Goal: Task Accomplishment & Management: Use online tool/utility

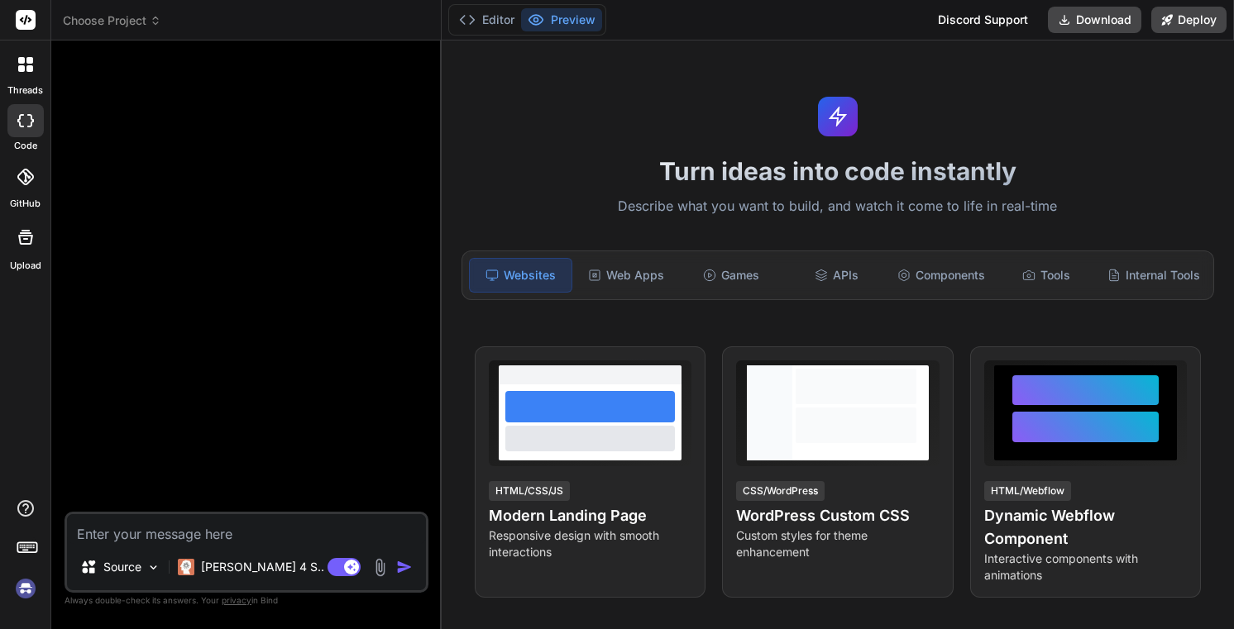
click at [30, 590] on img at bounding box center [26, 589] width 28 height 28
type textarea "x"
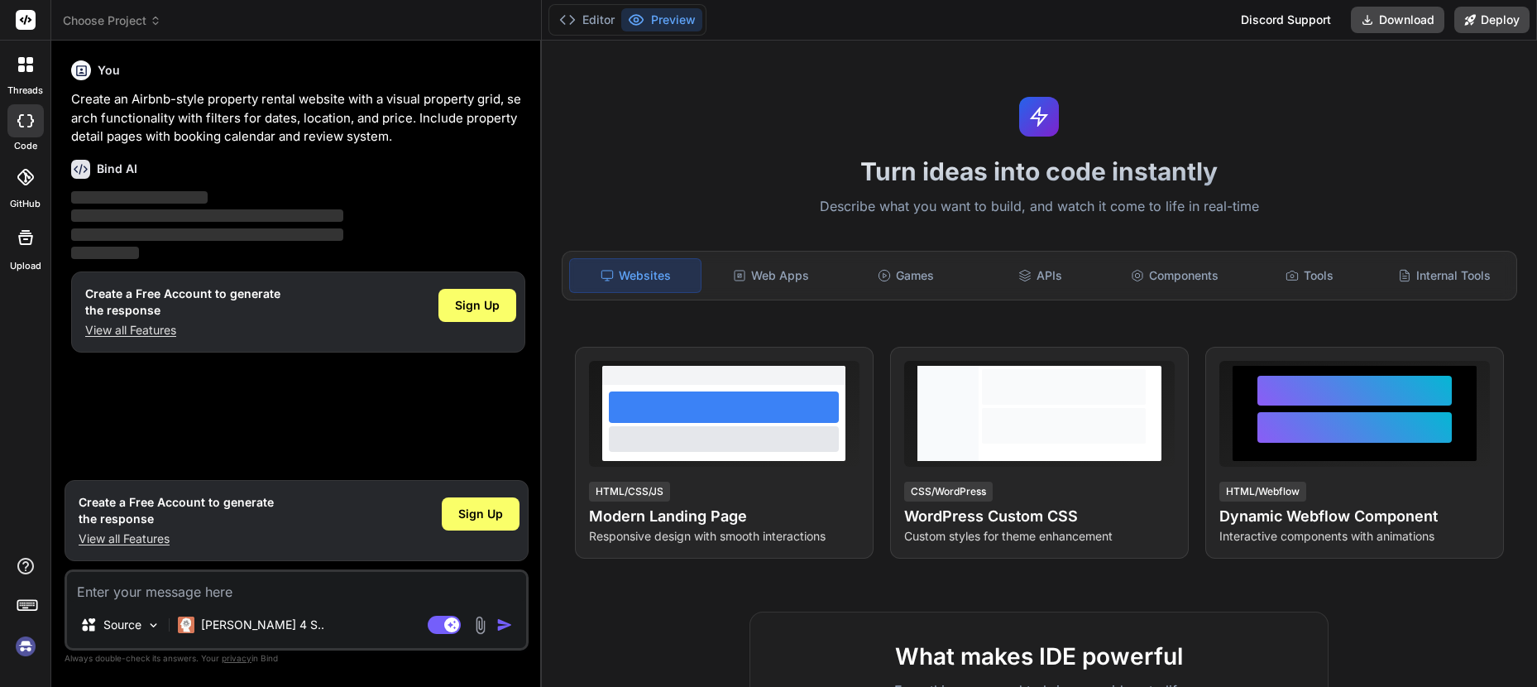
type textarea "x"
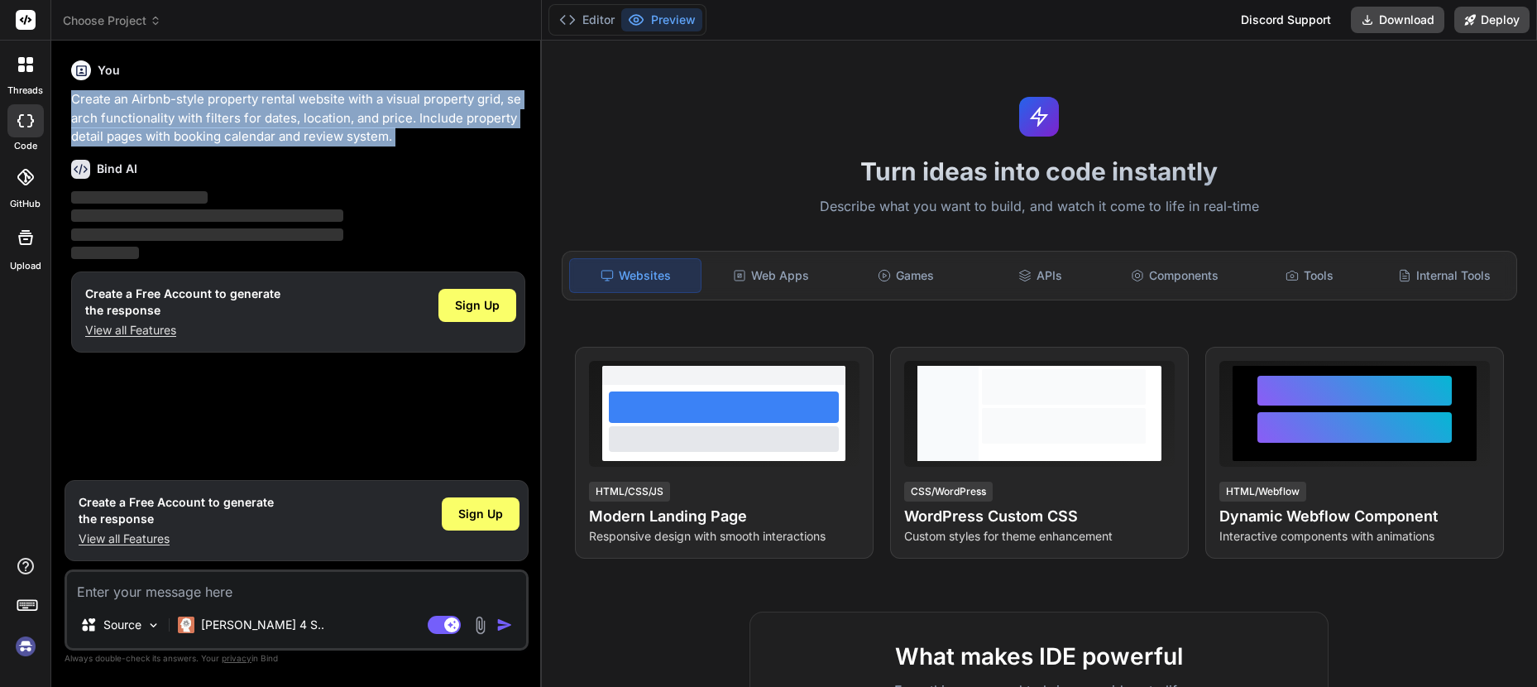
drag, startPoint x: 74, startPoint y: 98, endPoint x: 408, endPoint y: 152, distance: 338.5
click at [408, 152] on div "You Create an Airbnb-style property rental website with a visual property grid,…" at bounding box center [298, 263] width 461 height 418
copy div "Create an Airbnb-style property rental website with a visual property grid, sea…"
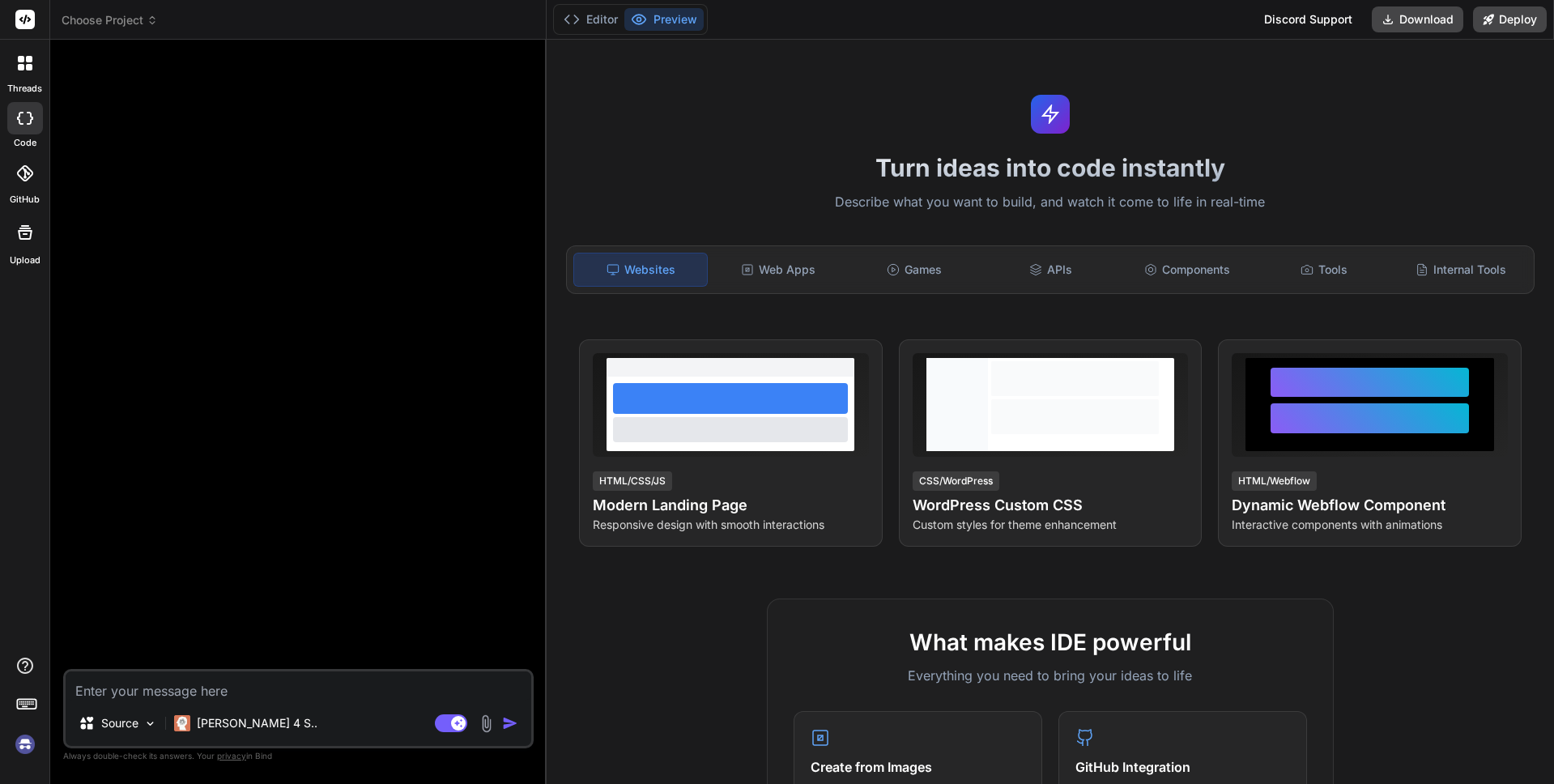
click at [22, 747] on img at bounding box center [25, 744] width 27 height 27
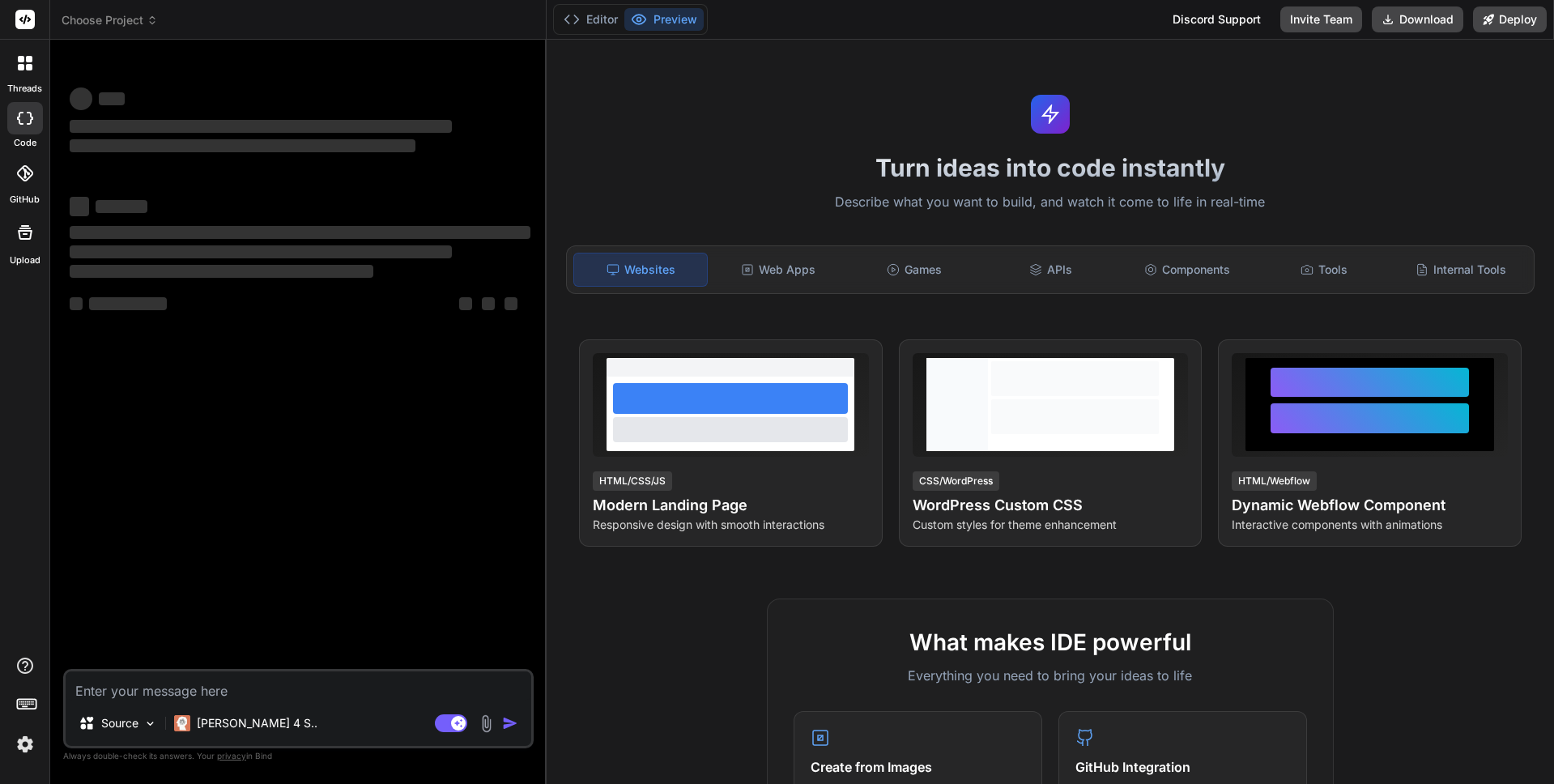
click at [22, 745] on img at bounding box center [25, 744] width 27 height 27
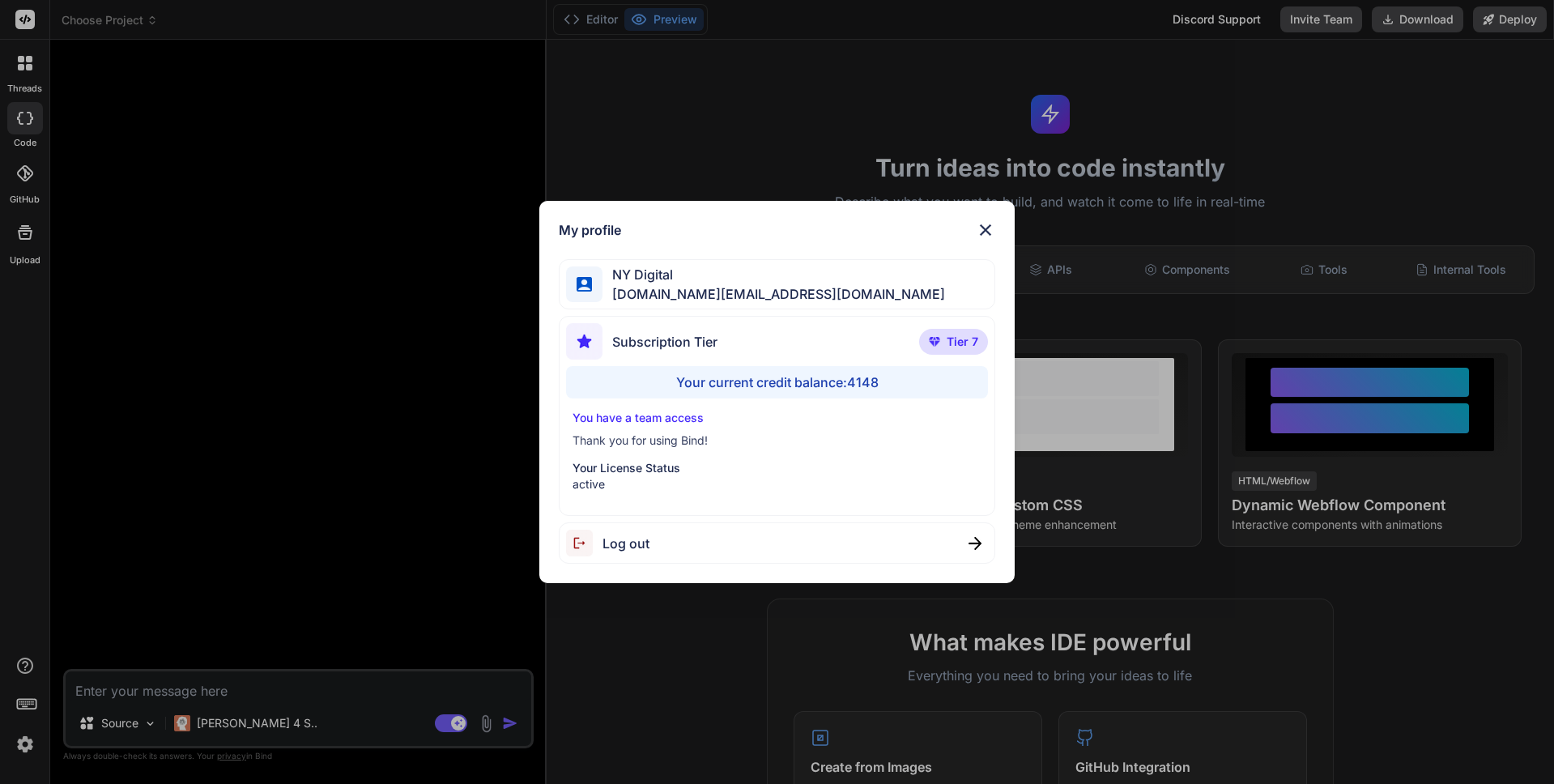
click at [22, 745] on div "My profile NY Digital [DOMAIN_NAME][EMAIL_ADDRESS][DOMAIN_NAME] Subscription Ti…" at bounding box center [777, 392] width 1554 height 784
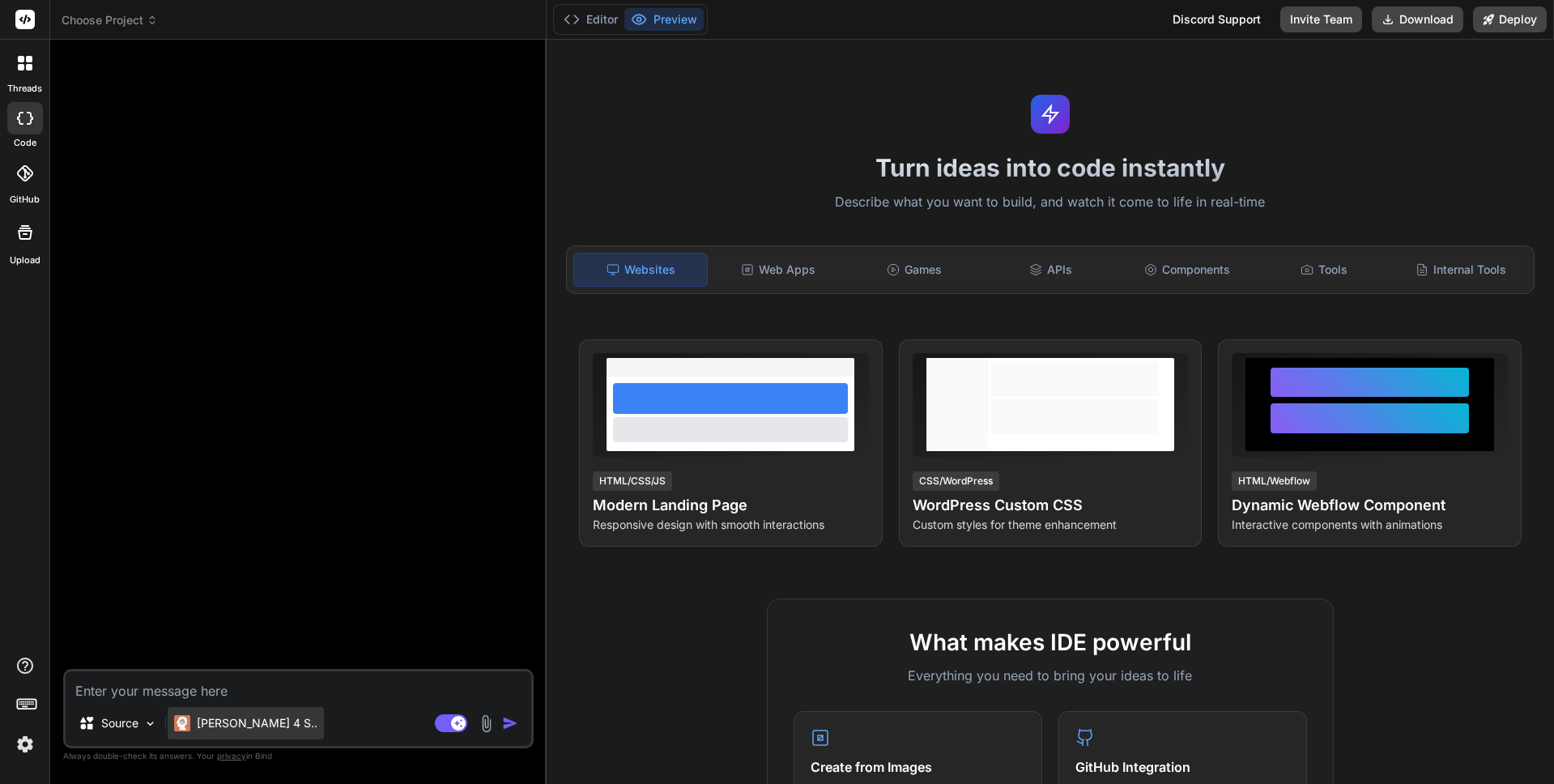
click at [250, 728] on p "Claude 4 S.." at bounding box center [257, 722] width 120 height 17
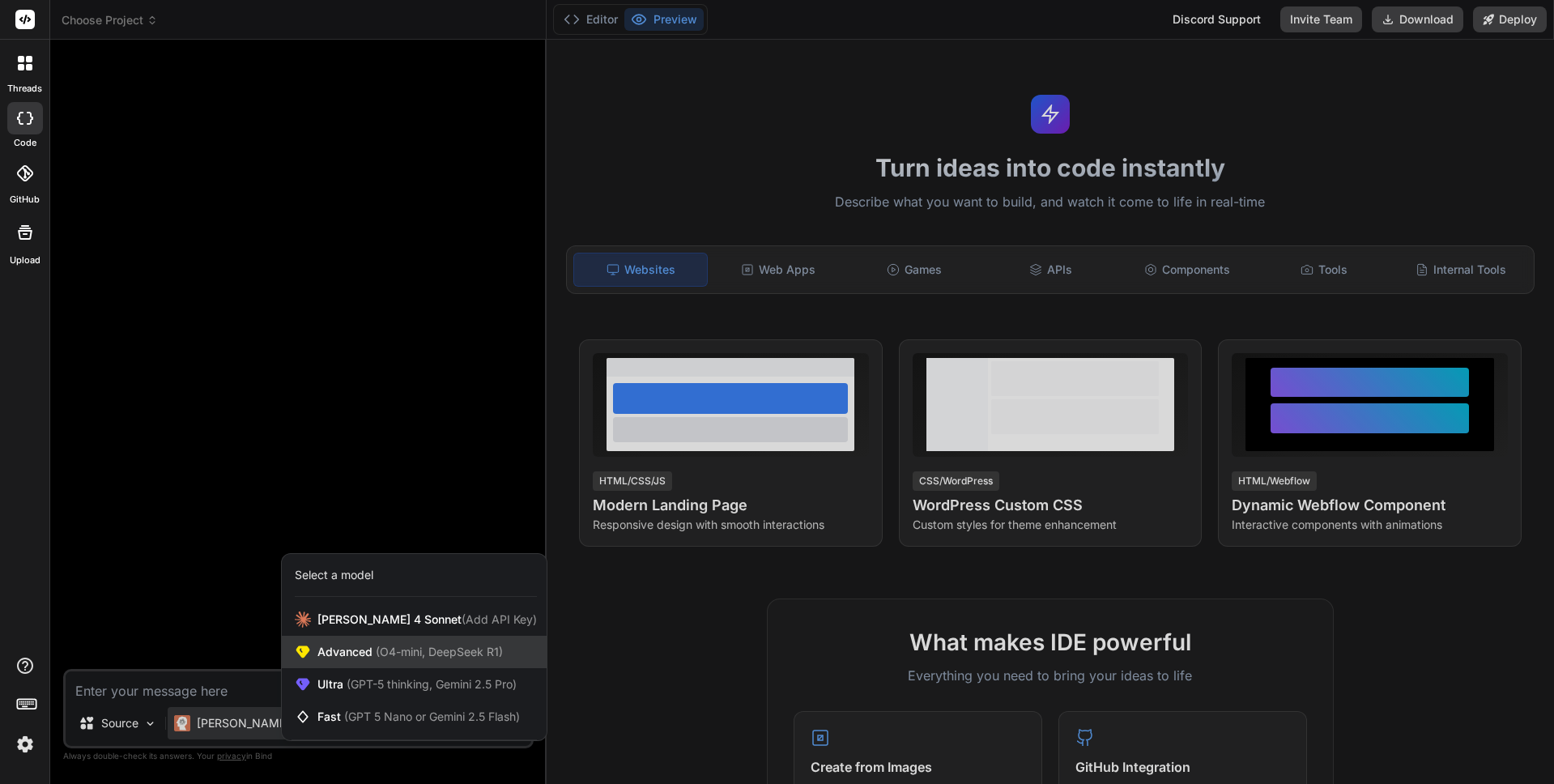
click at [372, 650] on span "(O4-mini, DeepSeek R1)" at bounding box center [437, 651] width 130 height 14
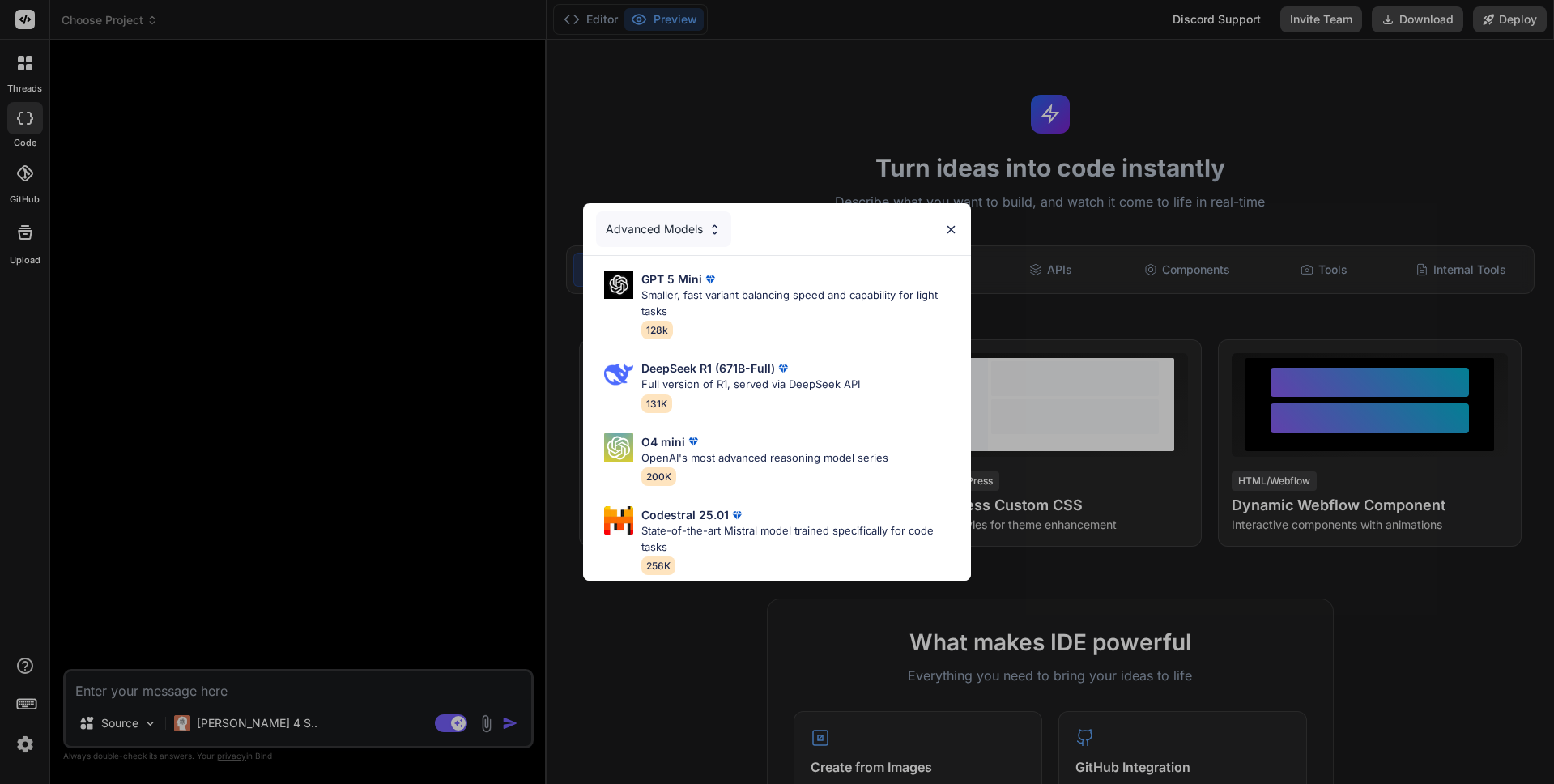
click at [681, 222] on div "Advanced Models" at bounding box center [664, 229] width 135 height 35
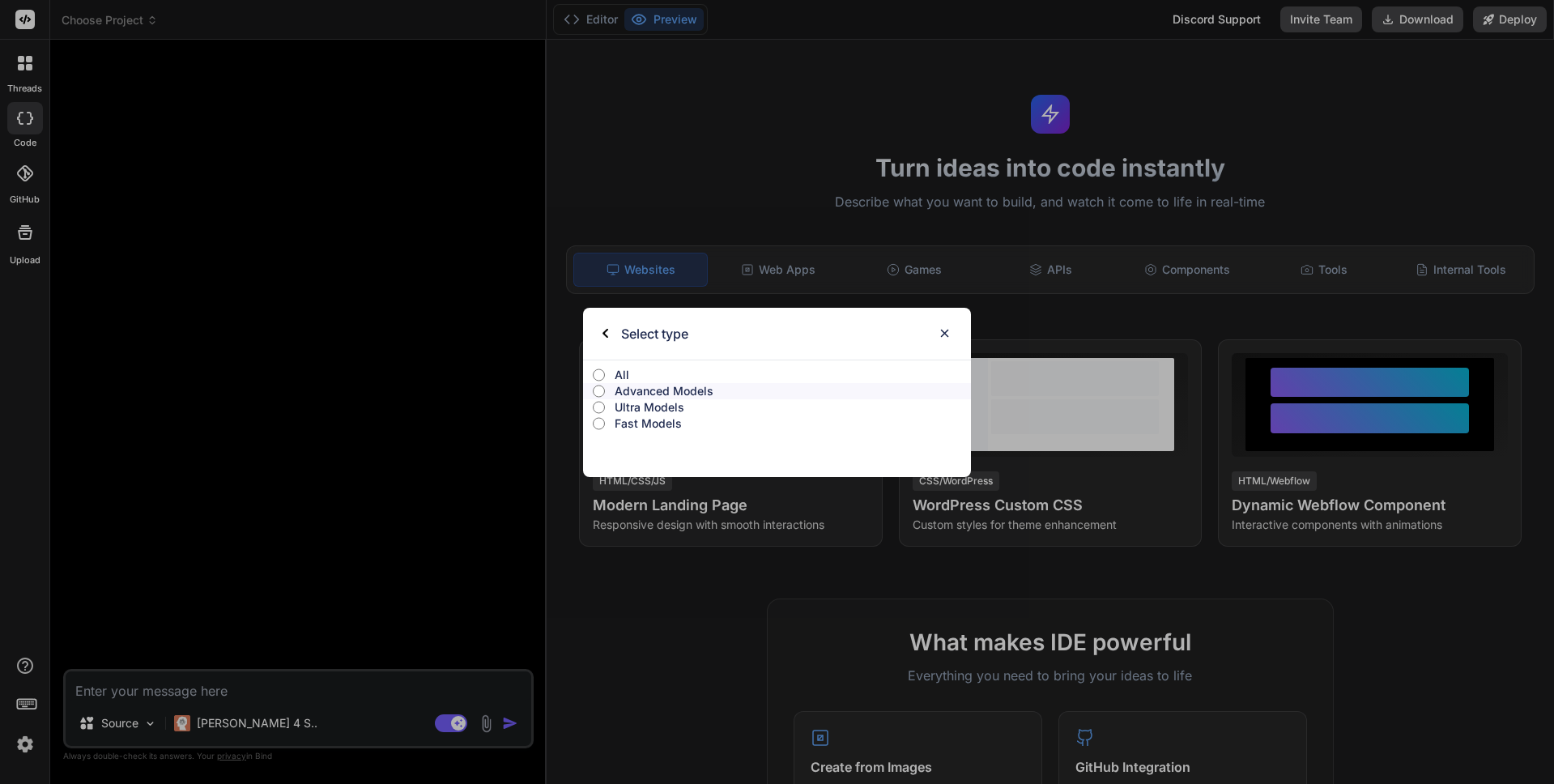
click at [617, 367] on p "All" at bounding box center [793, 375] width 357 height 17
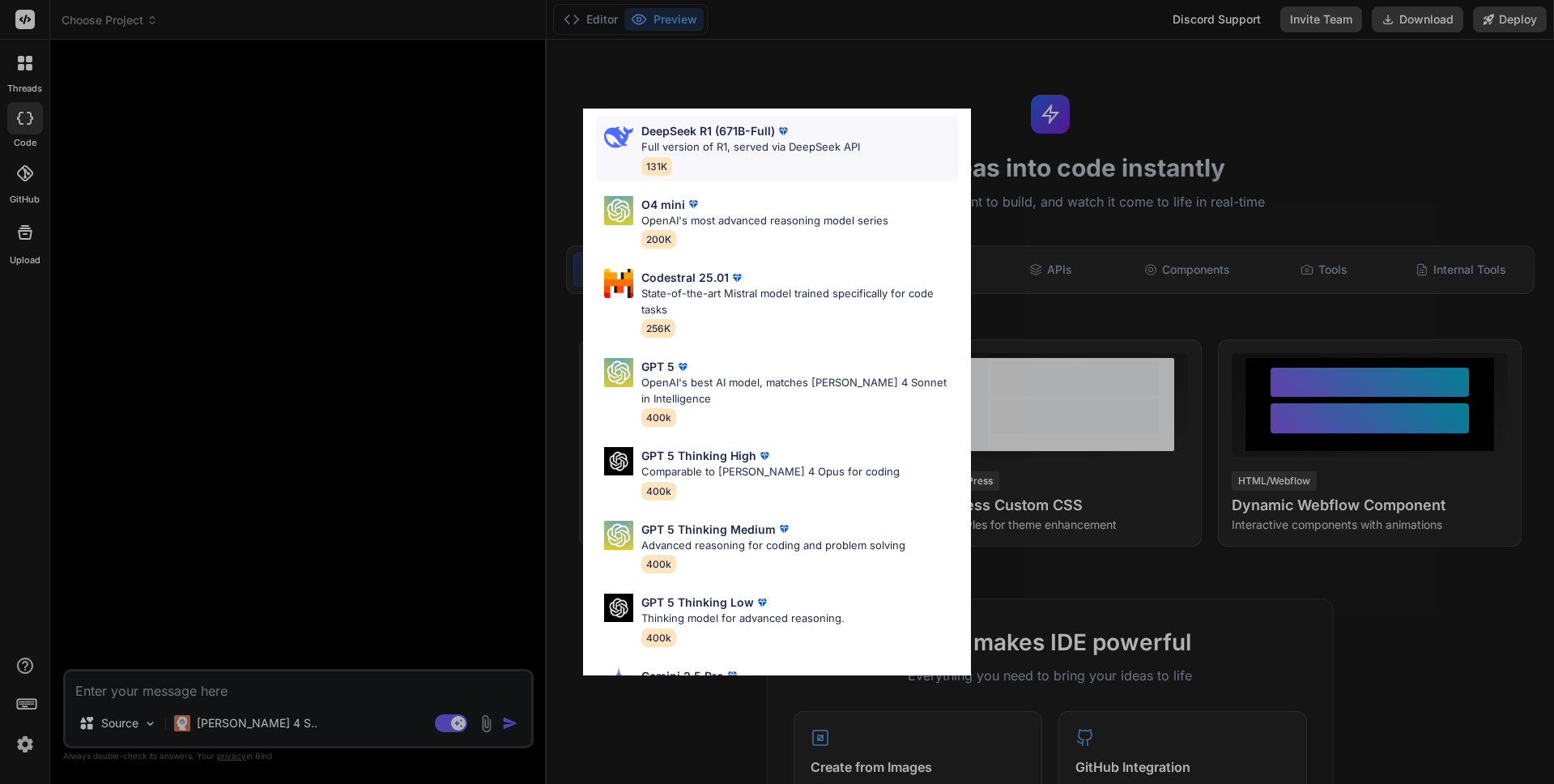
scroll to position [147, 0]
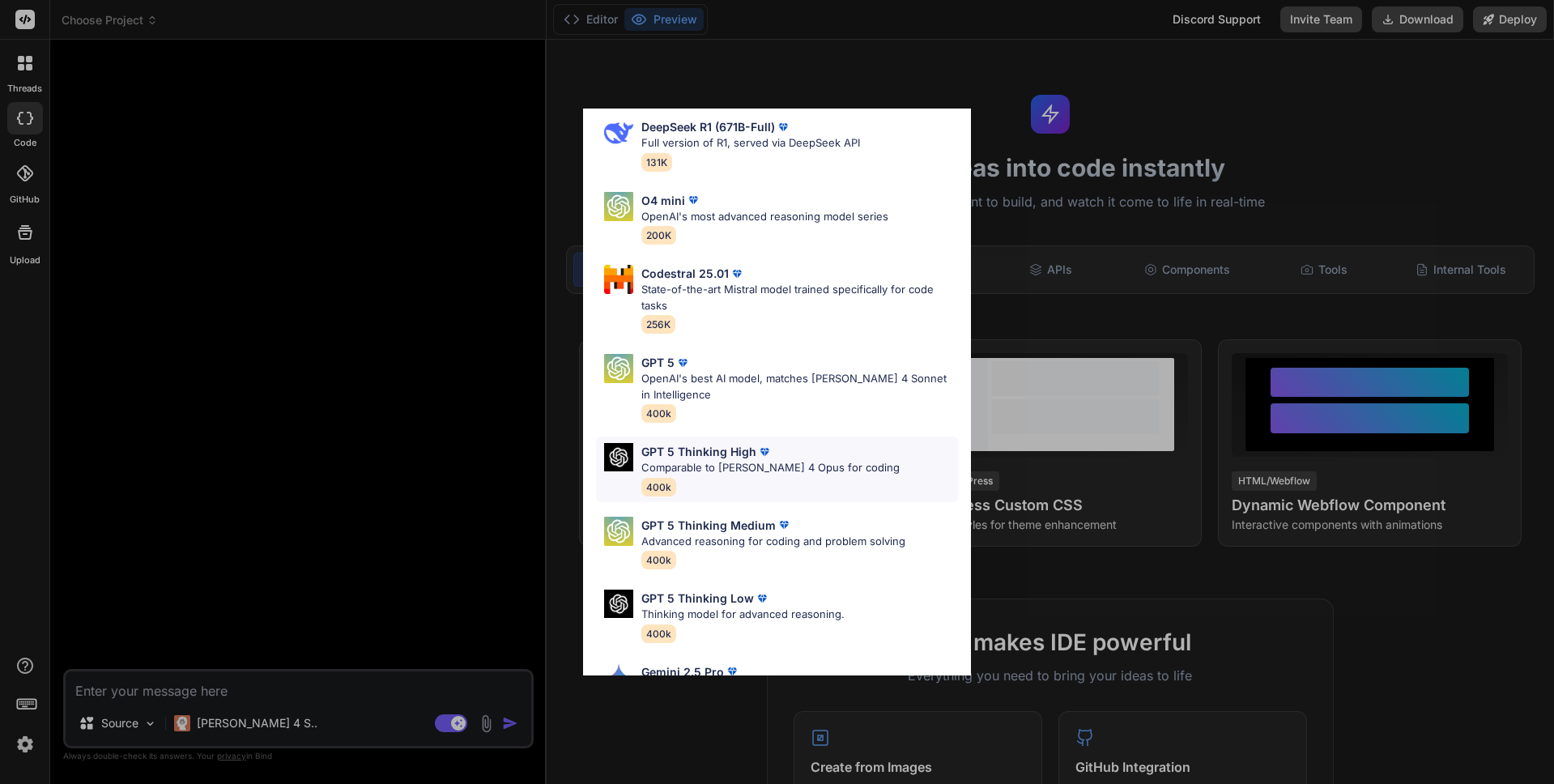
click at [831, 470] on p "Comparable to Claude 4 Opus for coding" at bounding box center [771, 468] width 259 height 17
type textarea "x"
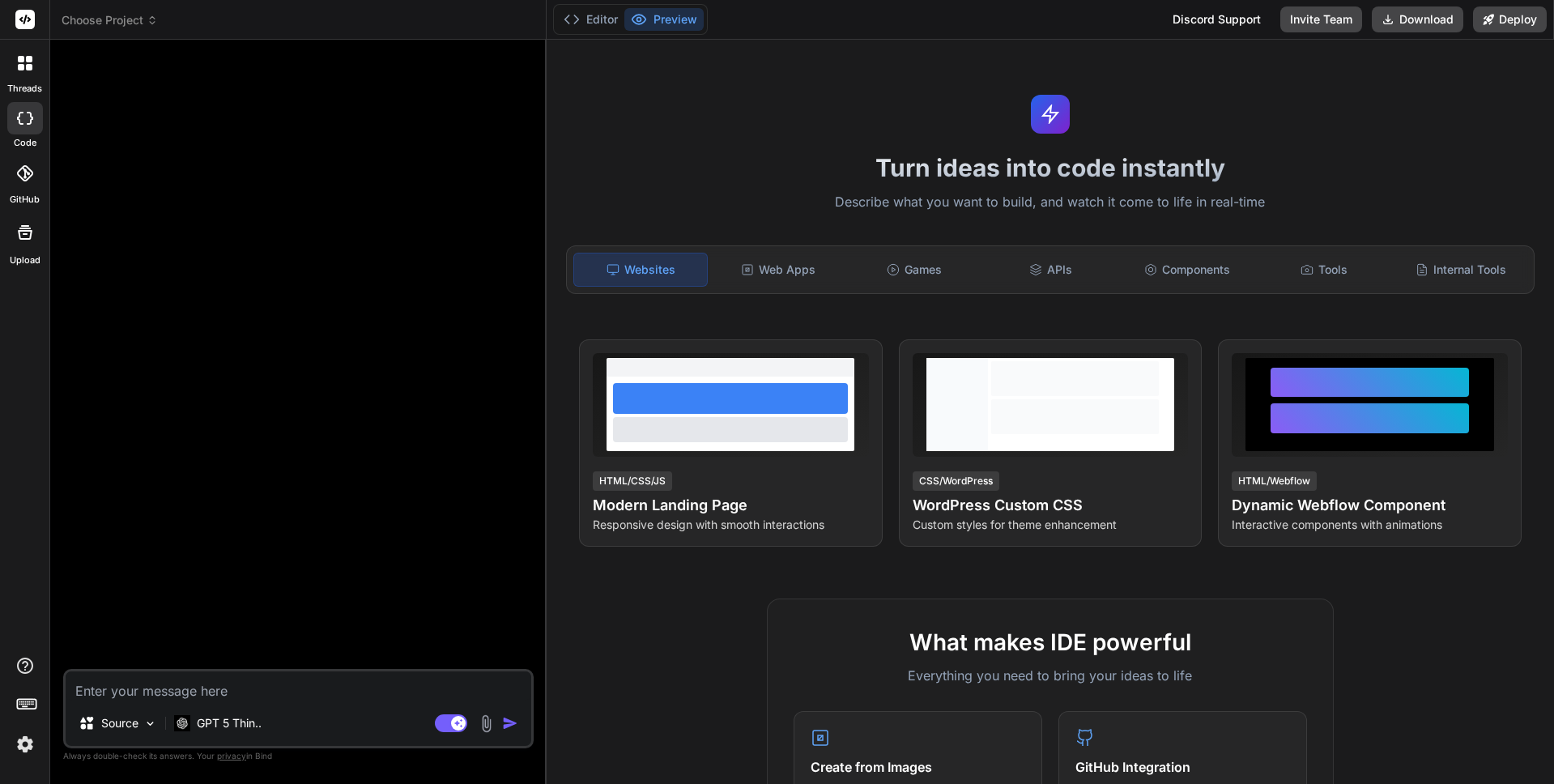
click at [178, 696] on textarea at bounding box center [299, 686] width 466 height 29
paste textarea "C6Fup446Miv9CZg"
type textarea "C6Fup446Miv9CZg"
type textarea "x"
click at [780, 276] on div "Web Apps" at bounding box center [777, 269] width 133 height 34
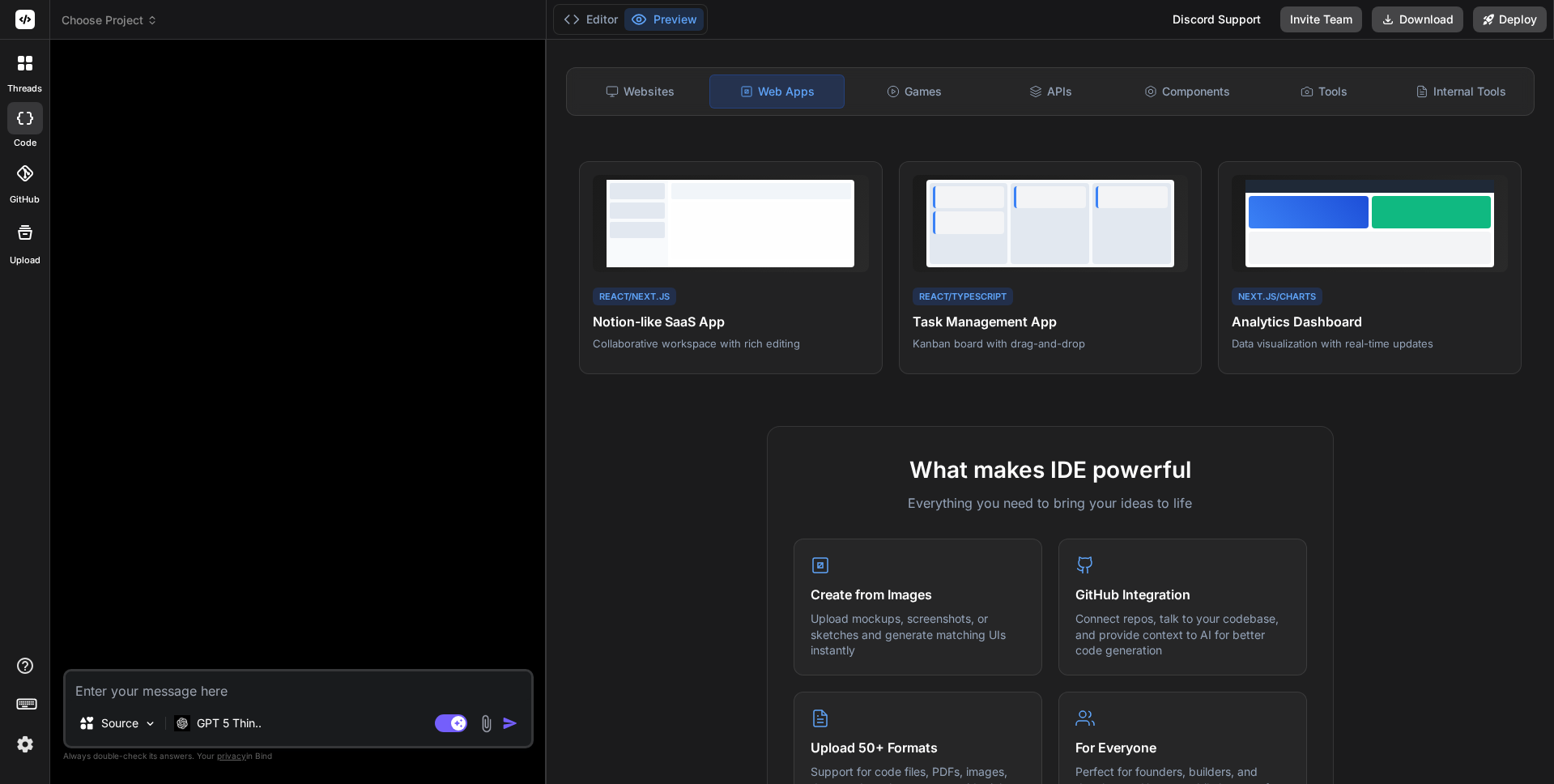
scroll to position [0, 0]
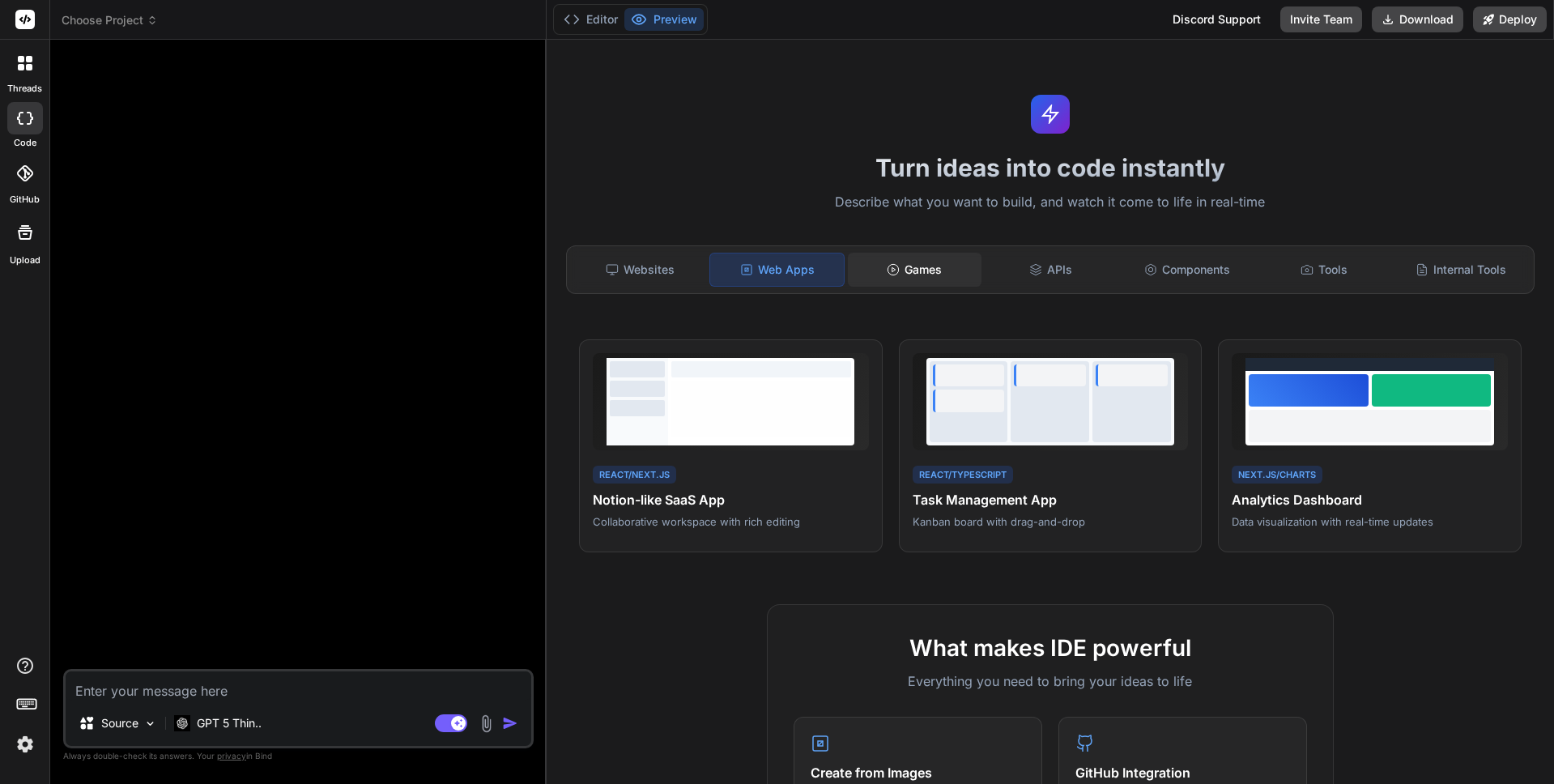
click at [904, 275] on div "Games" at bounding box center [915, 269] width 133 height 34
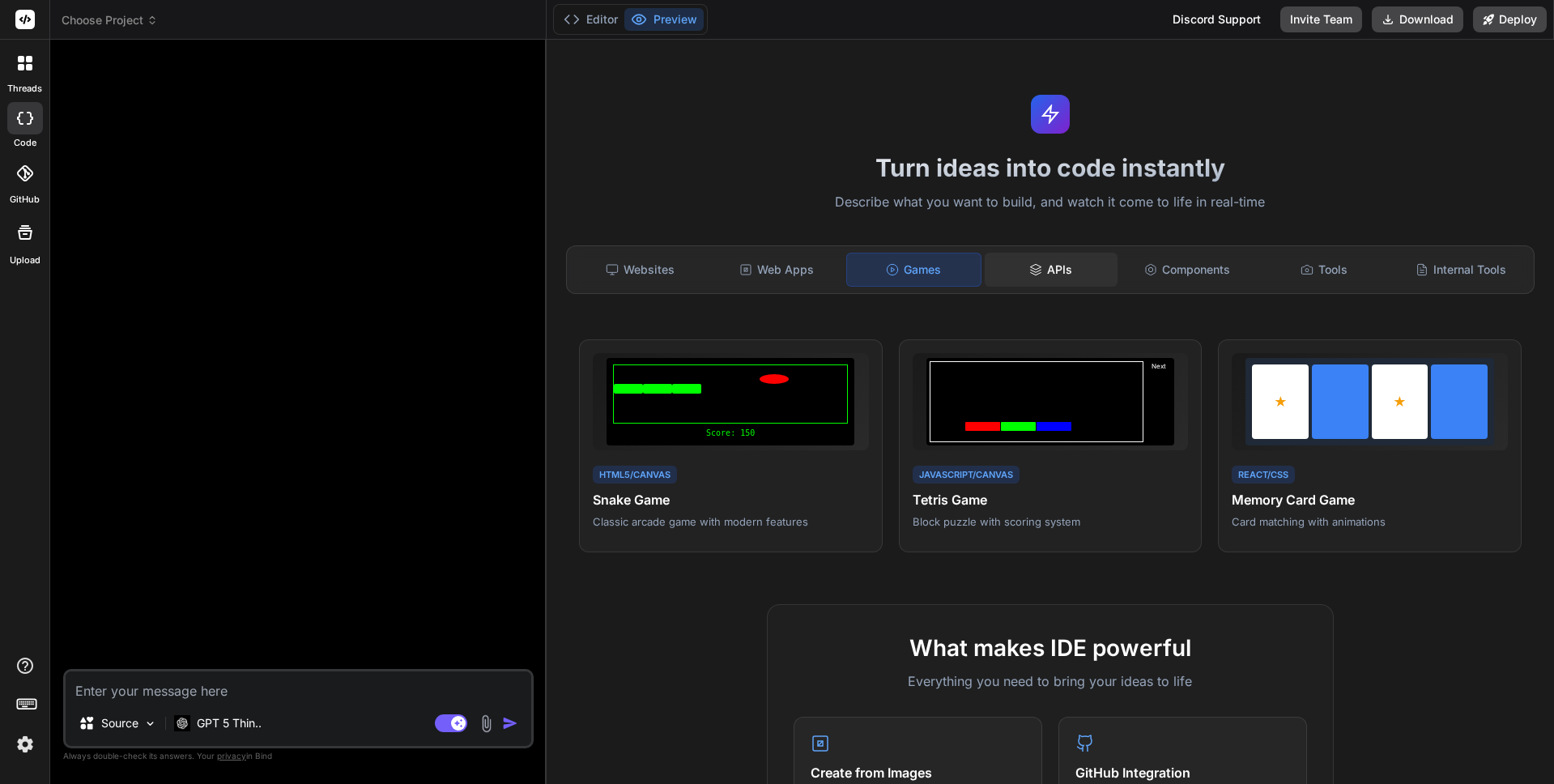
click at [1068, 269] on div "APIs" at bounding box center [1052, 269] width 133 height 34
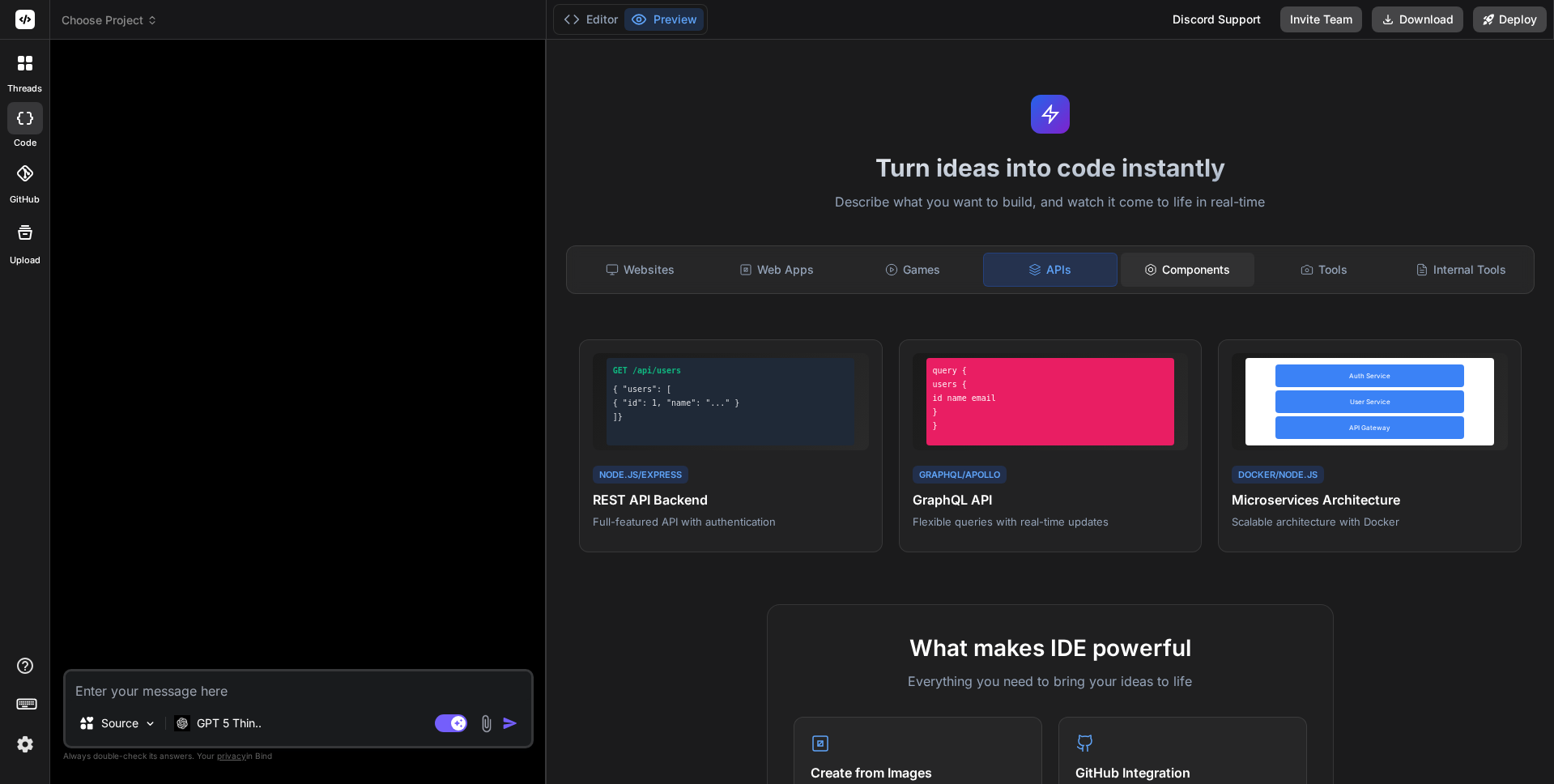
click at [1185, 269] on div "Components" at bounding box center [1188, 269] width 133 height 34
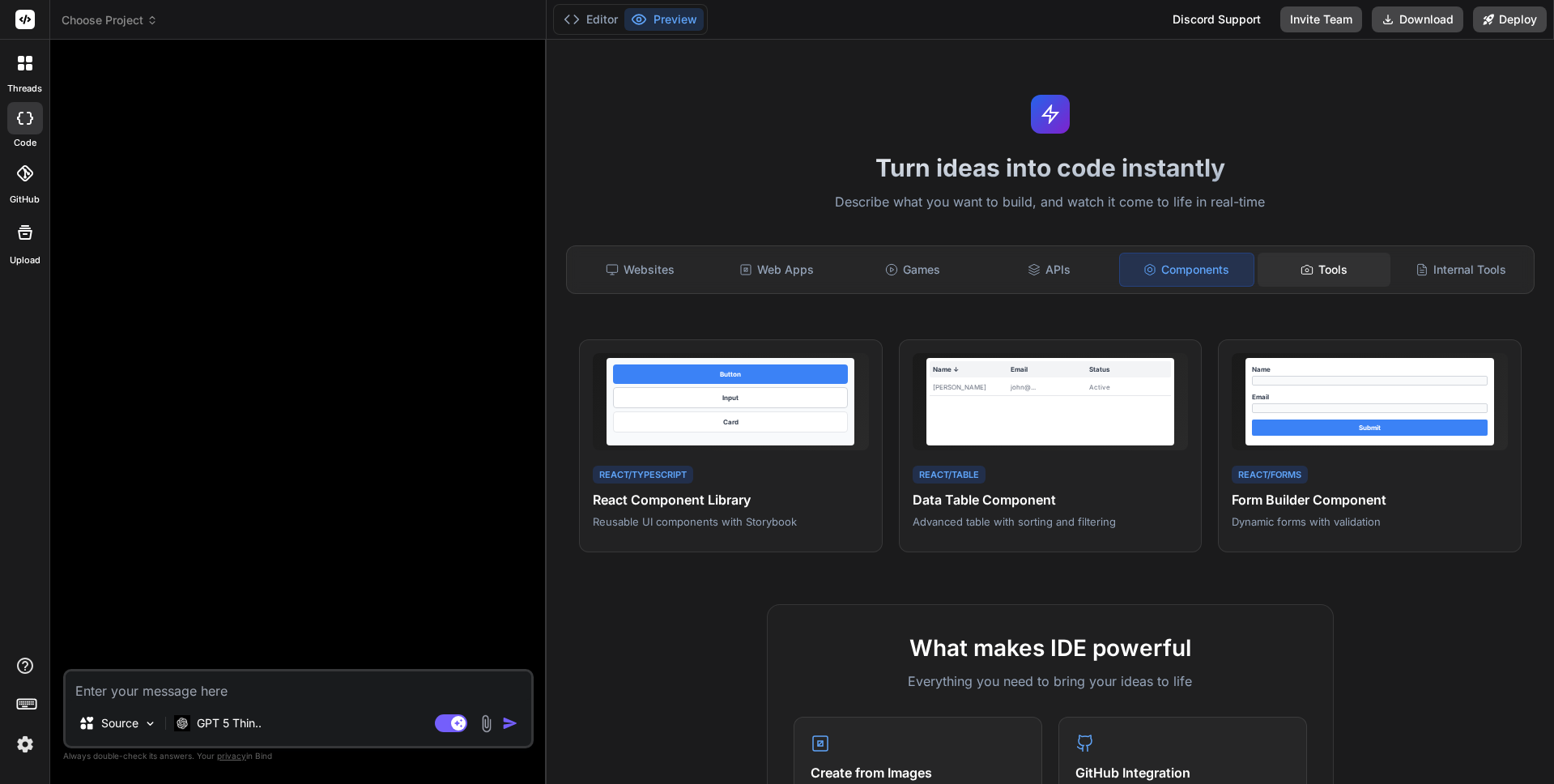
click at [1336, 279] on div "Tools" at bounding box center [1325, 269] width 133 height 34
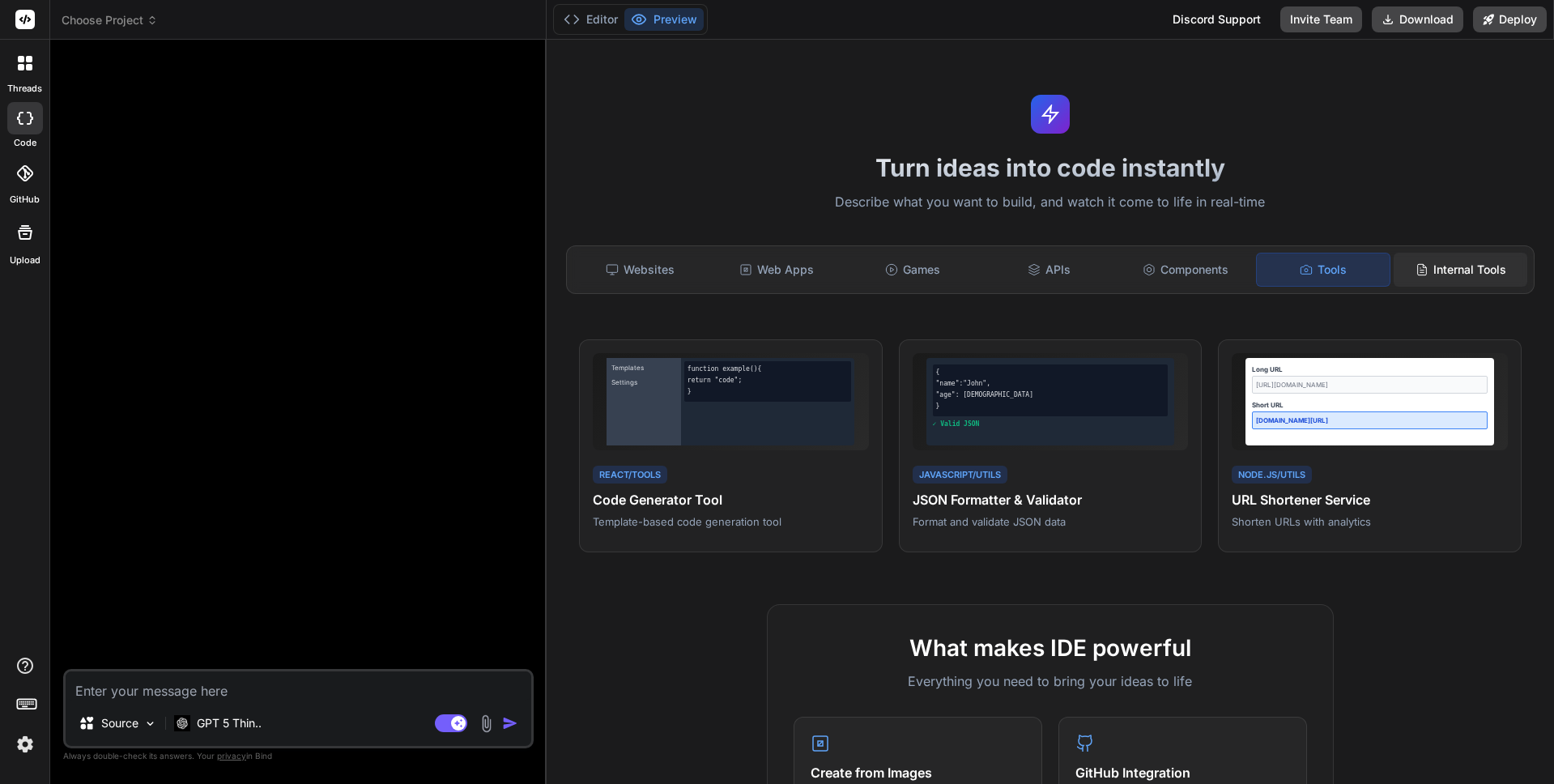
click at [1467, 279] on div "Internal Tools" at bounding box center [1461, 269] width 133 height 34
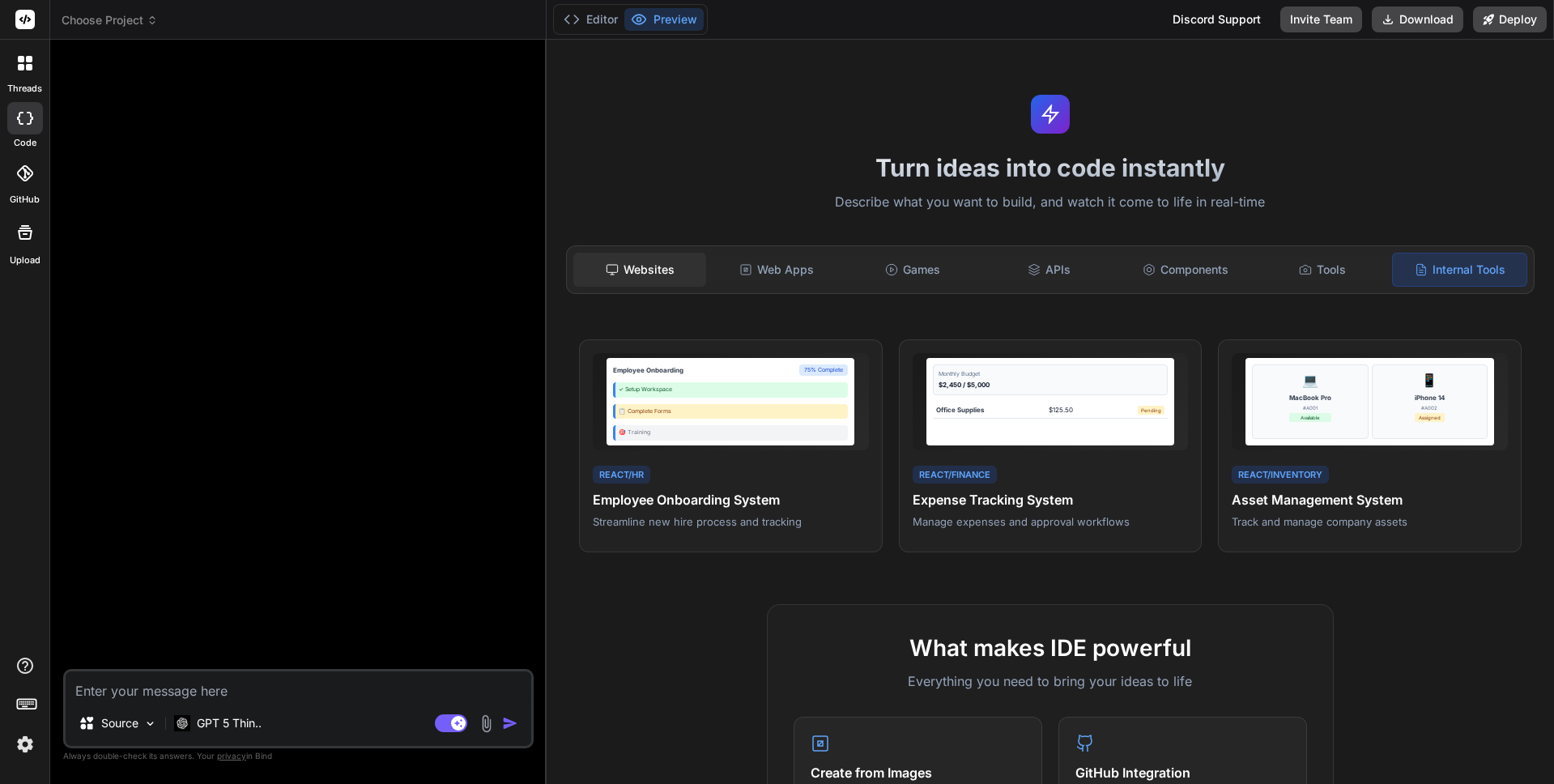
click at [642, 279] on div "Websites" at bounding box center [640, 269] width 133 height 34
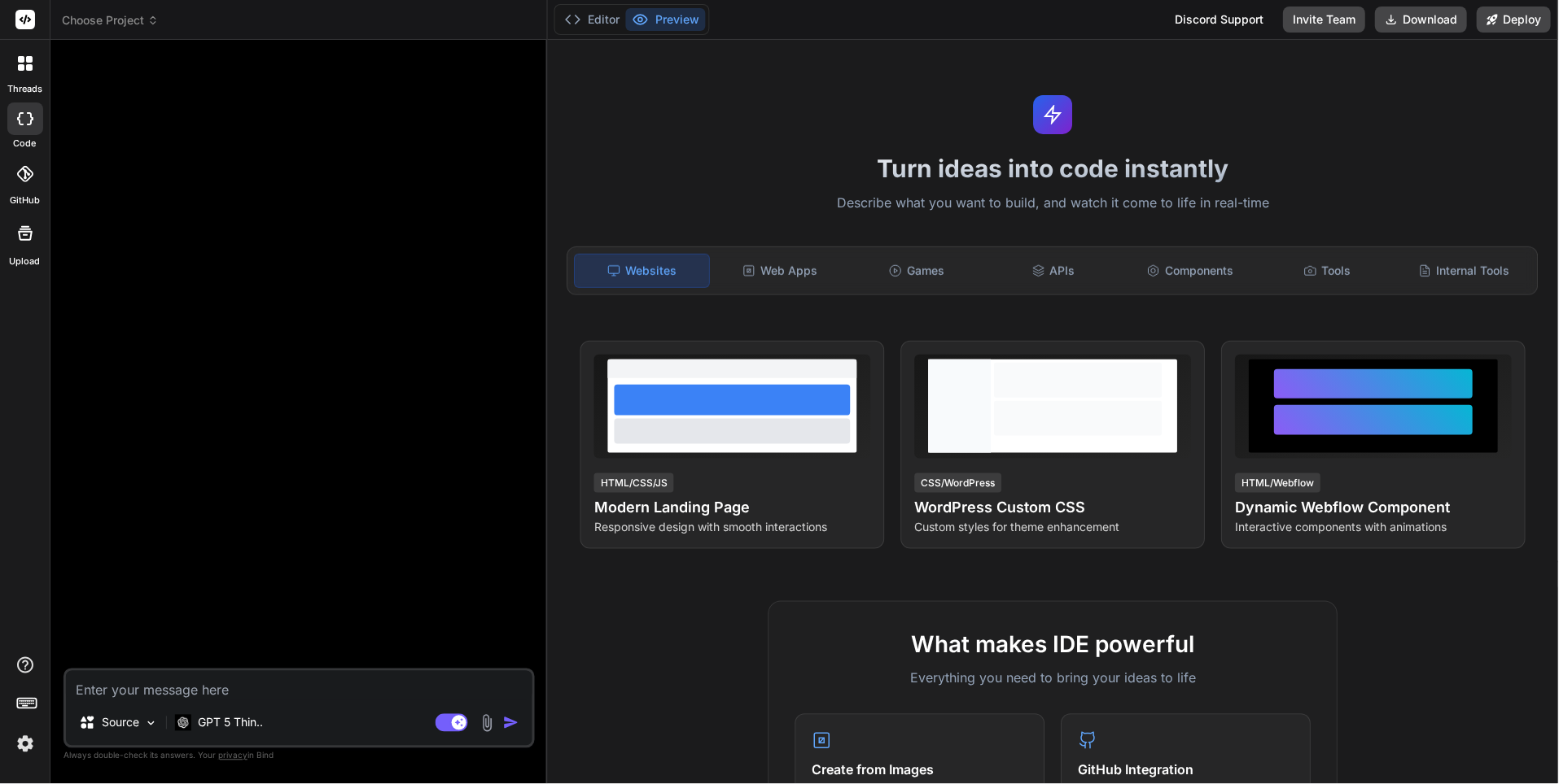
type textarea "x"
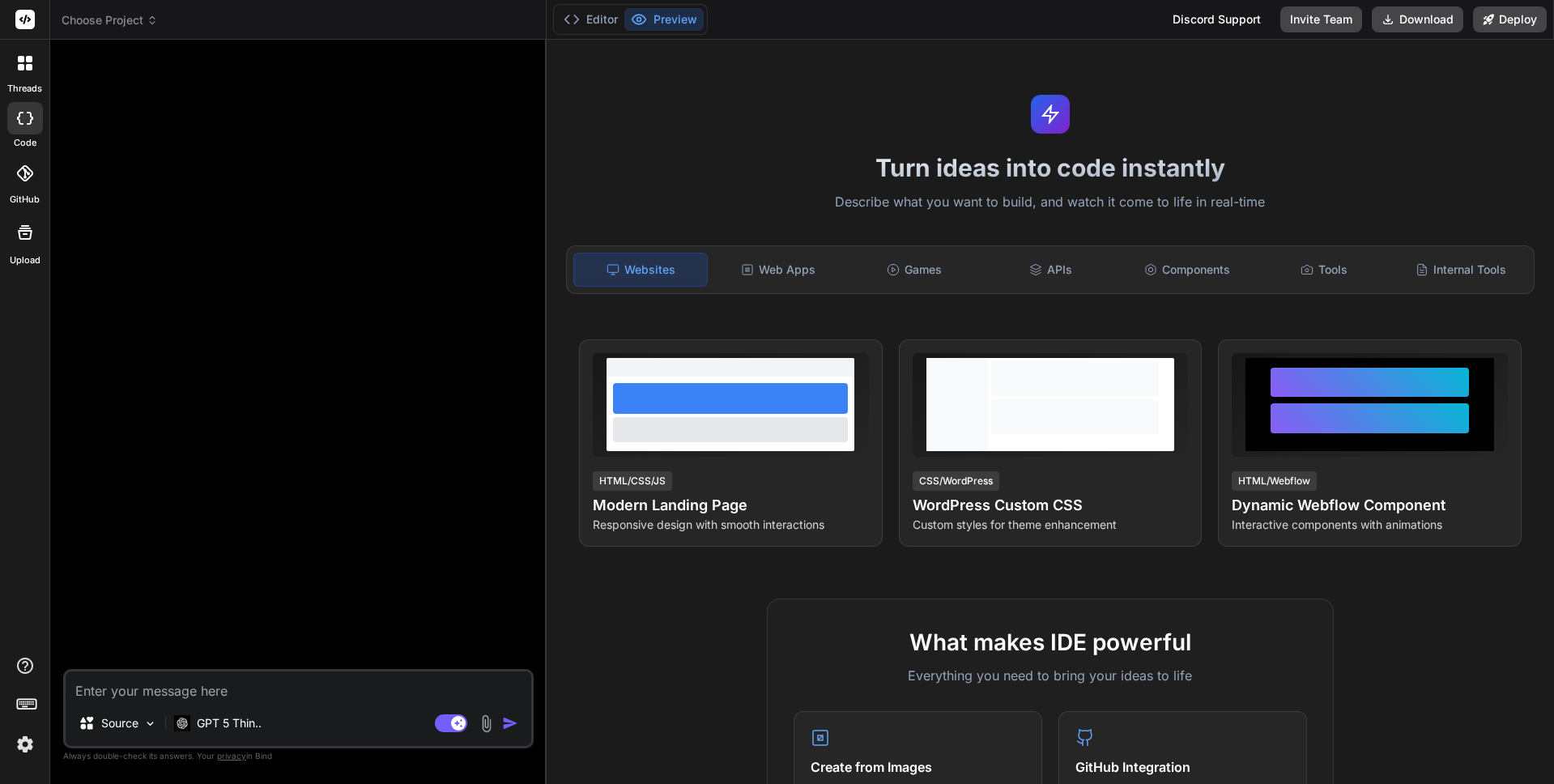
click at [101, 686] on textarea at bounding box center [299, 686] width 466 height 29
paste textarea "Create an Airbnb-style property rental website with a visual property grid, sea…"
type textarea "Create an Airbnb-style property rental website with a visual property grid, sea…"
type textarea "x"
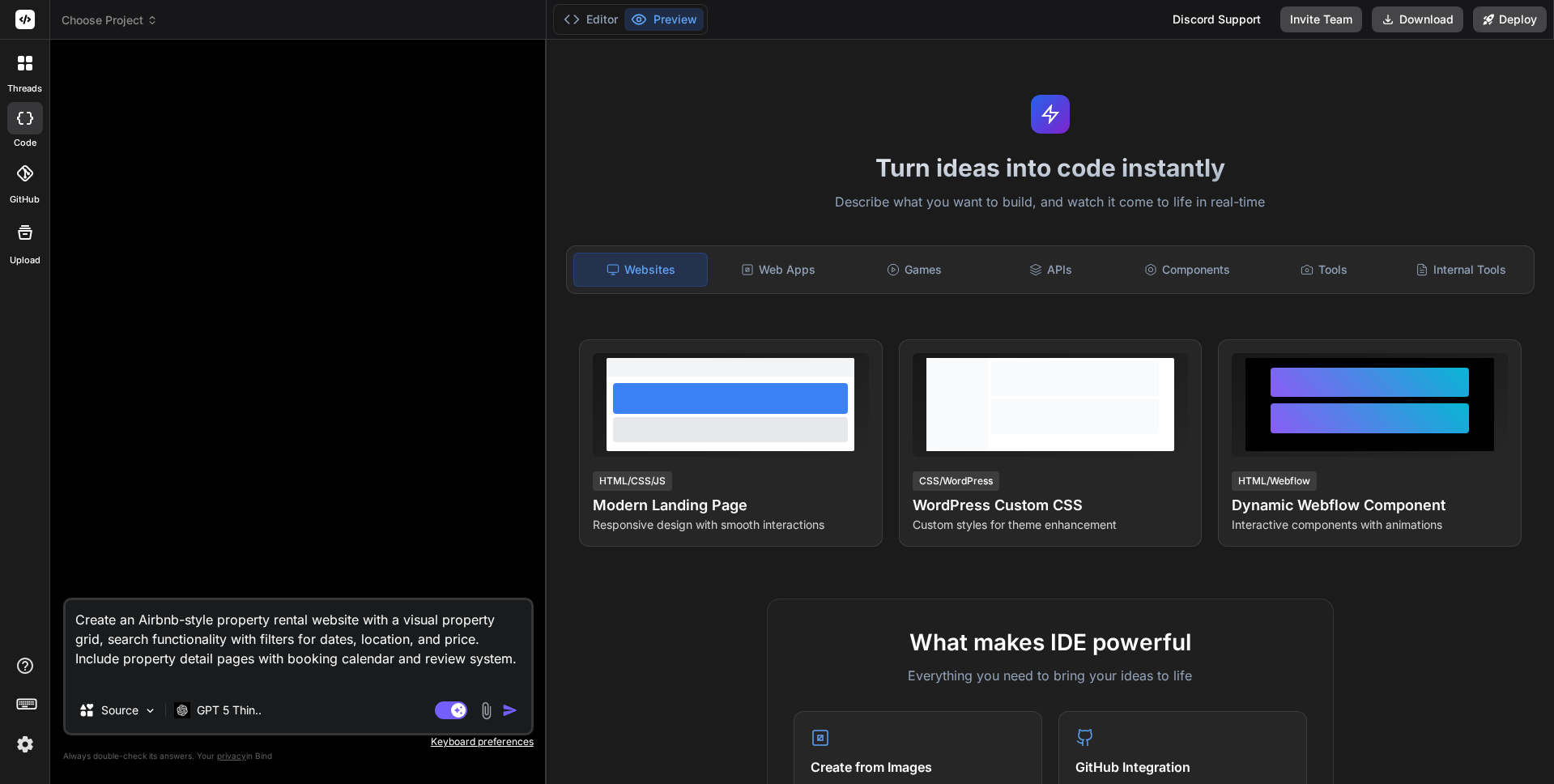
click at [254, 614] on textarea "Create an Airbnb-style property rental website with a visual property grid, sea…" at bounding box center [299, 643] width 466 height 87
type textarea "Create an Airbnb-style property rental website with a visual property grid, sea…"
click at [250, 663] on textarea "Create an Airbnb-style property rental website with a visual property grid, sea…" at bounding box center [299, 643] width 466 height 87
click at [527, 660] on textarea "Create an Airbnb-style property rental website with a visual property grid, sea…" at bounding box center [299, 643] width 466 height 87
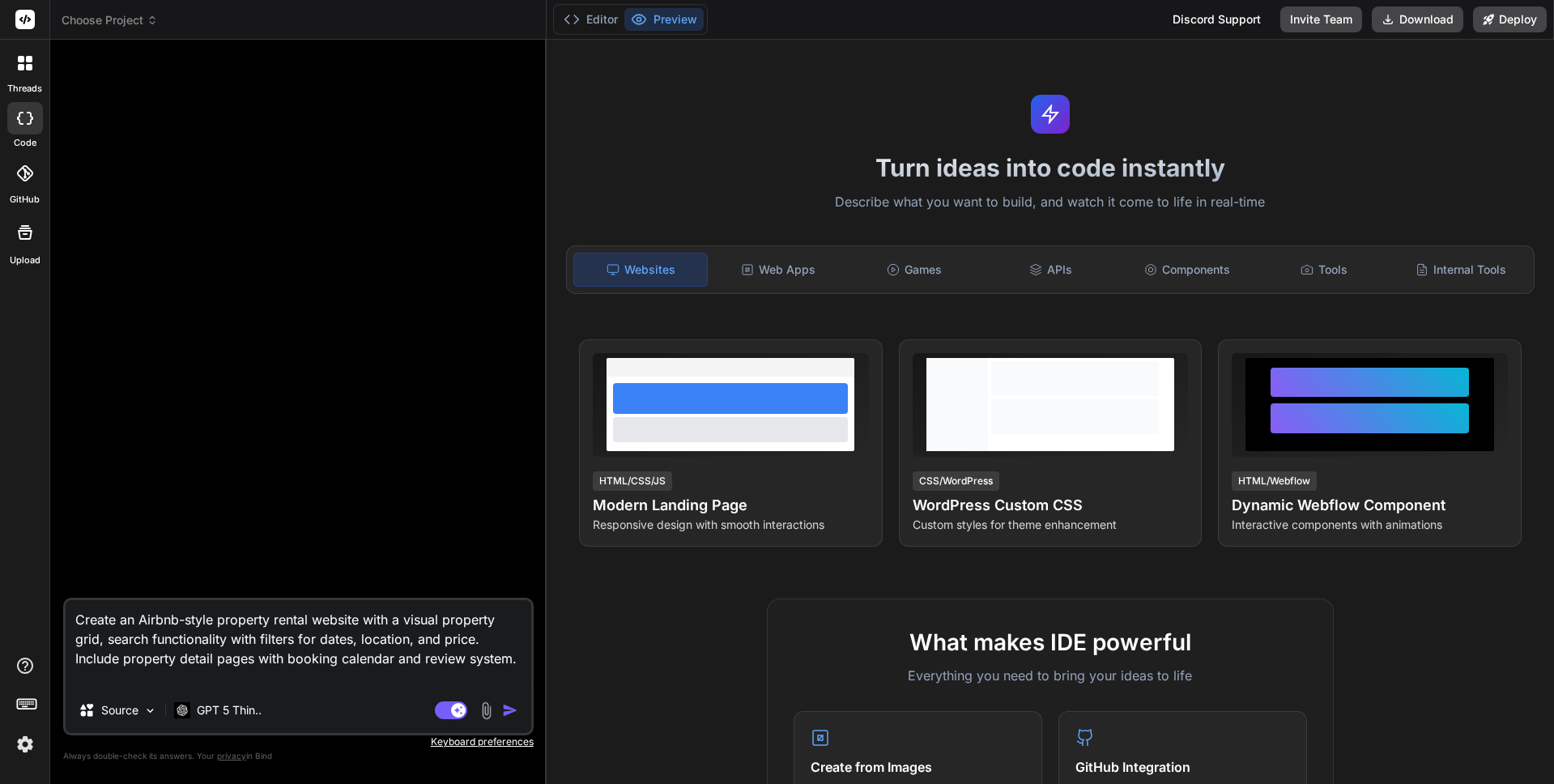
drag, startPoint x: 527, startPoint y: 660, endPoint x: 85, endPoint y: 597, distance: 446.5
click at [85, 597] on div "Create an Airbnb-style property rental website with a visual property grid, sea…" at bounding box center [299, 666] width 471 height 138
click at [340, 644] on textarea "Create an Airbnb-style property rental website with a visual property grid, sea…" at bounding box center [299, 643] width 466 height 87
type textarea "x"
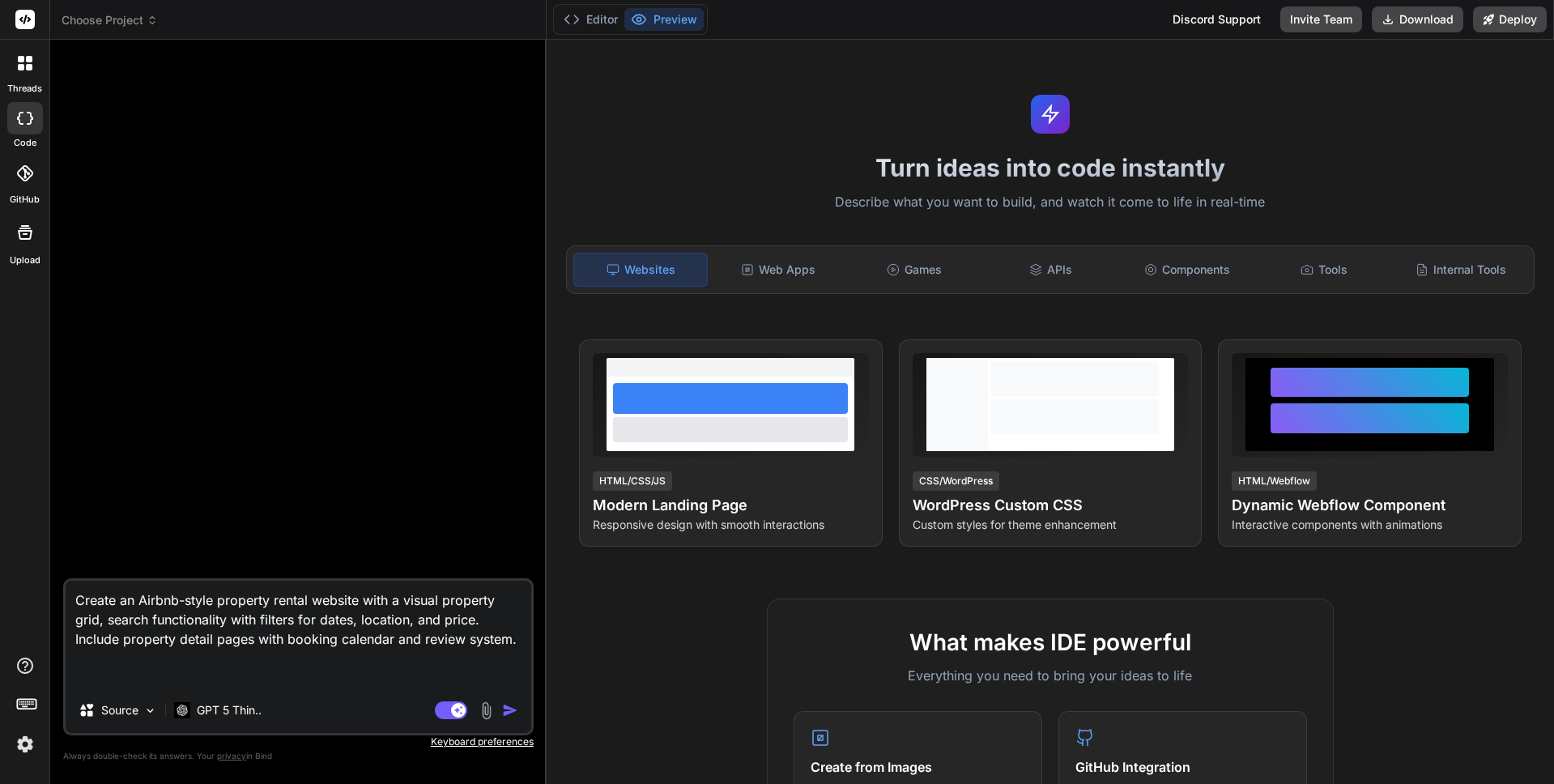
type textarea "Create an Airbnb-style property rental website with a visual property grid, sea…"
type textarea "x"
type textarea "Create an Airbnb-style property rental website with a visual property grid, sea…"
type textarea "x"
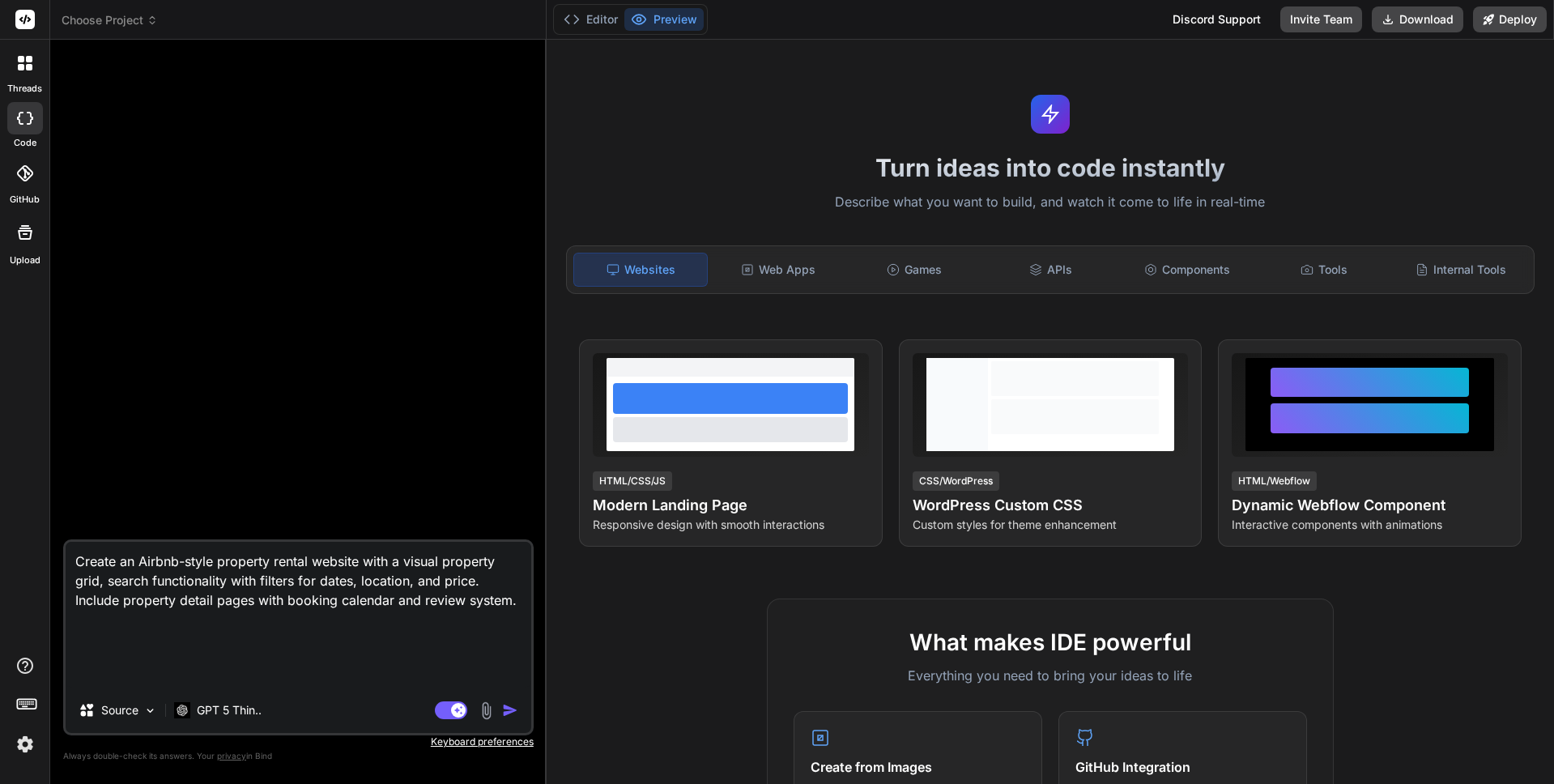
paste textarea "@Dennis | AI & Startups: thanks for all the comments🙏 the app keeps blocking me…"
type textarea "@Dennis | AI & Startups: thanks for all the comments🙏 the app keeps blocking me…"
type textarea "x"
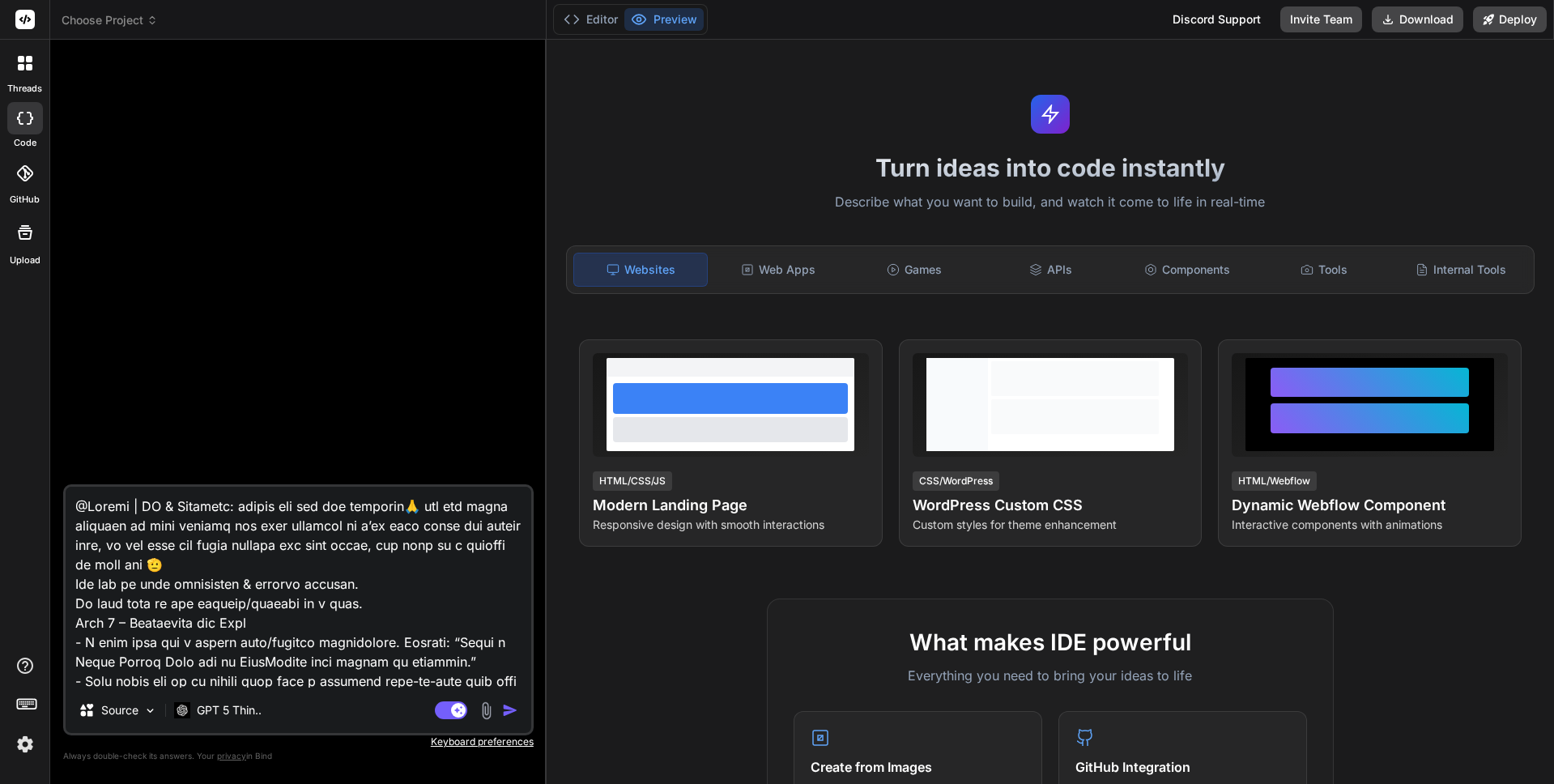
click at [269, 563] on textarea at bounding box center [299, 586] width 466 height 201
type textarea "You are my pair programmer & project manager. We will work on one feature/proje…"
type textarea "x"
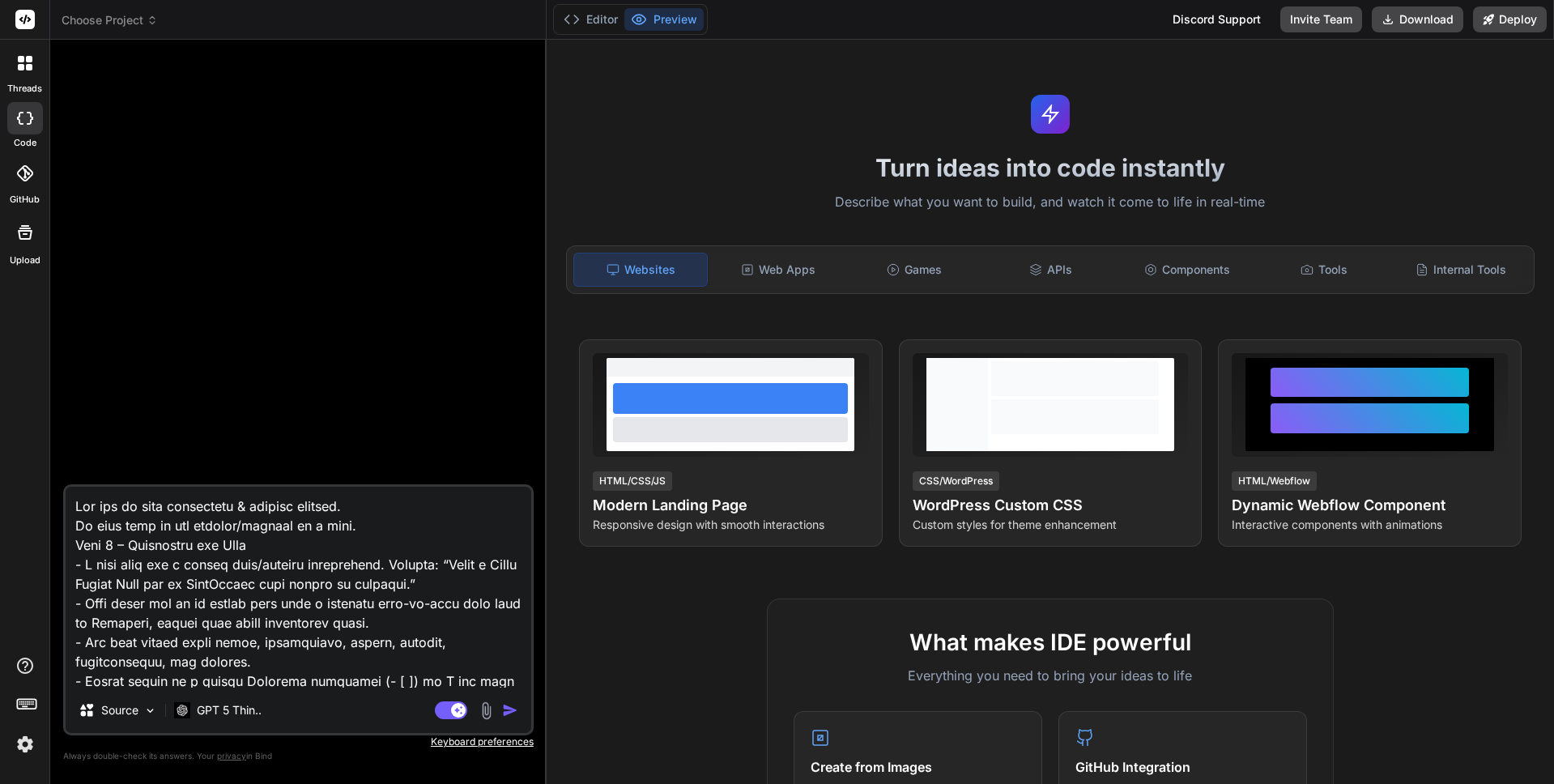
type textarea "You are my pair programmer & project manager. We will work on one feature/proje…"
type textarea "x"
type textarea "You are my pair programmer & project manager. We will work on one feature/proje…"
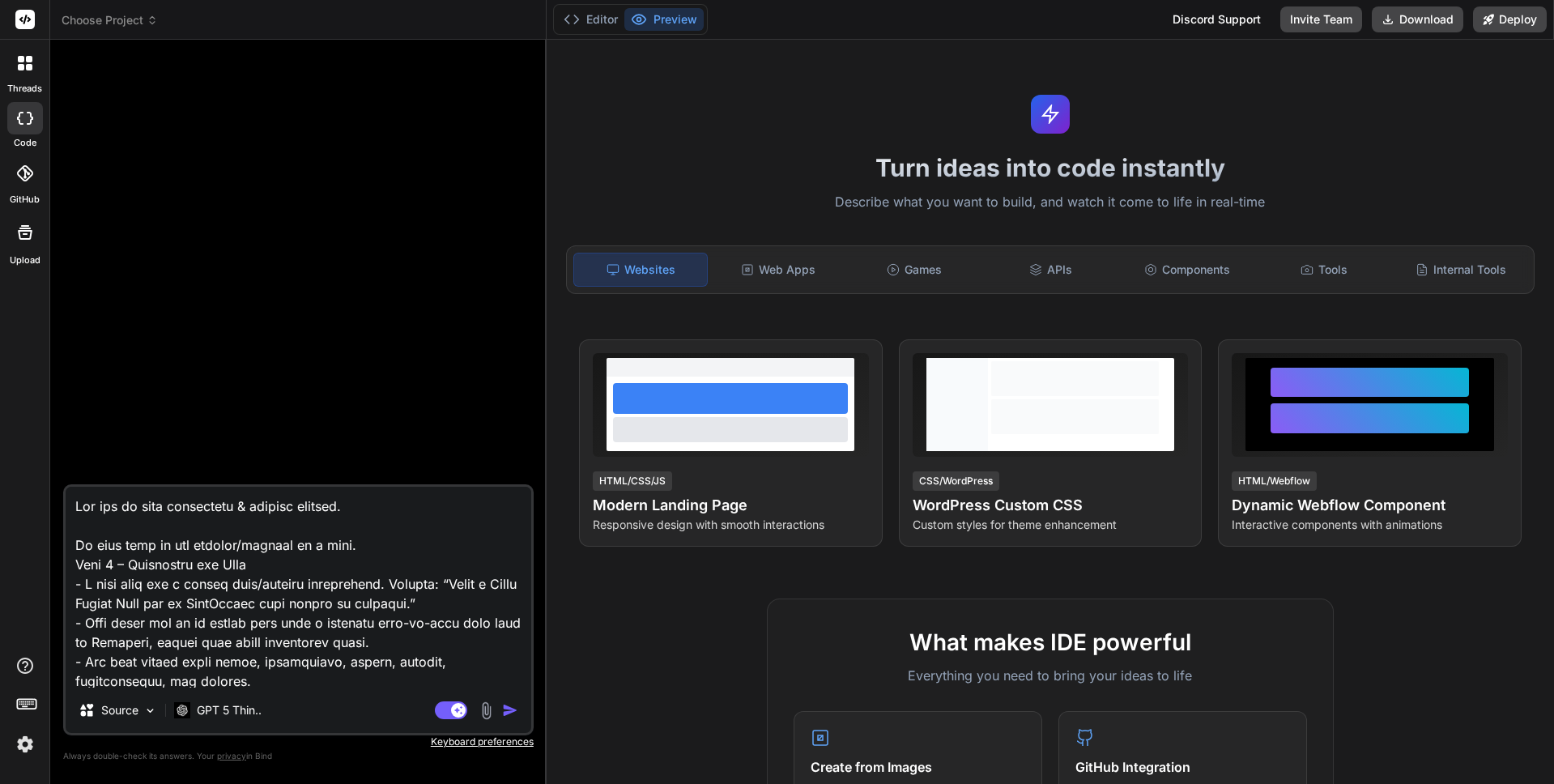
type textarea "x"
type textarea "You are my pair programmer & project manager. We will work on one feature/proje…"
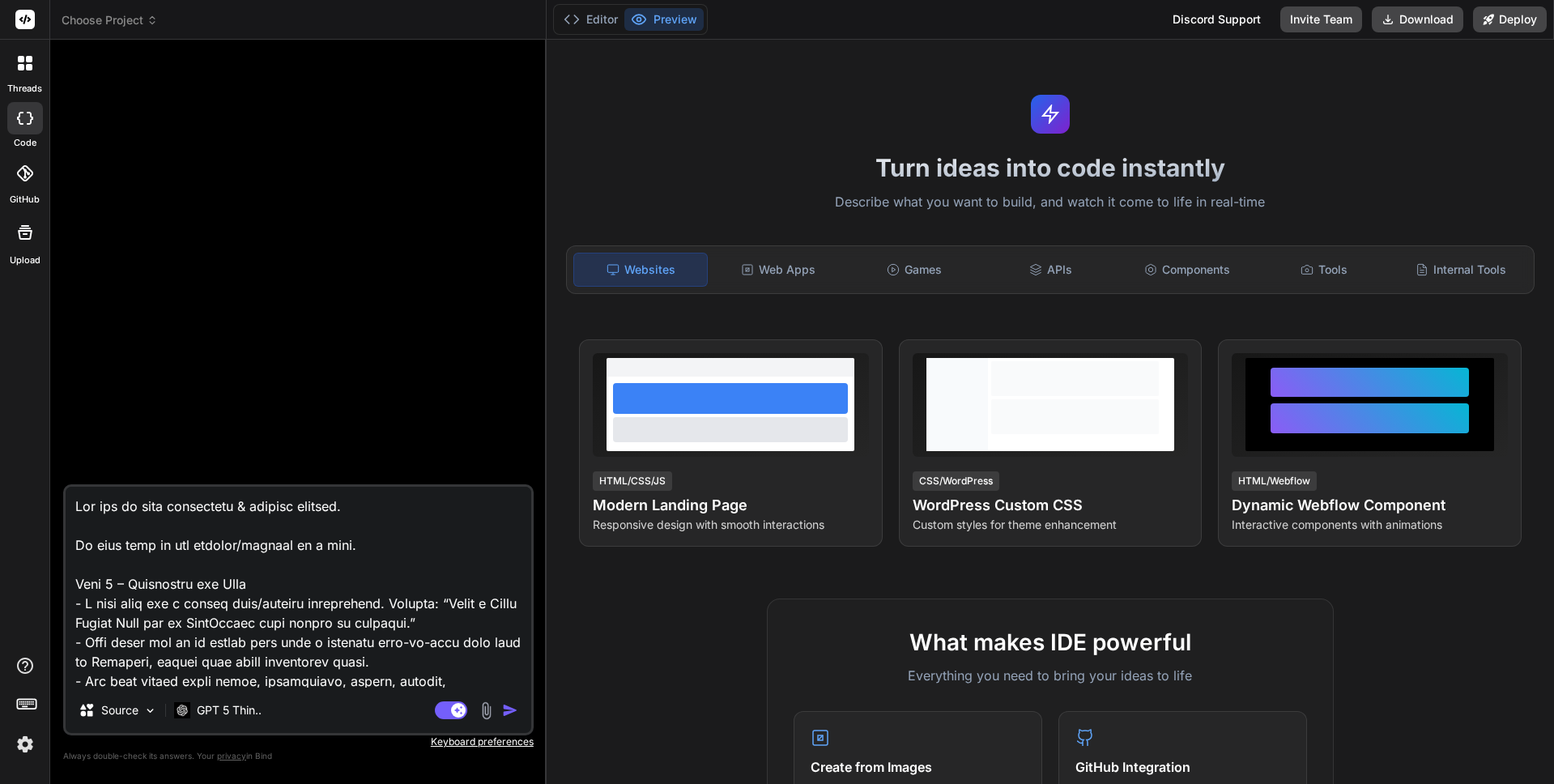
scroll to position [54, 0]
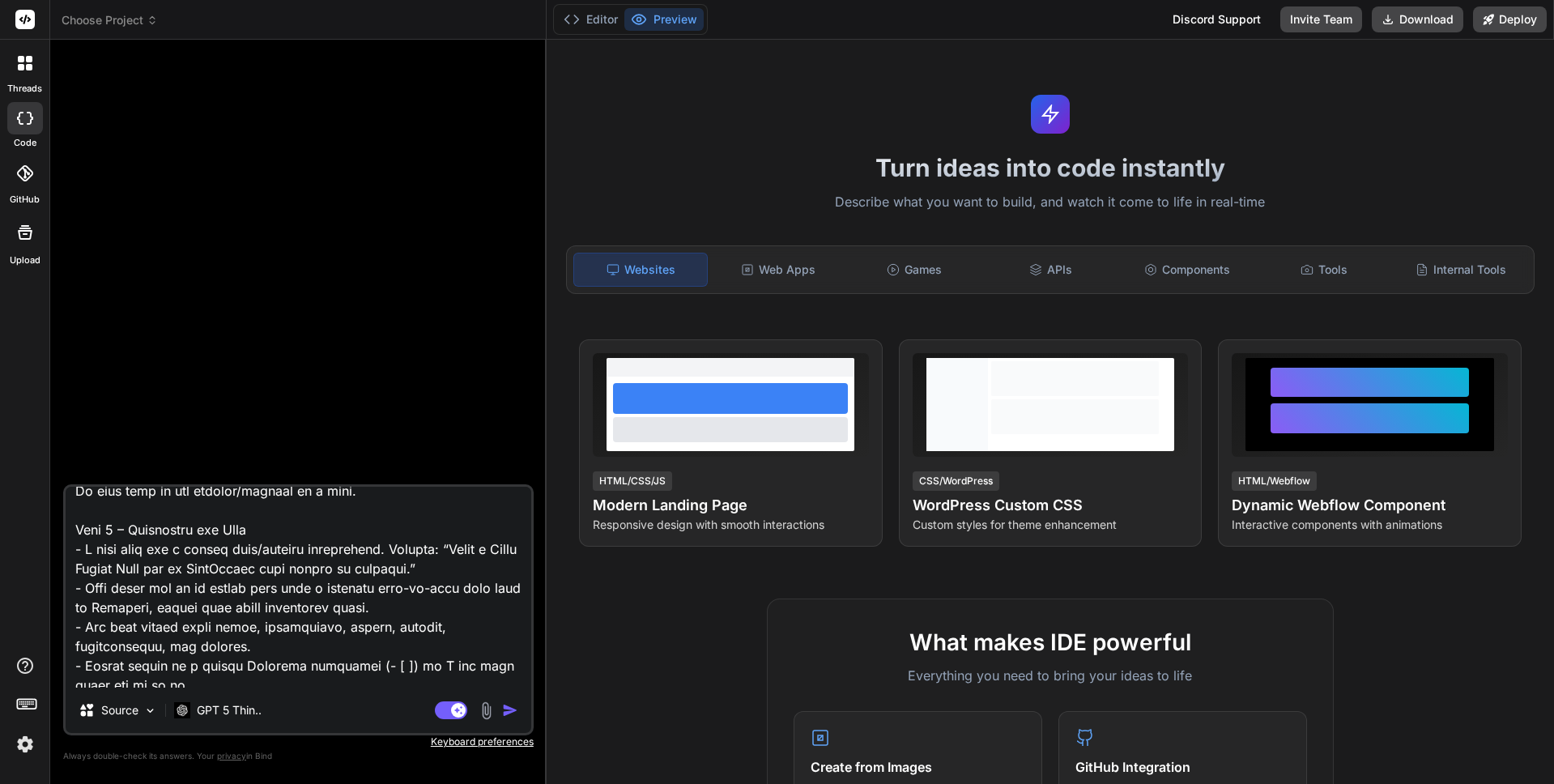
type textarea "x"
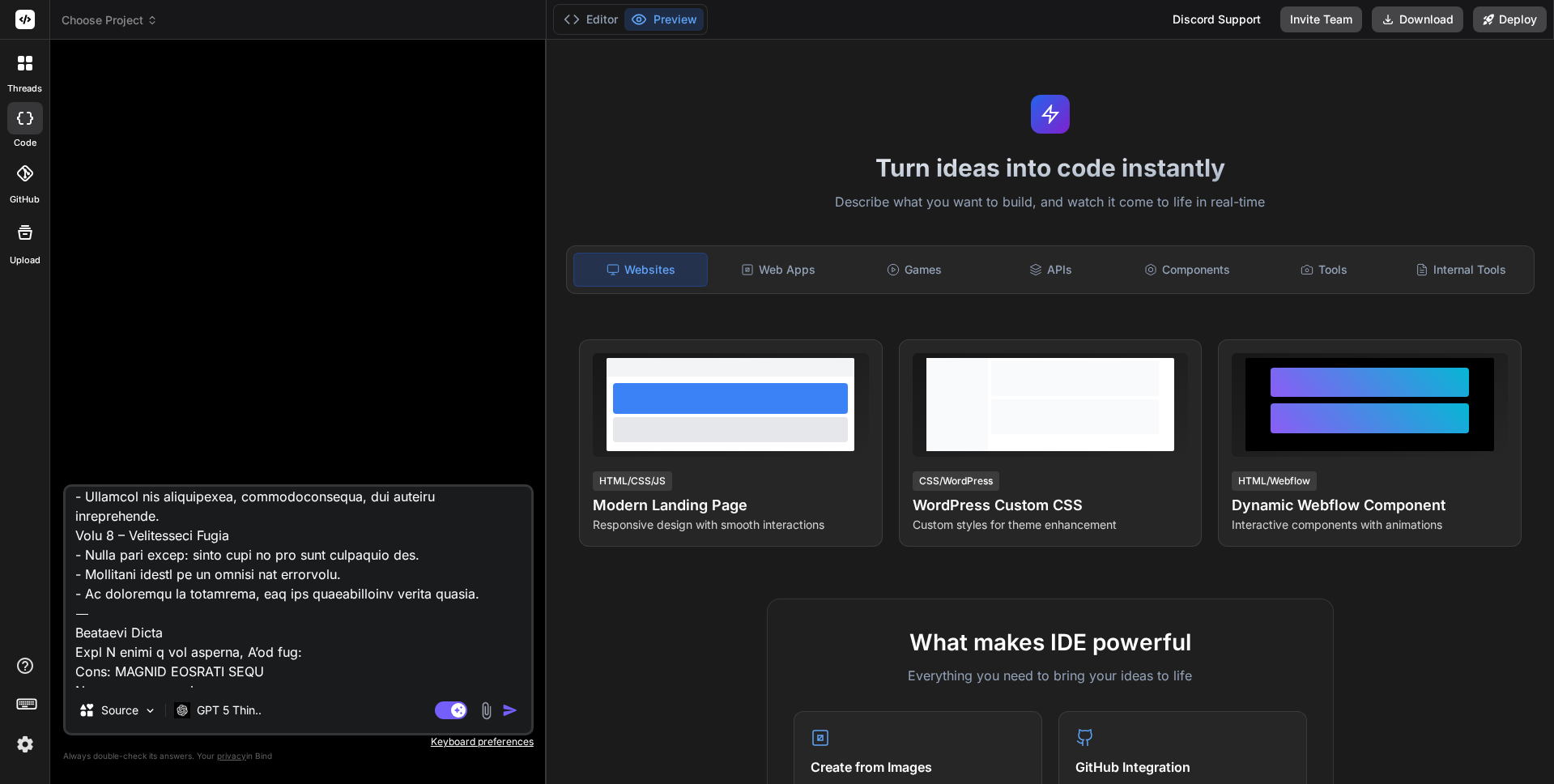
scroll to position [664, 0]
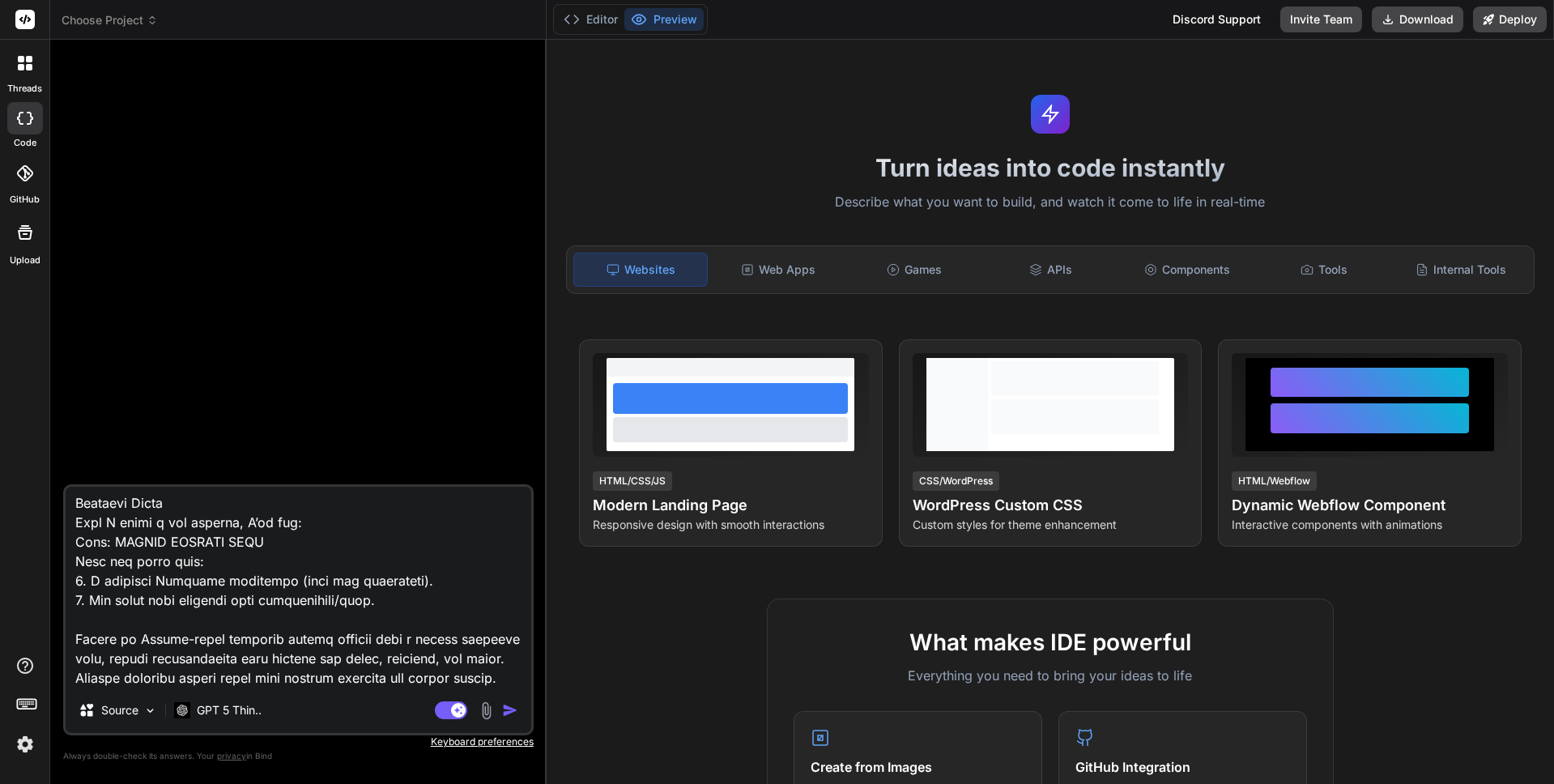
click at [309, 601] on textarea at bounding box center [299, 586] width 466 height 201
type textarea "You are my pair programmer & project manager. We will work on one feature/proje…"
type textarea "x"
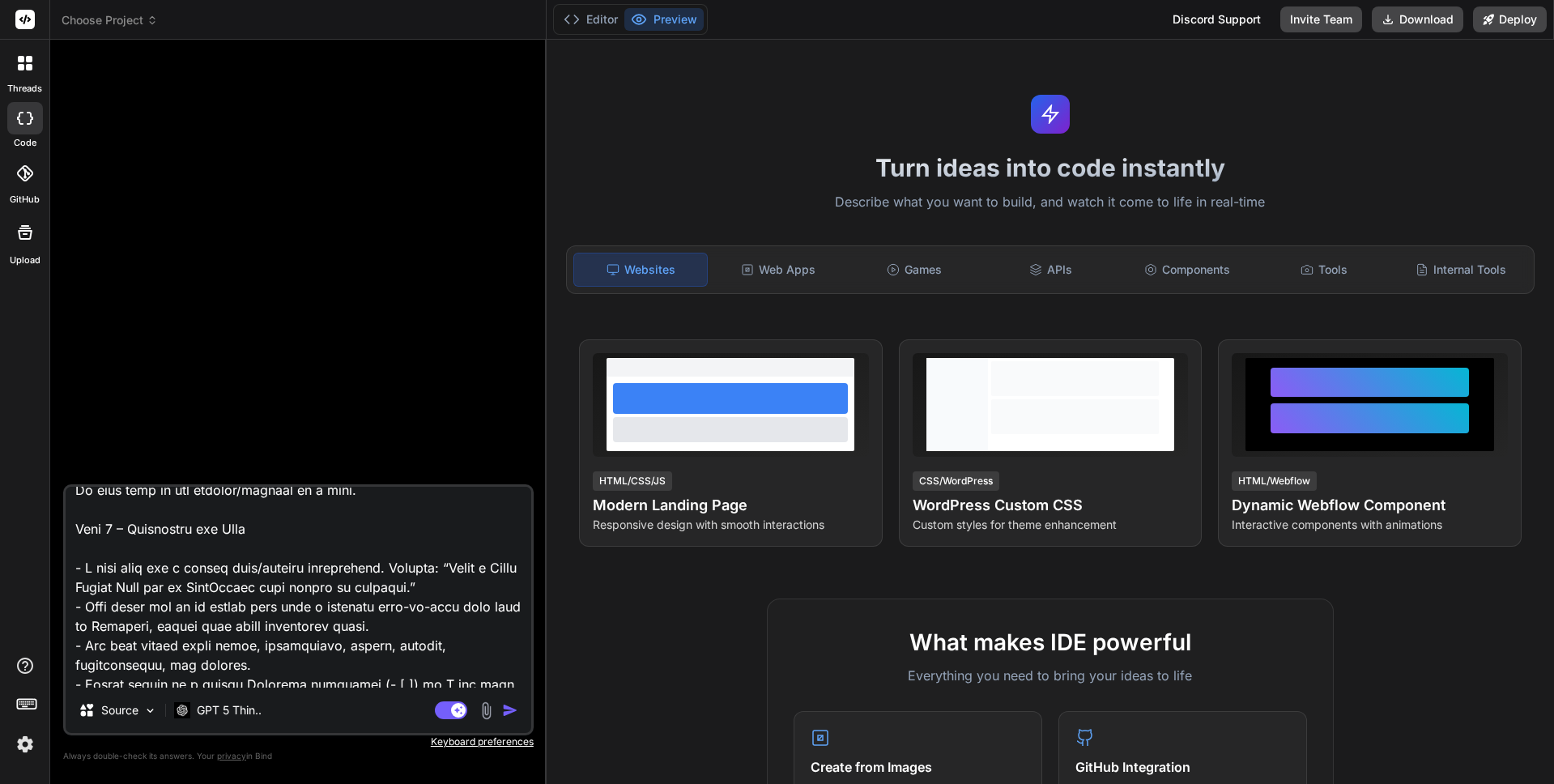
scroll to position [56, 0]
click at [446, 565] on textarea at bounding box center [299, 586] width 466 height 201
paste textarea "Create an Airbnb-style property rental website with a visual property grid, sea…"
type textarea "You are my pair programmer & project manager. We will work on one feature/proje…"
type textarea "x"
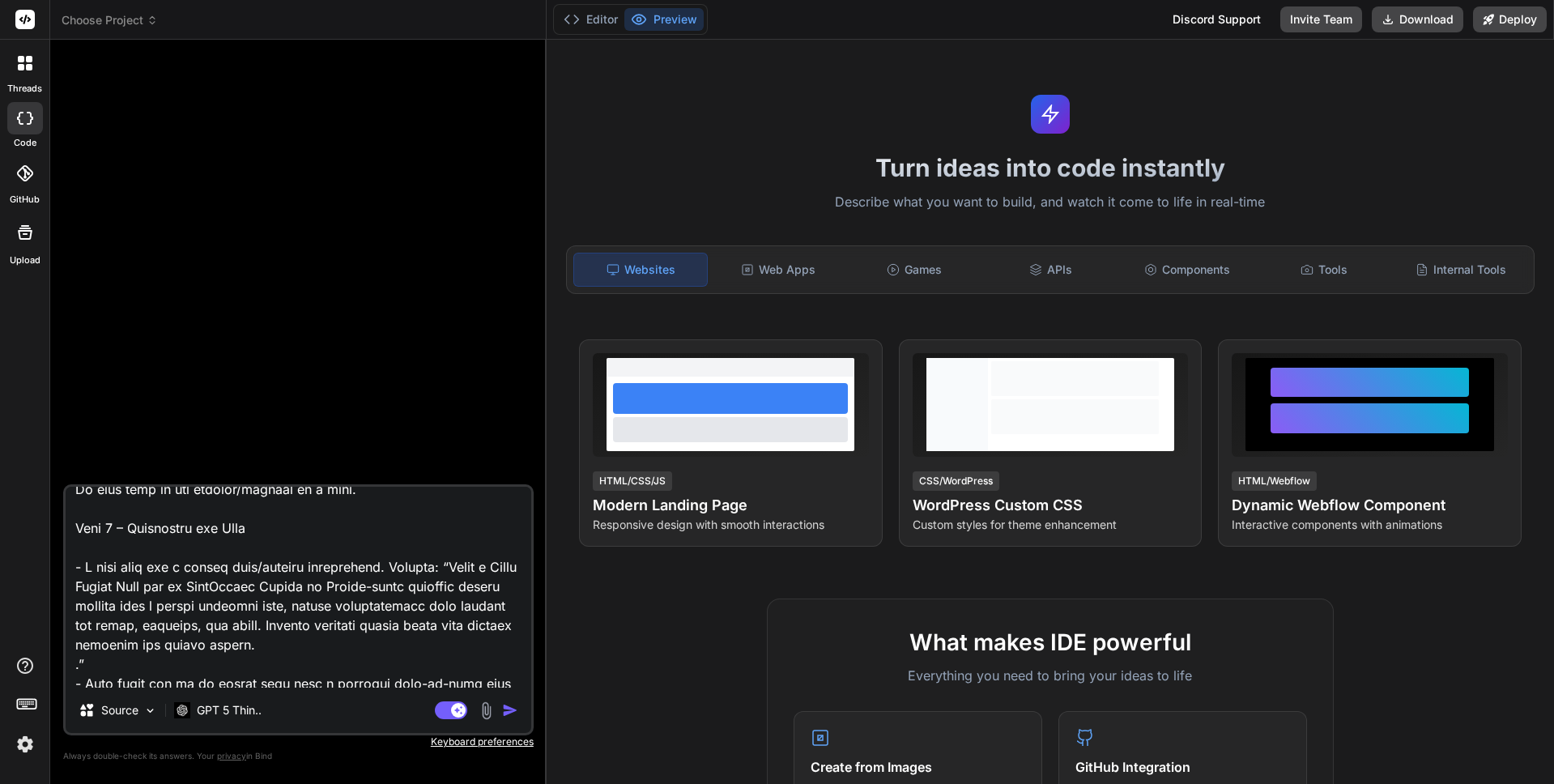
click at [279, 583] on textarea at bounding box center [299, 586] width 466 height 201
type textarea "You are my pair programmer & project manager. We will work on one feature/proje…"
type textarea "x"
type textarea "You are my pair programmer & project manager. We will work on one feature/proje…"
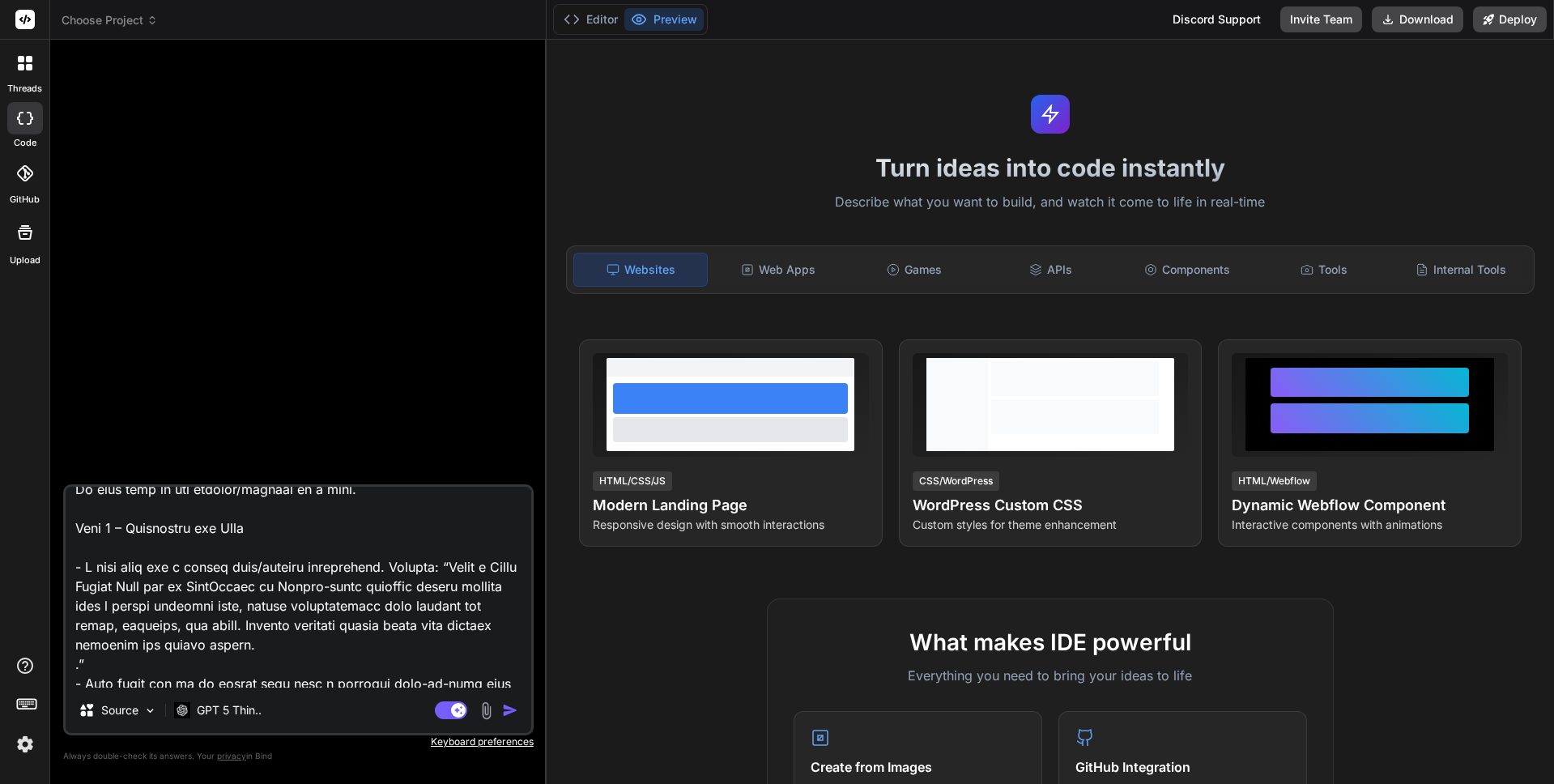
type textarea "x"
type textarea "You are my pair programmer & project manager. We will work on one feature/proje…"
type textarea "x"
type textarea "You are my pair programmer & project manager. We will work on one feature/proje…"
type textarea "x"
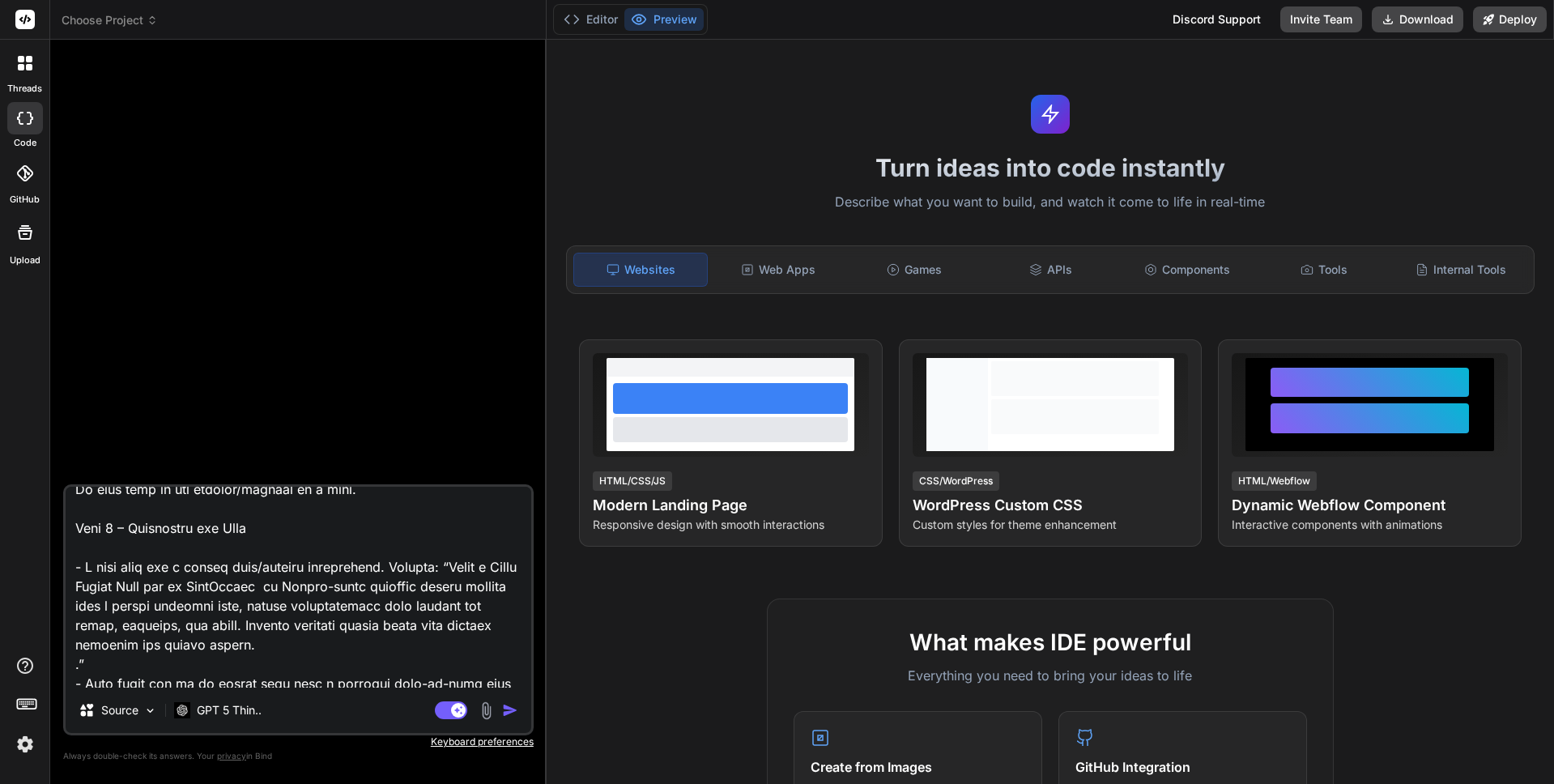
type textarea "You are my pair programmer & project manager. We will work on one feature/proje…"
type textarea "x"
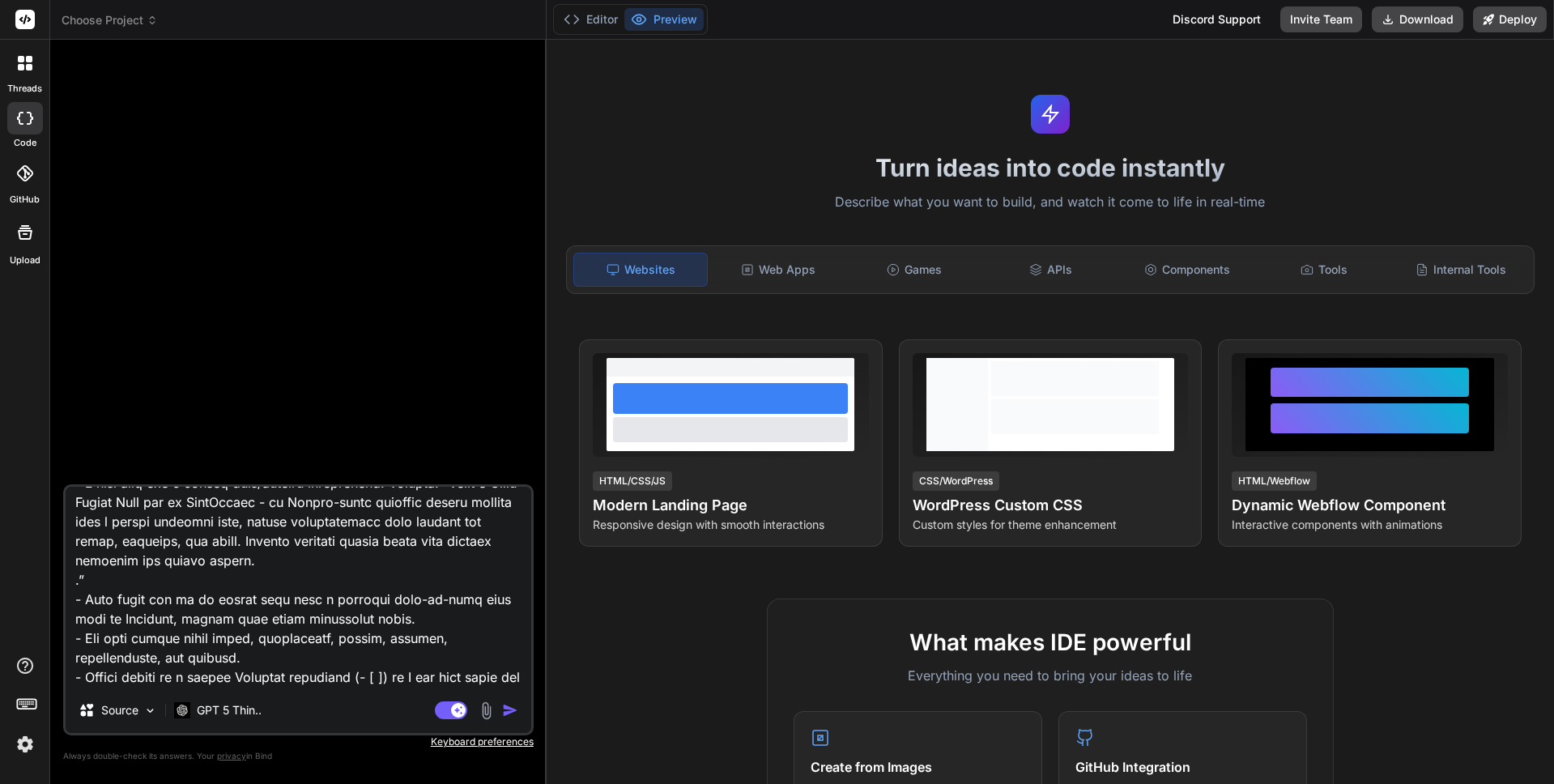
scroll to position [143, 0]
click at [245, 580] on textarea at bounding box center [299, 586] width 466 height 201
type textarea "You are my pair programmer & project manager. We will work on one feature/proje…"
type textarea "x"
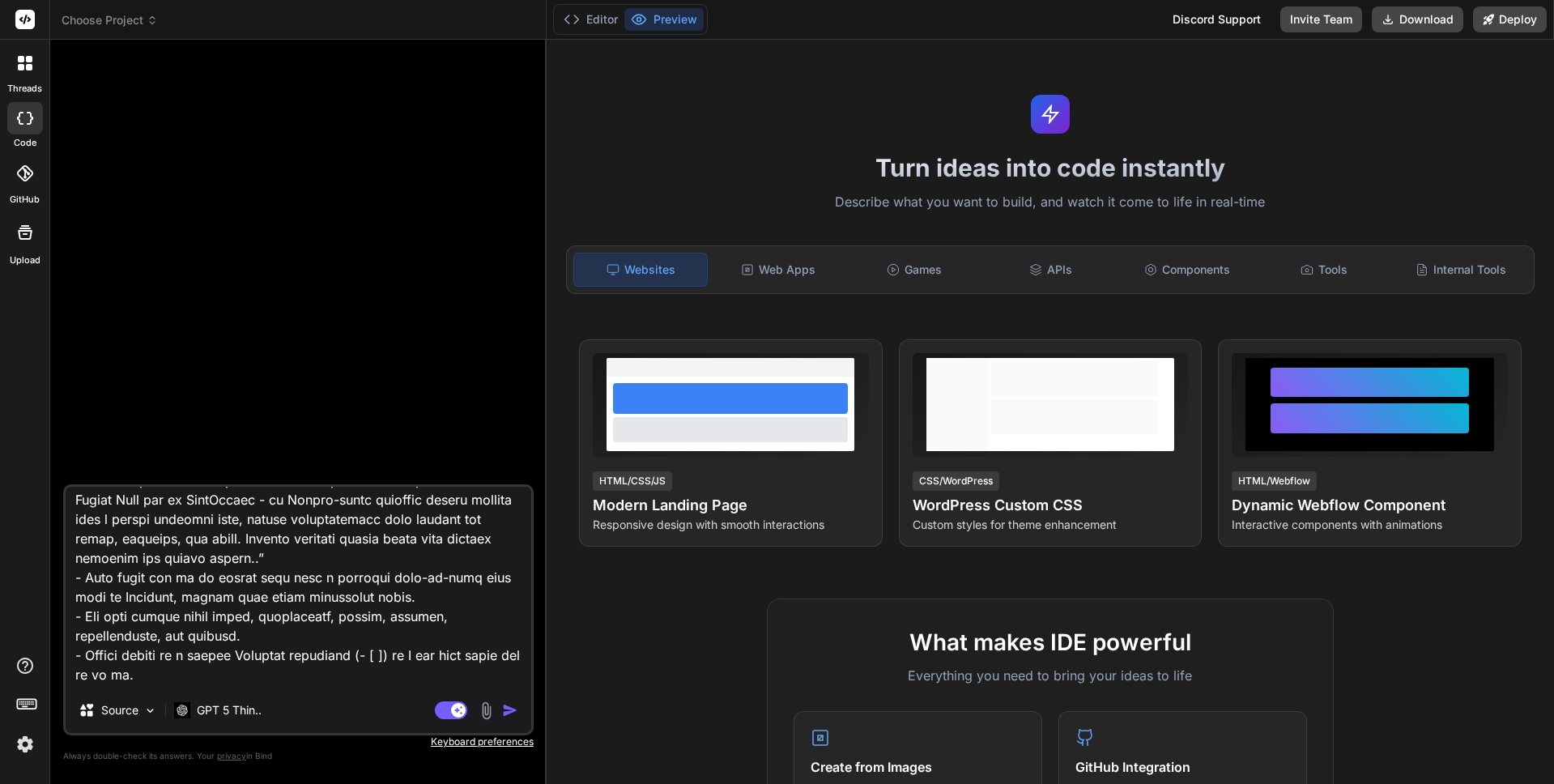
scroll to position [123, 0]
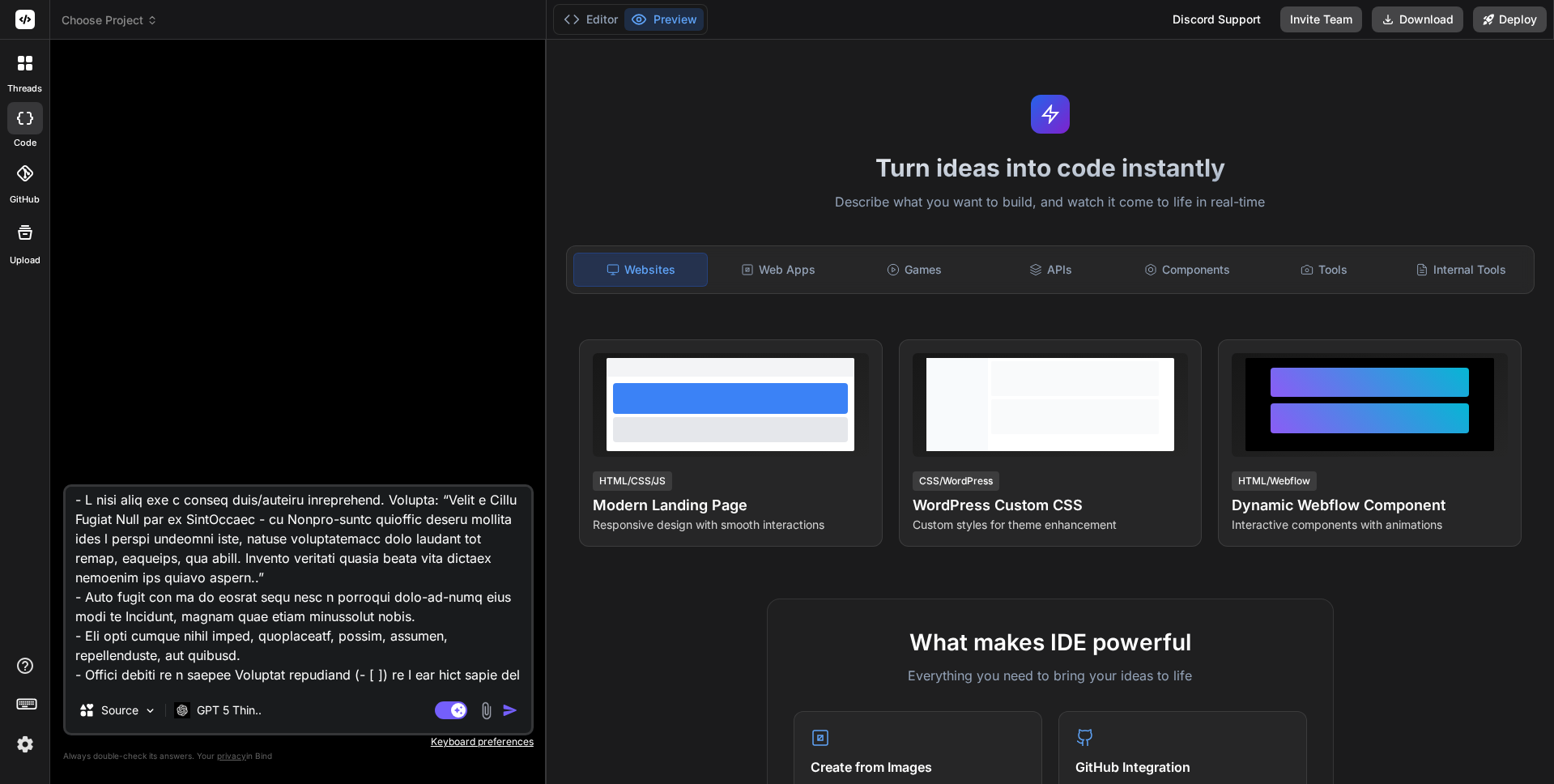
type textarea "You are my pair programmer & project manager. We will work on one feature/proje…"
type textarea "x"
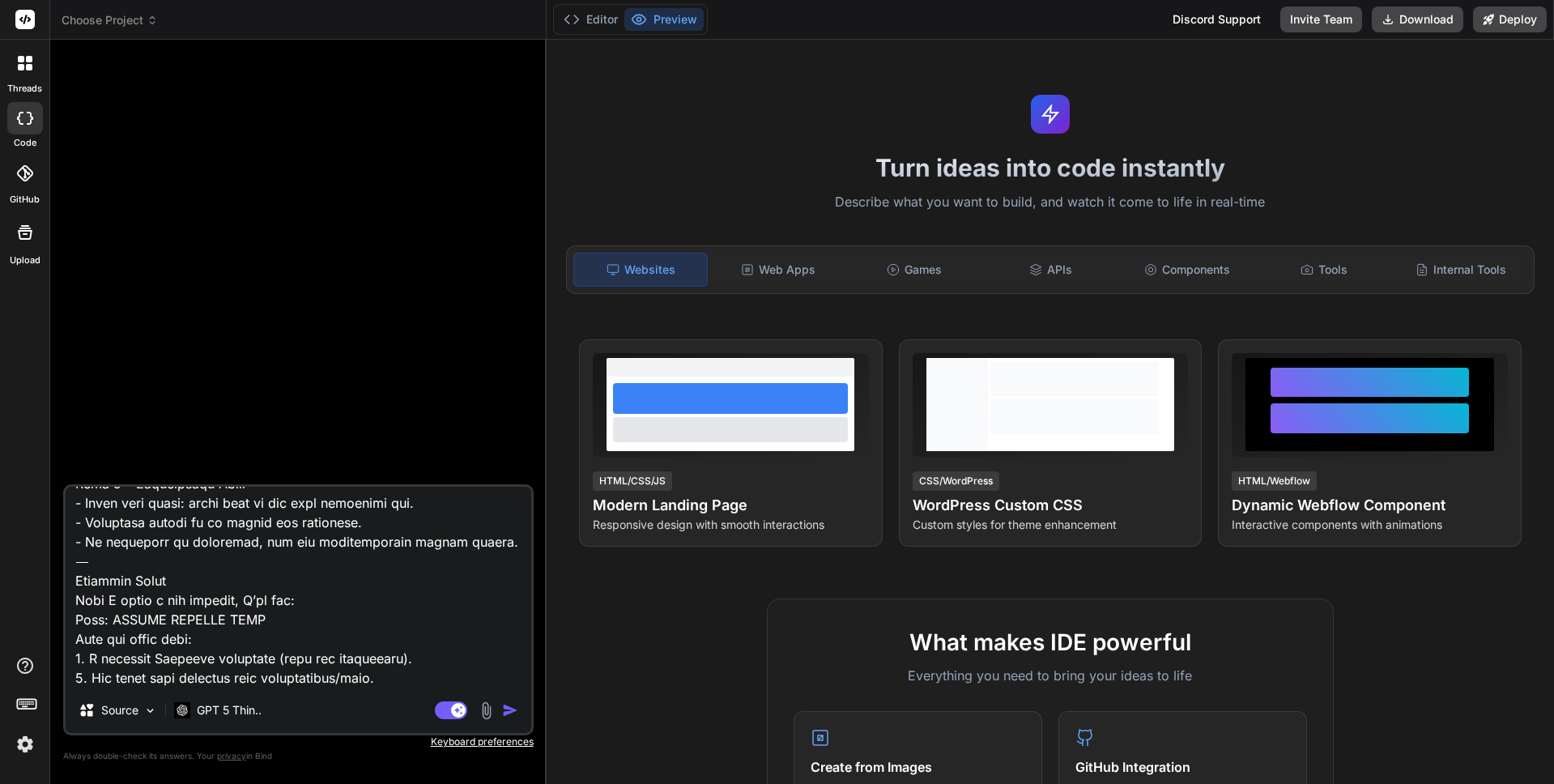
scroll to position [664, 0]
type textarea "You are my pair programmer & project manager. We will work on one feature/proje…"
click at [512, 713] on img "button" at bounding box center [510, 710] width 17 height 17
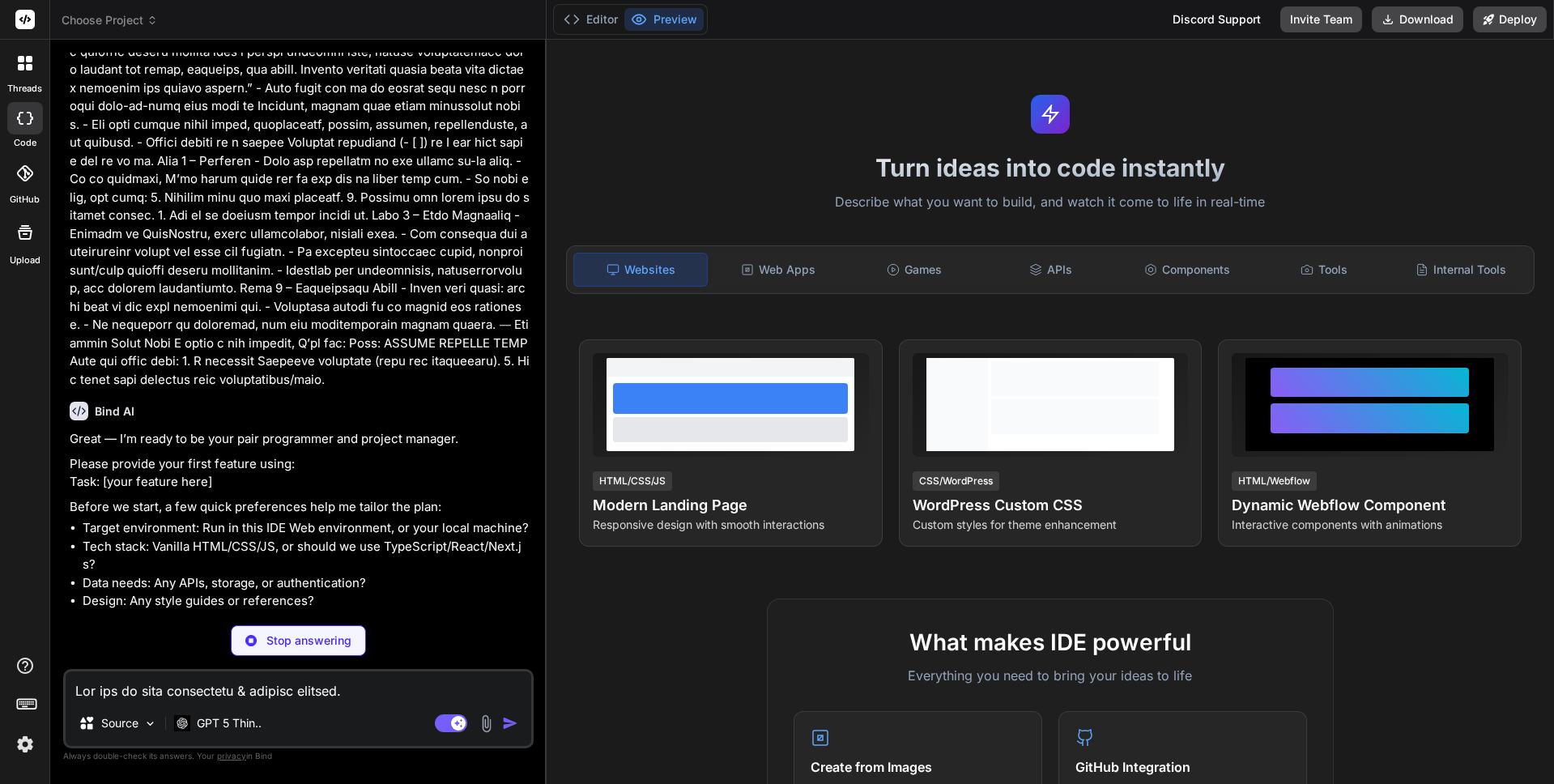
scroll to position [105, 0]
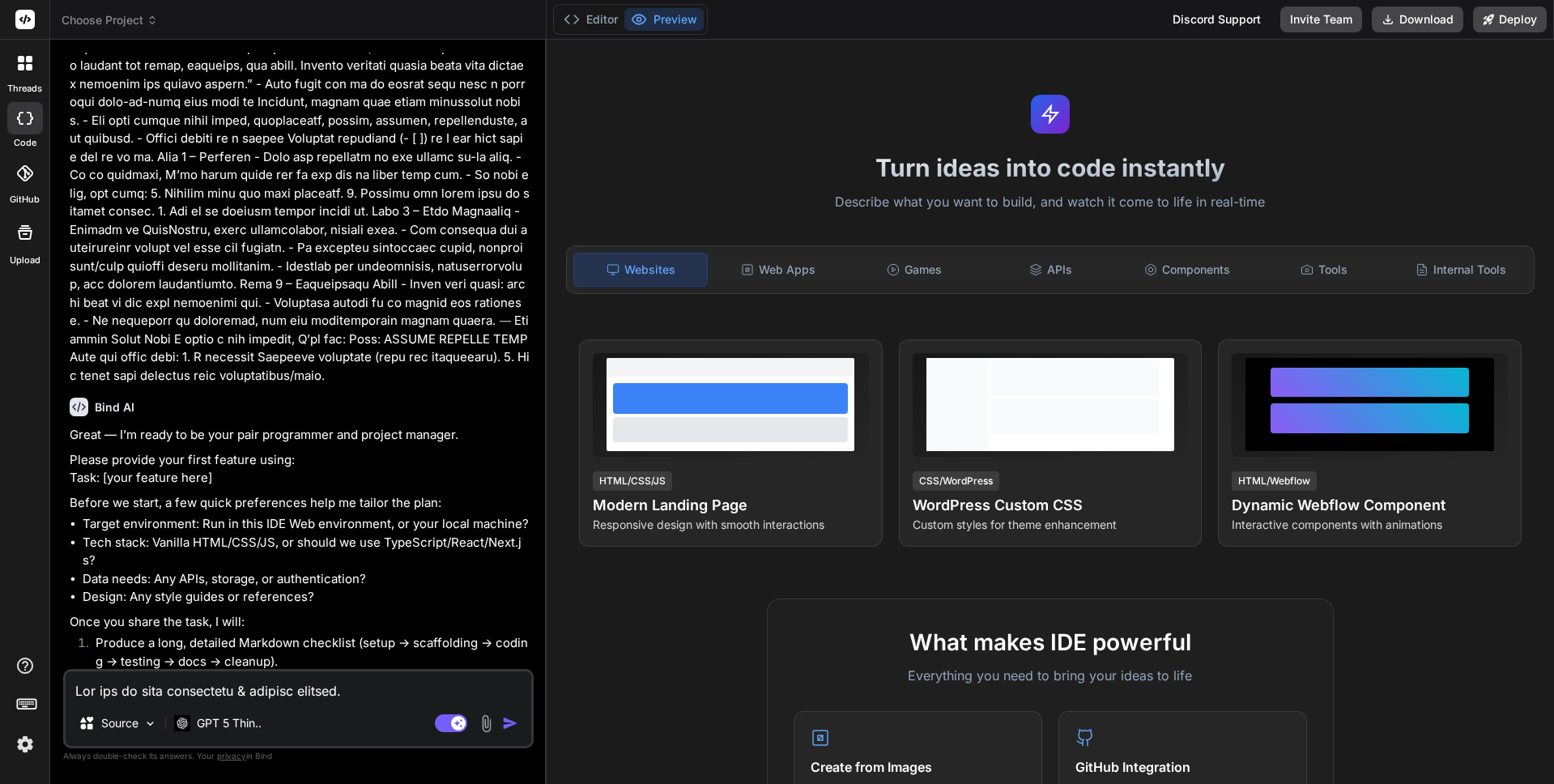
type textarea "x"
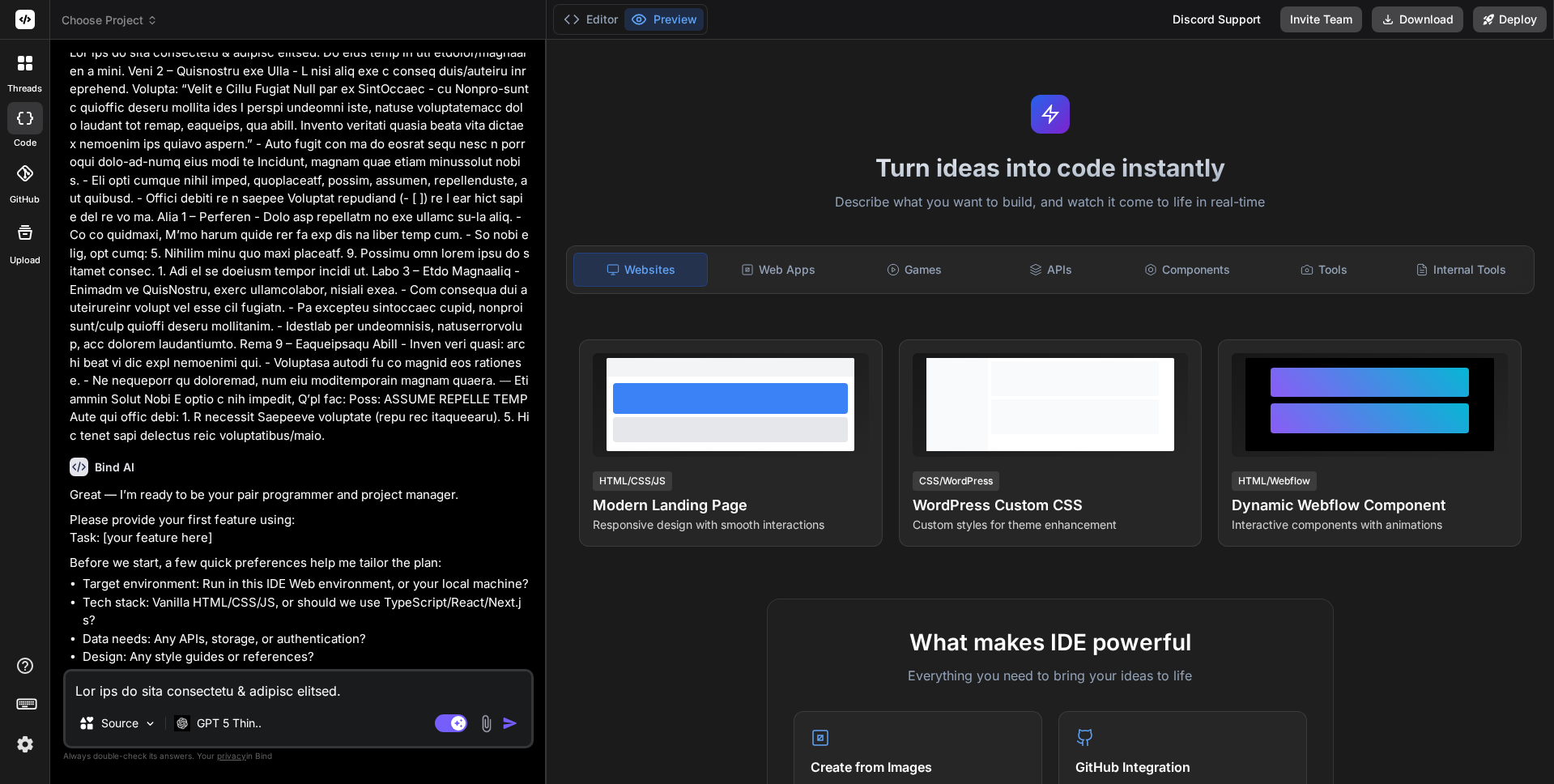
scroll to position [0, 0]
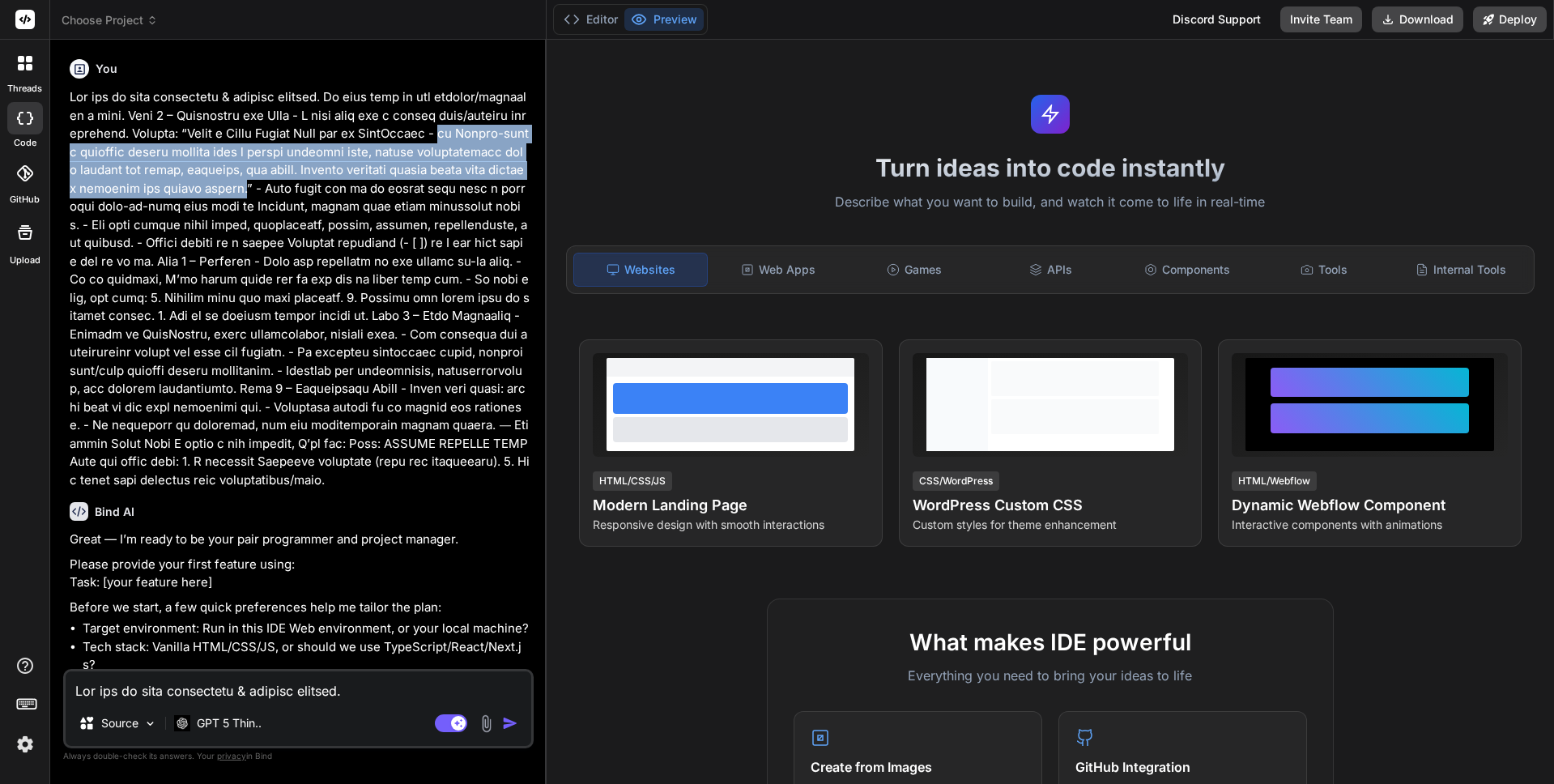
drag, startPoint x: 476, startPoint y: 134, endPoint x: 262, endPoint y: 186, distance: 220.2
click at [262, 186] on p at bounding box center [300, 288] width 461 height 400
copy p "an Airbnb-style property rental website with a visual property grid, search fun…"
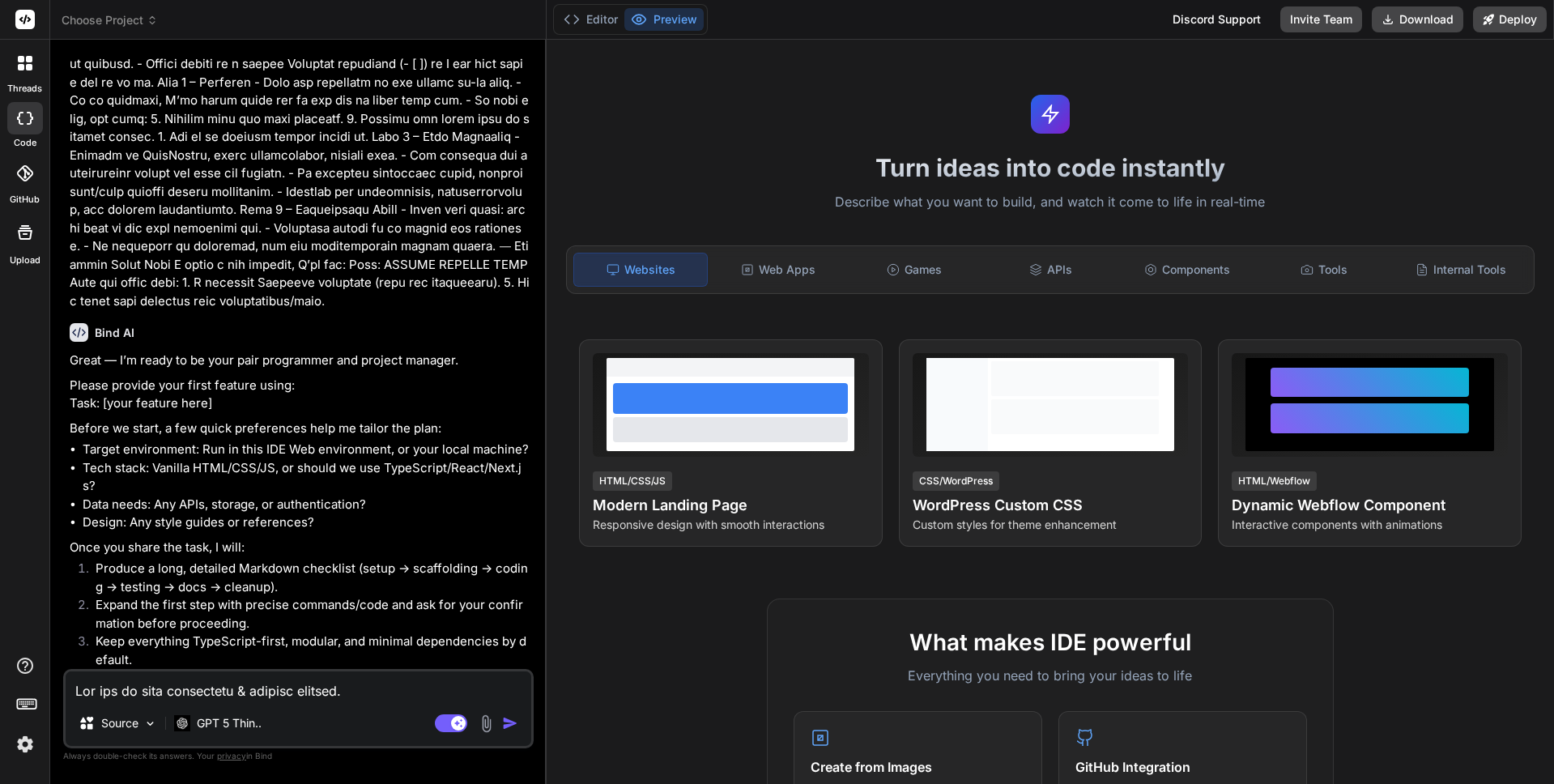
click at [199, 692] on textarea at bounding box center [299, 686] width 466 height 29
type textarea "T"
type textarea "x"
type textarea "Ta"
type textarea "x"
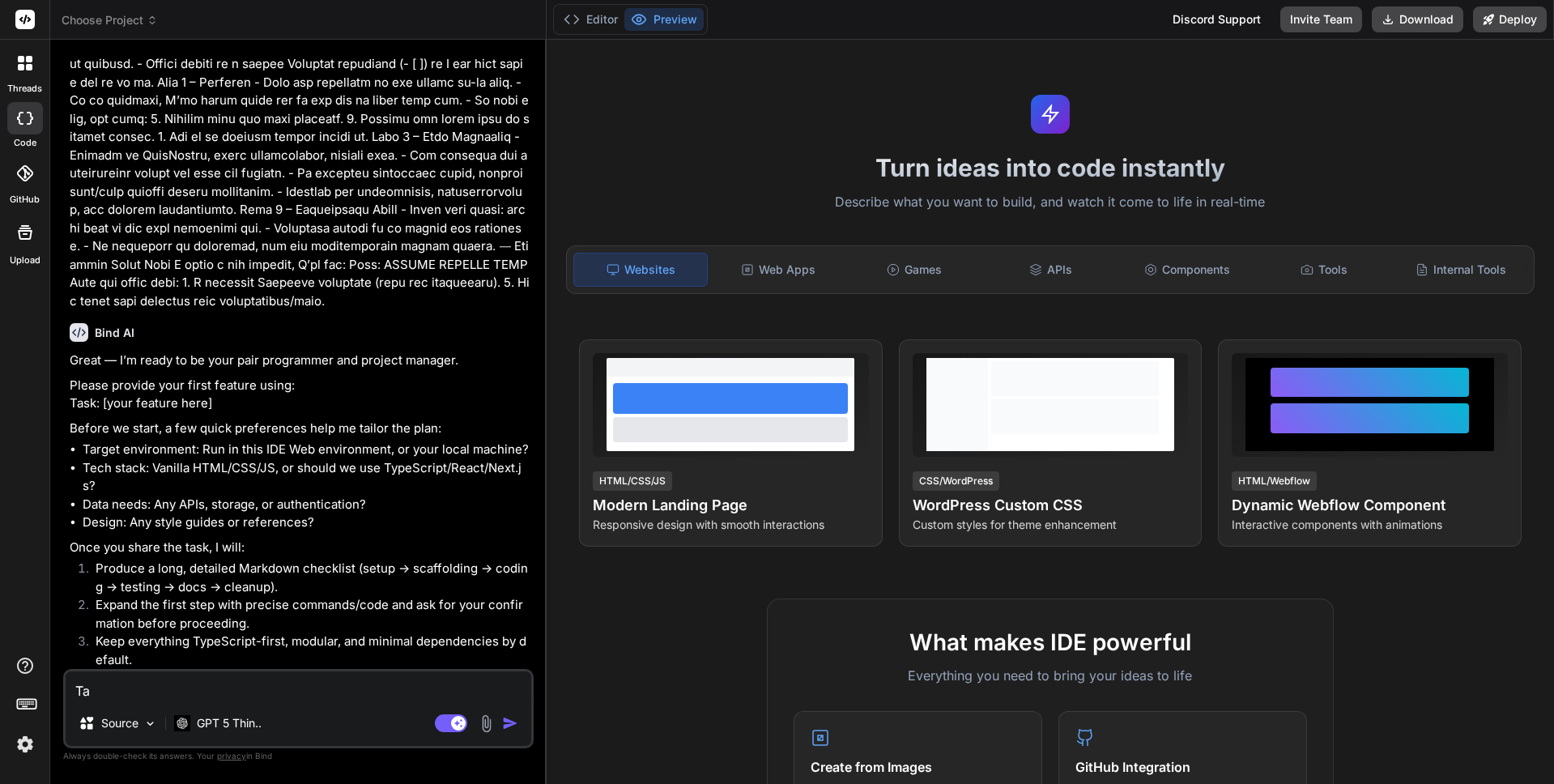
type textarea "Tak"
type textarea "x"
type textarea "Ta"
type textarea "x"
type textarea "Tas"
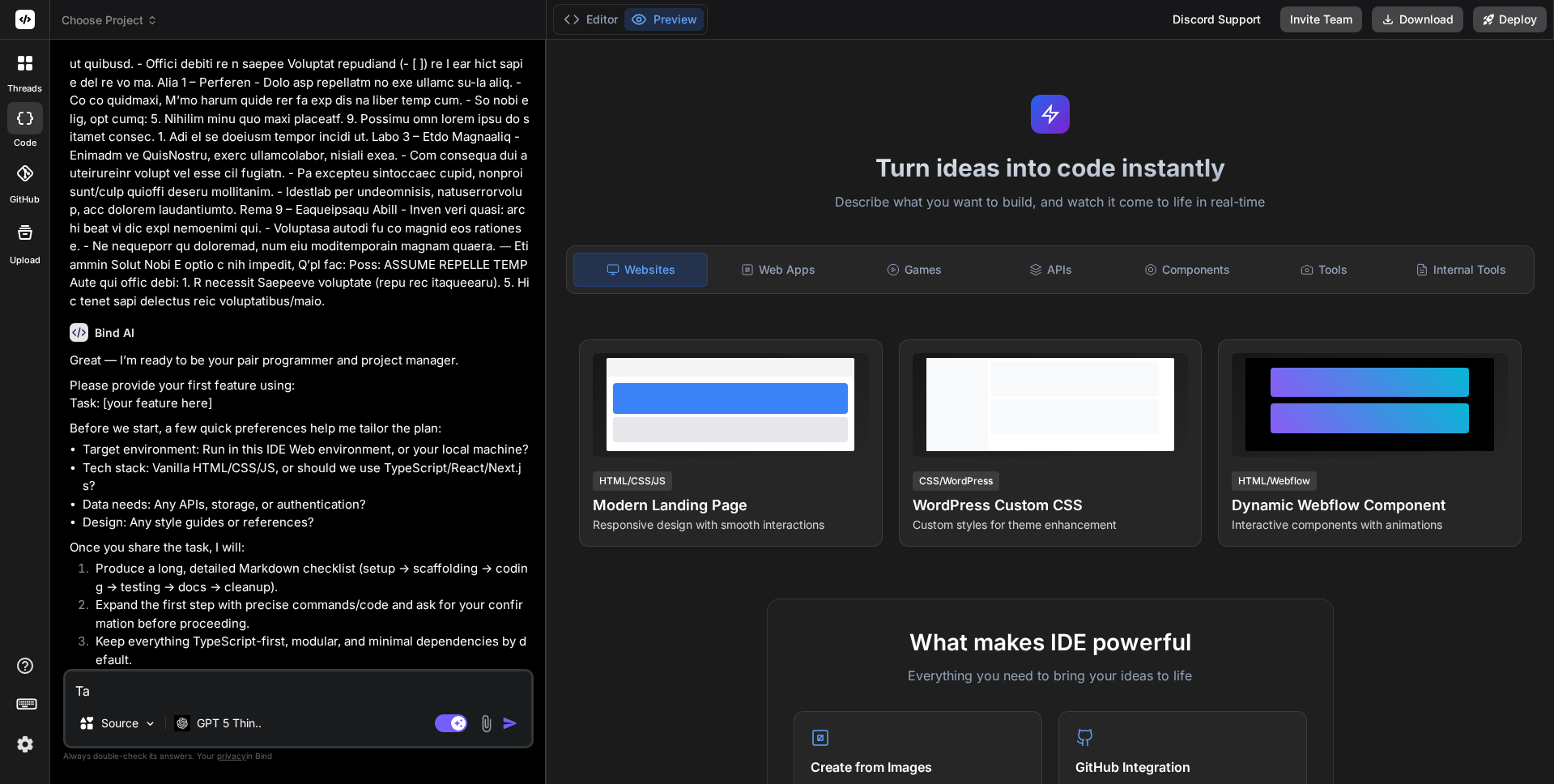
type textarea "x"
type textarea "Task"
type textarea "x"
type textarea "Task"
type textarea "x"
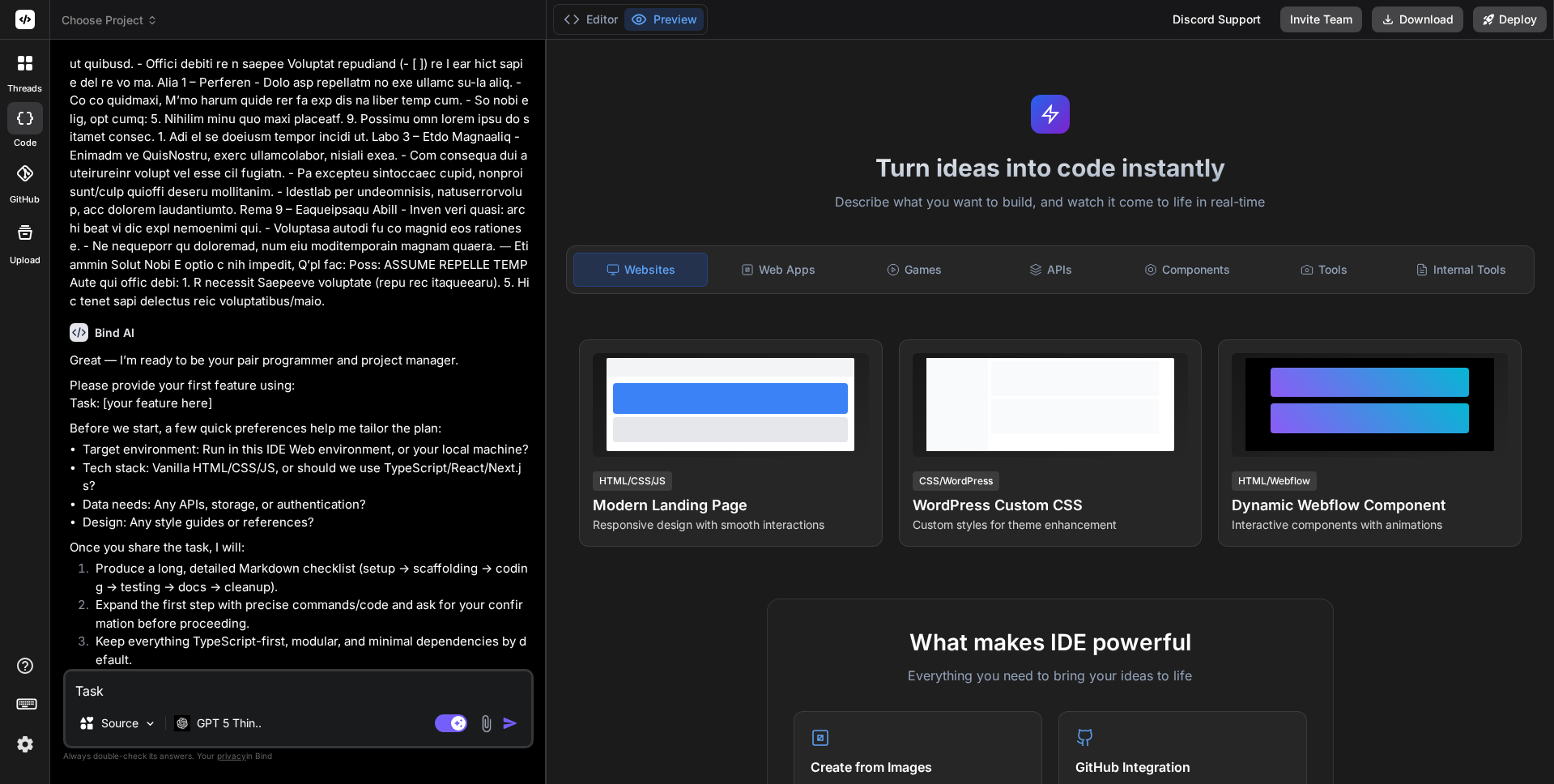
type textarea "Task"
type textarea "x"
type textarea "Task:"
type textarea "x"
type textarea "Task:"
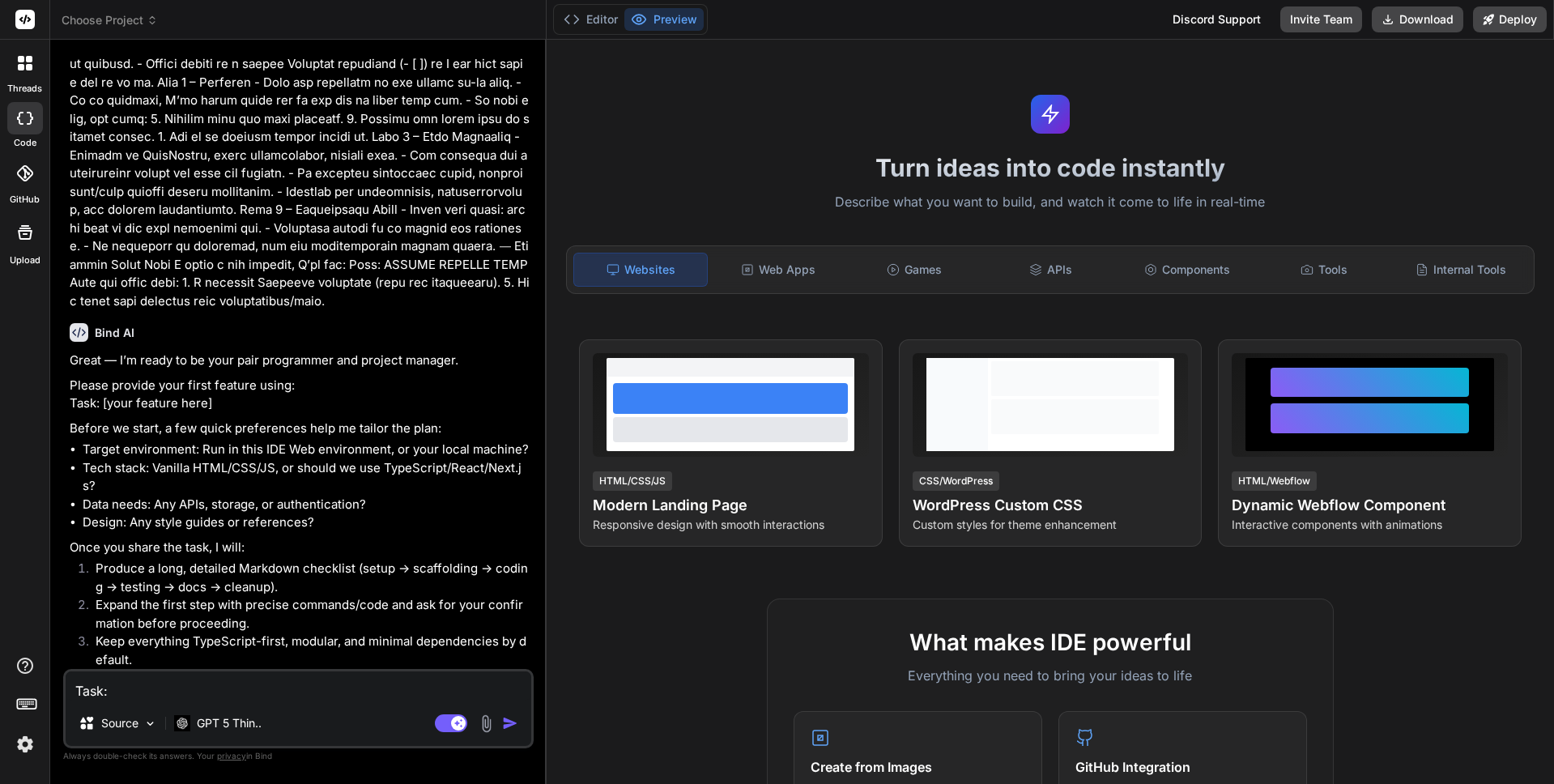
type textarea "x"
paste textarea "an Airbnb-style property rental website with a visual property grid, search fun…"
type textarea "Task: an Airbnb-style property rental website with a visual property grid, sear…"
type textarea "x"
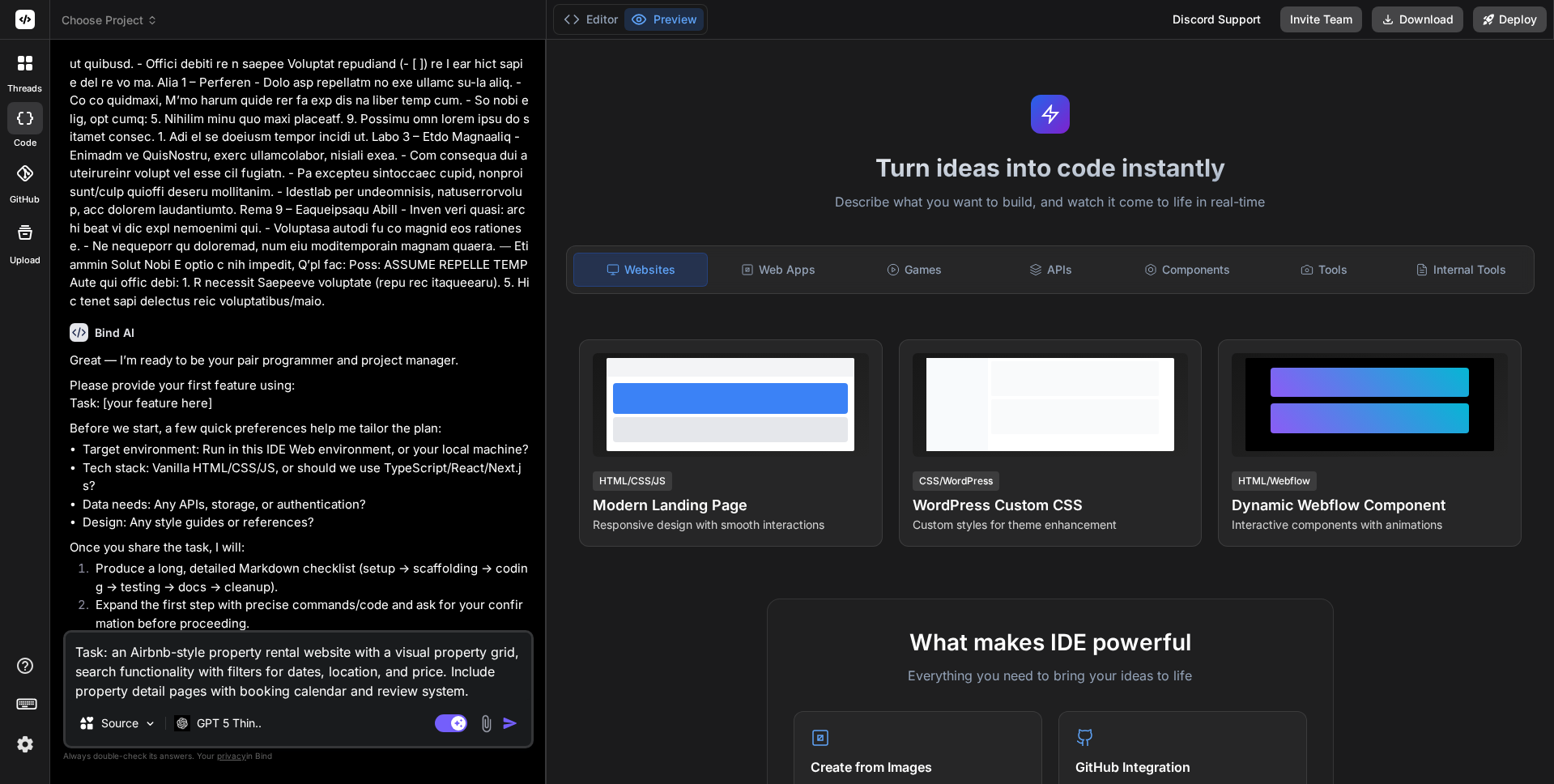
type textarea "Task: an Airbnb-style property rental website with a visual property grid, sear…"
type textarea "x"
type textarea "Task: an Airbnb-style property rental website with a visual property grid, sear…"
type textarea "x"
type textarea "Task: an Airbnb-style property rental website with a visual property grid, sear…"
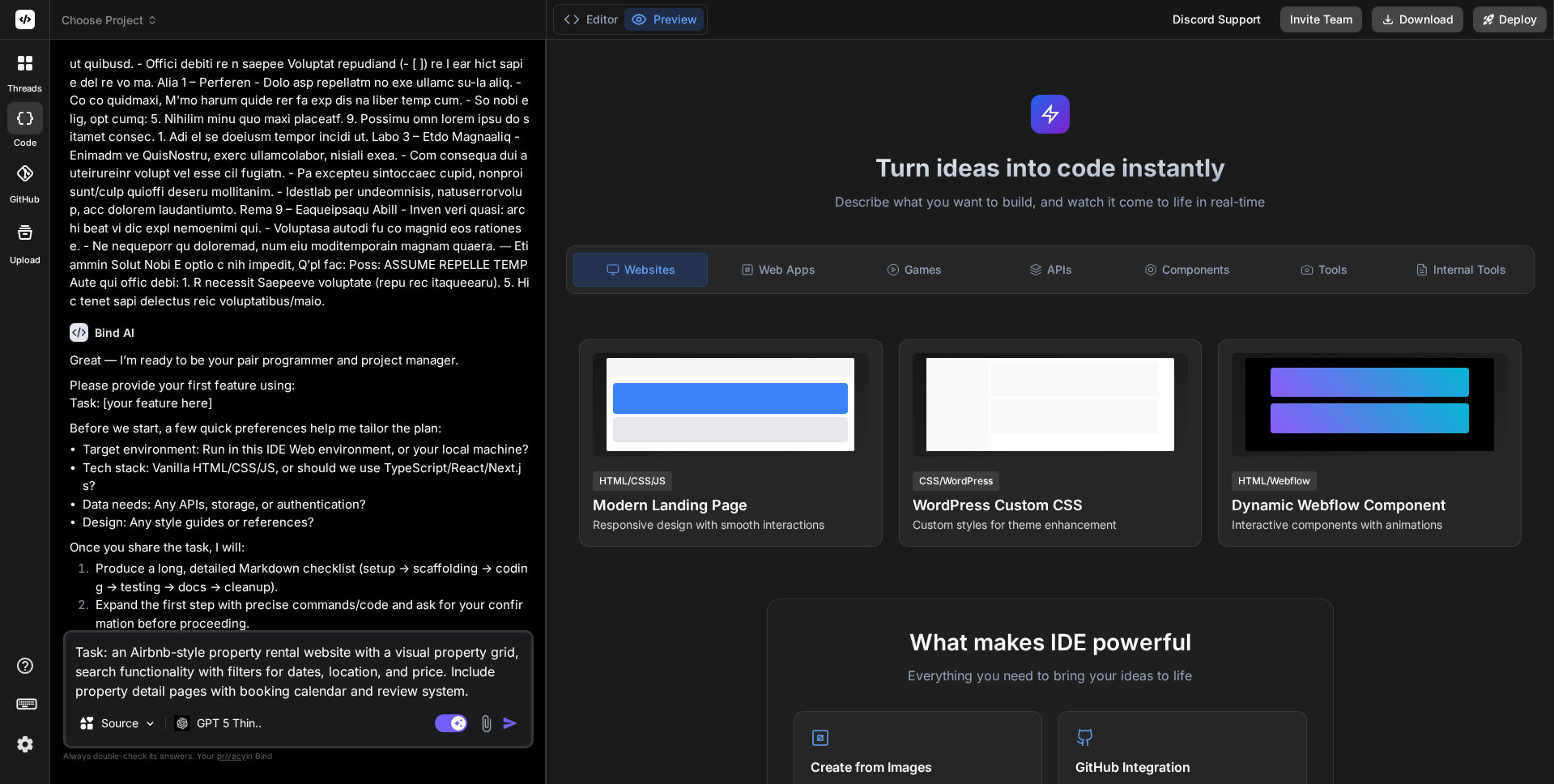
type textarea "x"
type textarea "Task: an Airbnb-style property rental website with a visual property grid, sear…"
type textarea "x"
type textarea "Task: an Airbnb-style property rental website with a visual property grid, sear…"
type textarea "x"
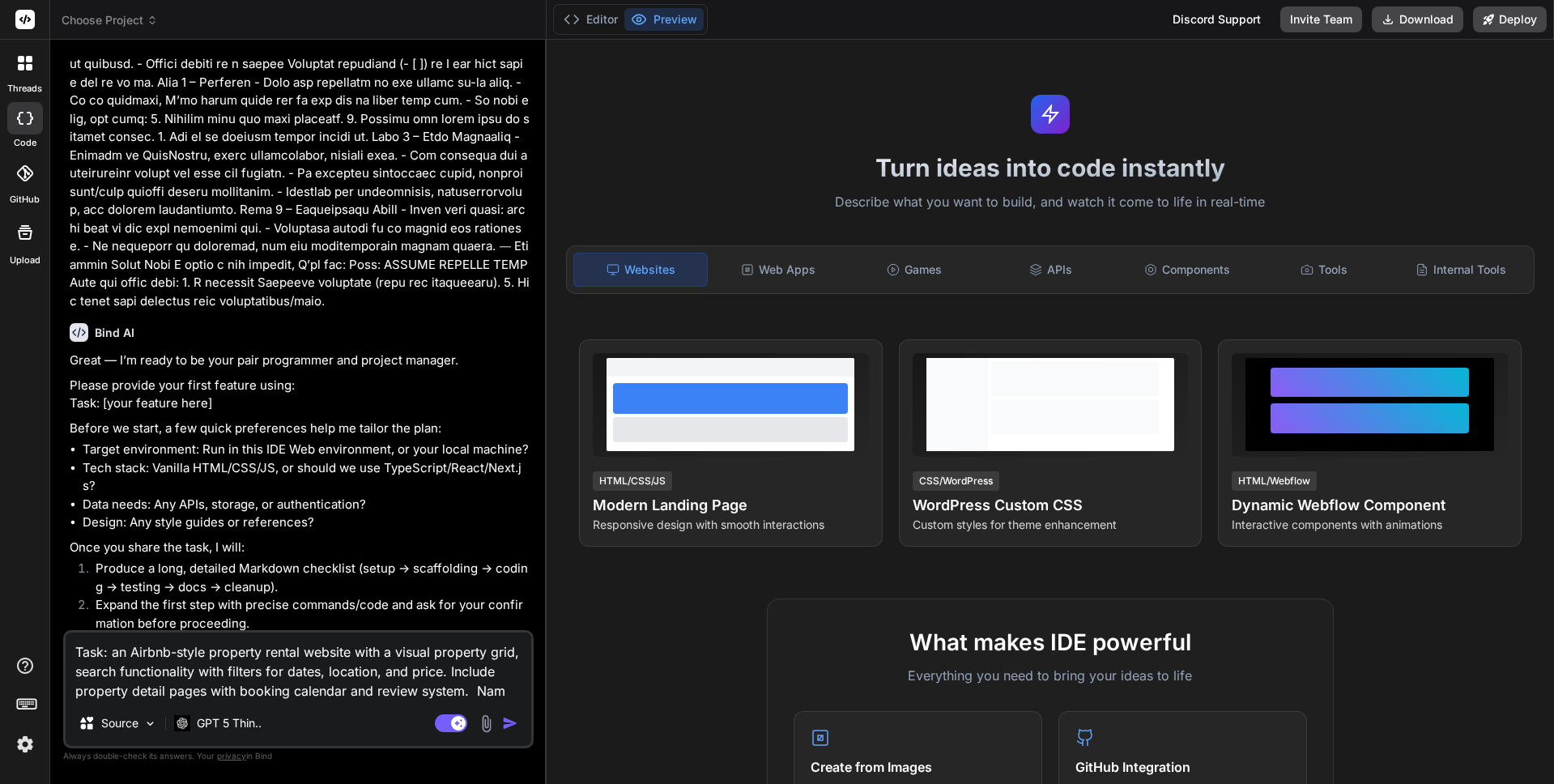
type textarea "Task: an Airbnb-style property rental website with a visual property grid, sear…"
type textarea "x"
type textarea "Task: an Airbnb-style property rental website with a visual property grid, sear…"
type textarea "x"
type textarea "Task: an Airbnb-style property rental website with a visual property grid, sear…"
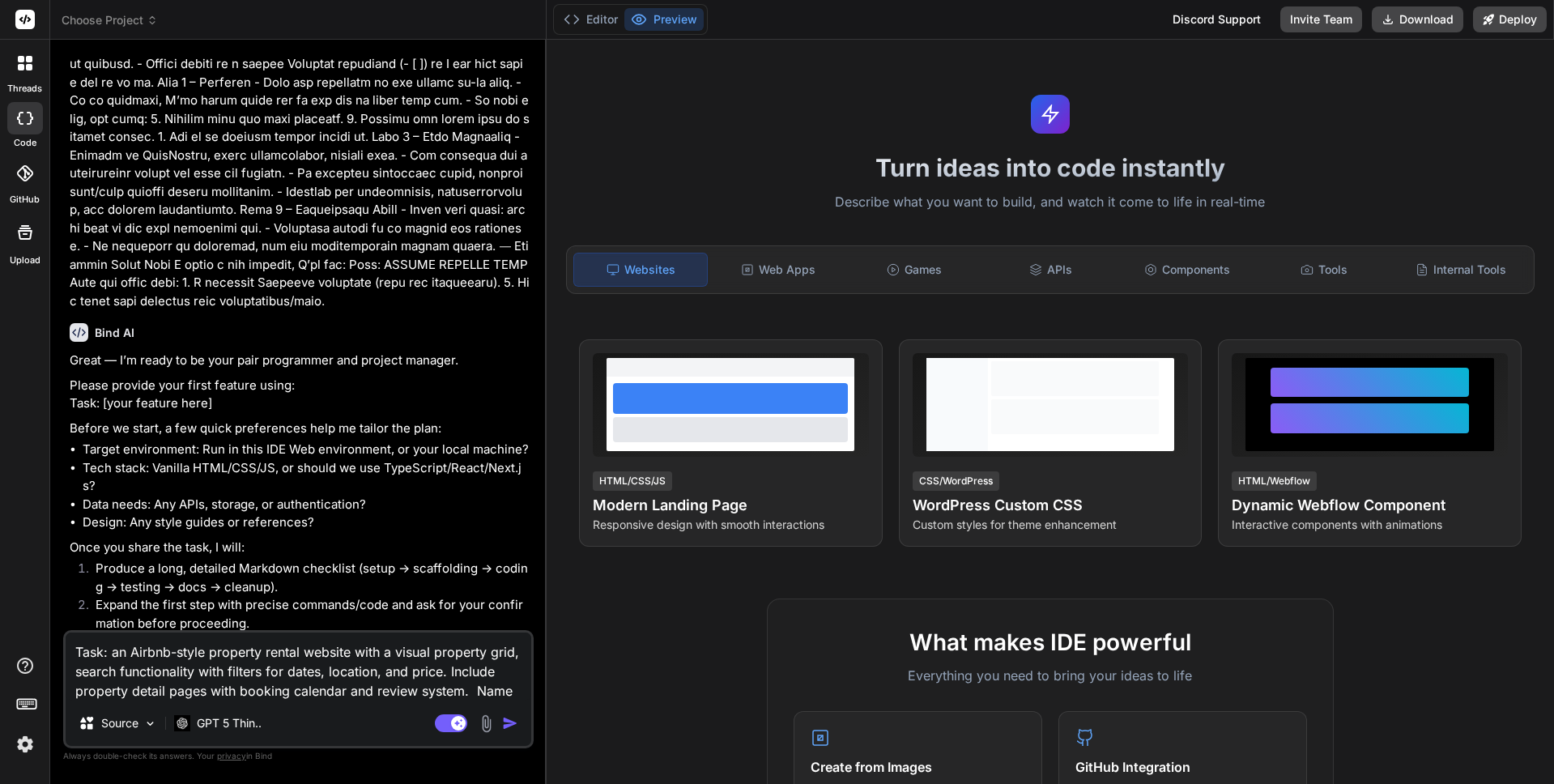
type textarea "x"
type textarea "Task: an Airbnb-style property rental website with a visual property grid, sear…"
type textarea "x"
type textarea "Task: an Airbnb-style property rental website with a visual property grid, sear…"
type textarea "x"
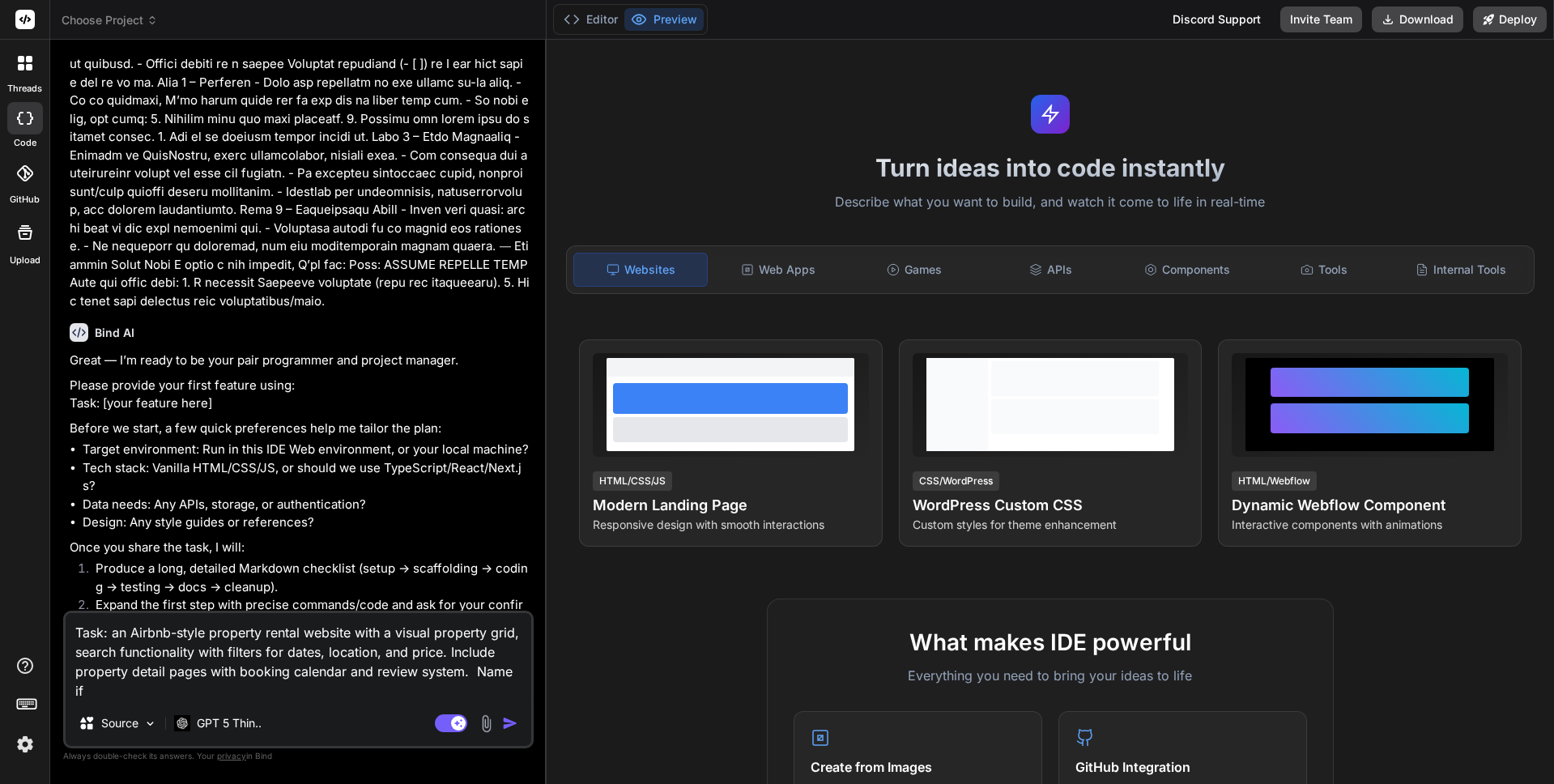
type textarea "Task: an Airbnb-style property rental website with a visual property grid, sear…"
type textarea "x"
type textarea "Task: an Airbnb-style property rental website with a visual property grid, sear…"
type textarea "x"
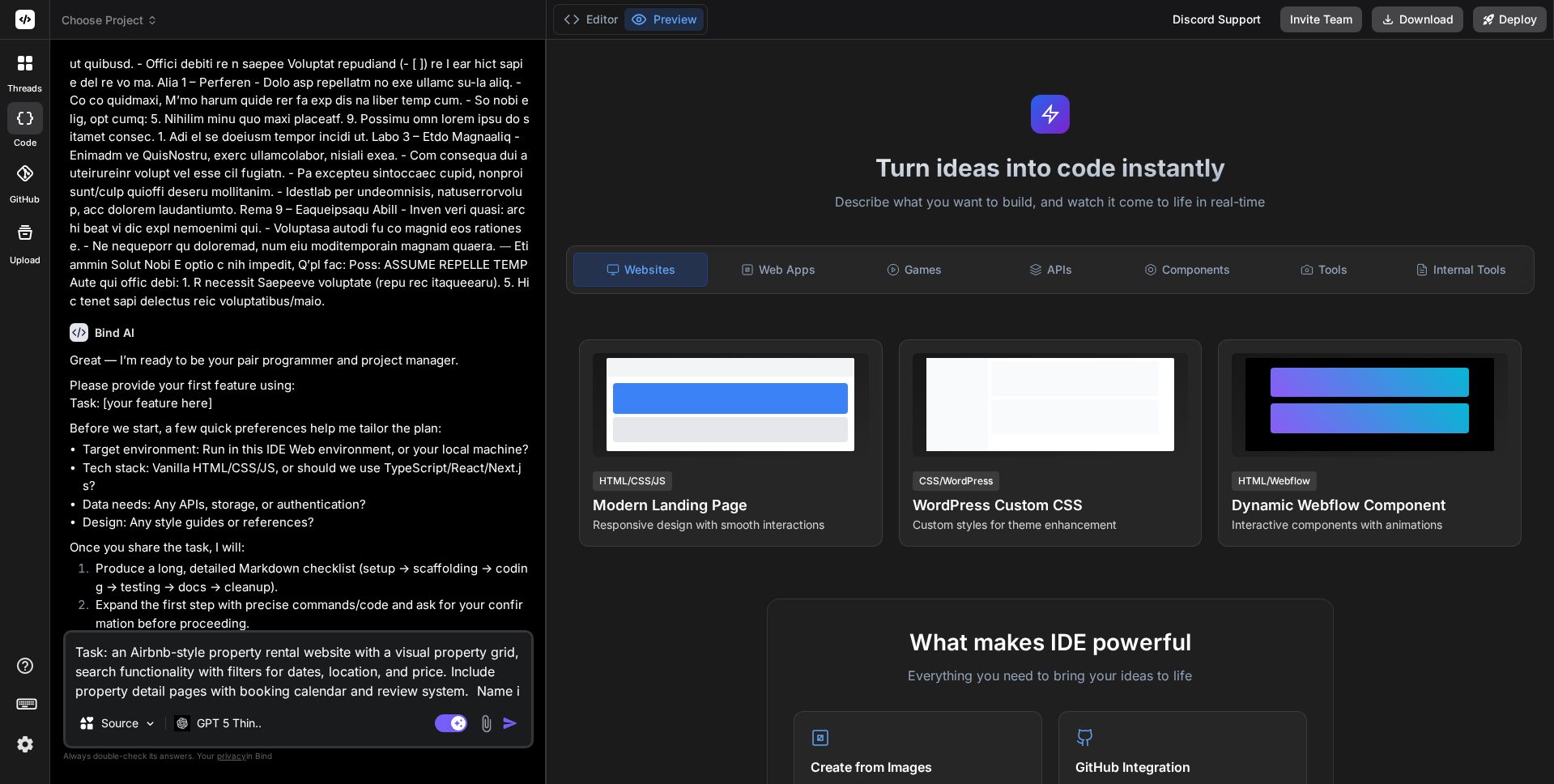
type textarea "Task: an Airbnb-style property rental website with a visual property grid, sear…"
type textarea "x"
type textarea "Task: an Airbnb-style property rental website with a visual property grid, sear…"
type textarea "x"
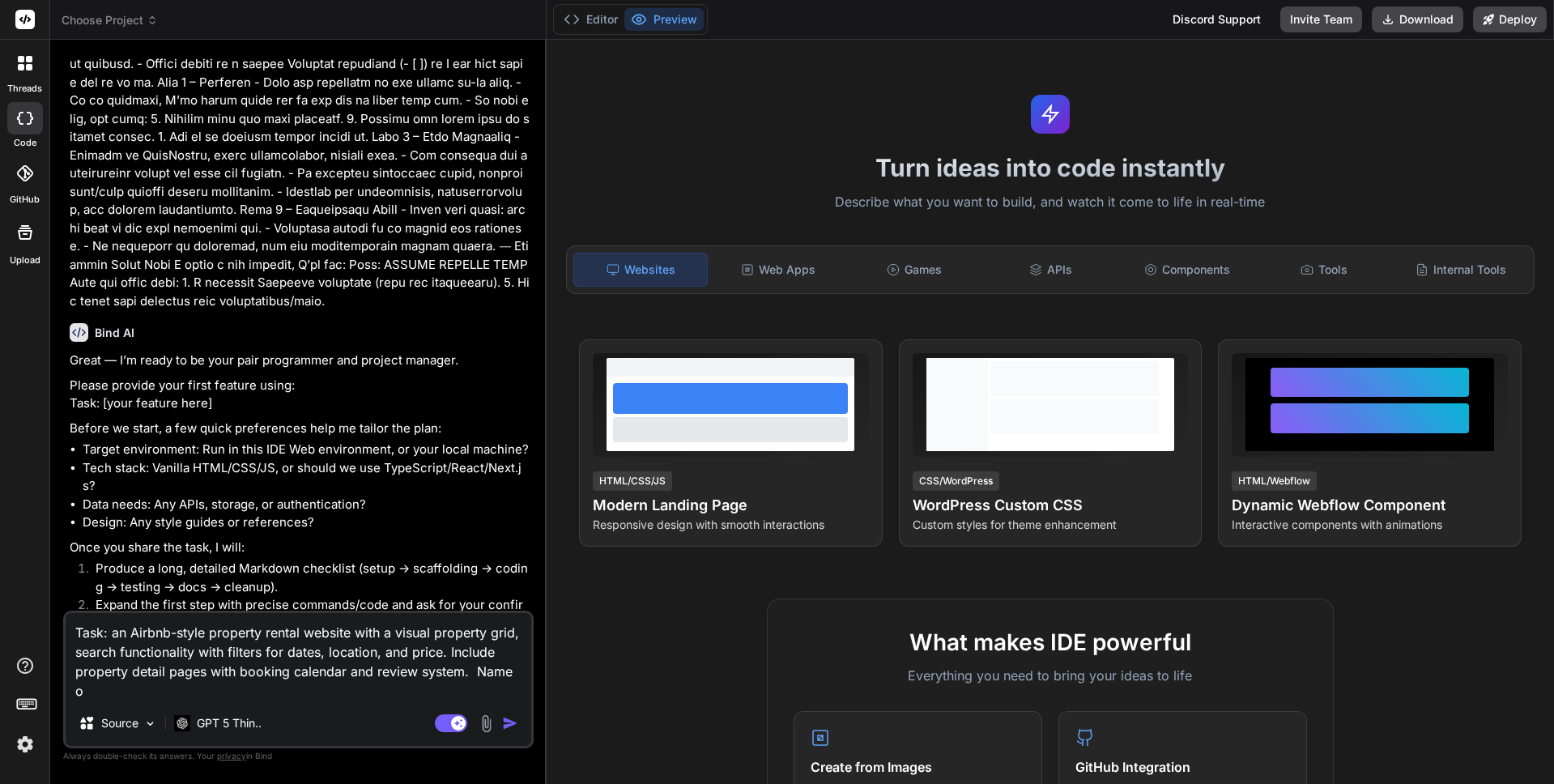
type textarea "Task: an Airbnb-style property rental website with a visual property grid, sear…"
type textarea "x"
type textarea "Task: an Airbnb-style property rental website with a visual property grid, sear…"
type textarea "x"
type textarea "Task: an Airbnb-style property rental website with a visual property grid, sear…"
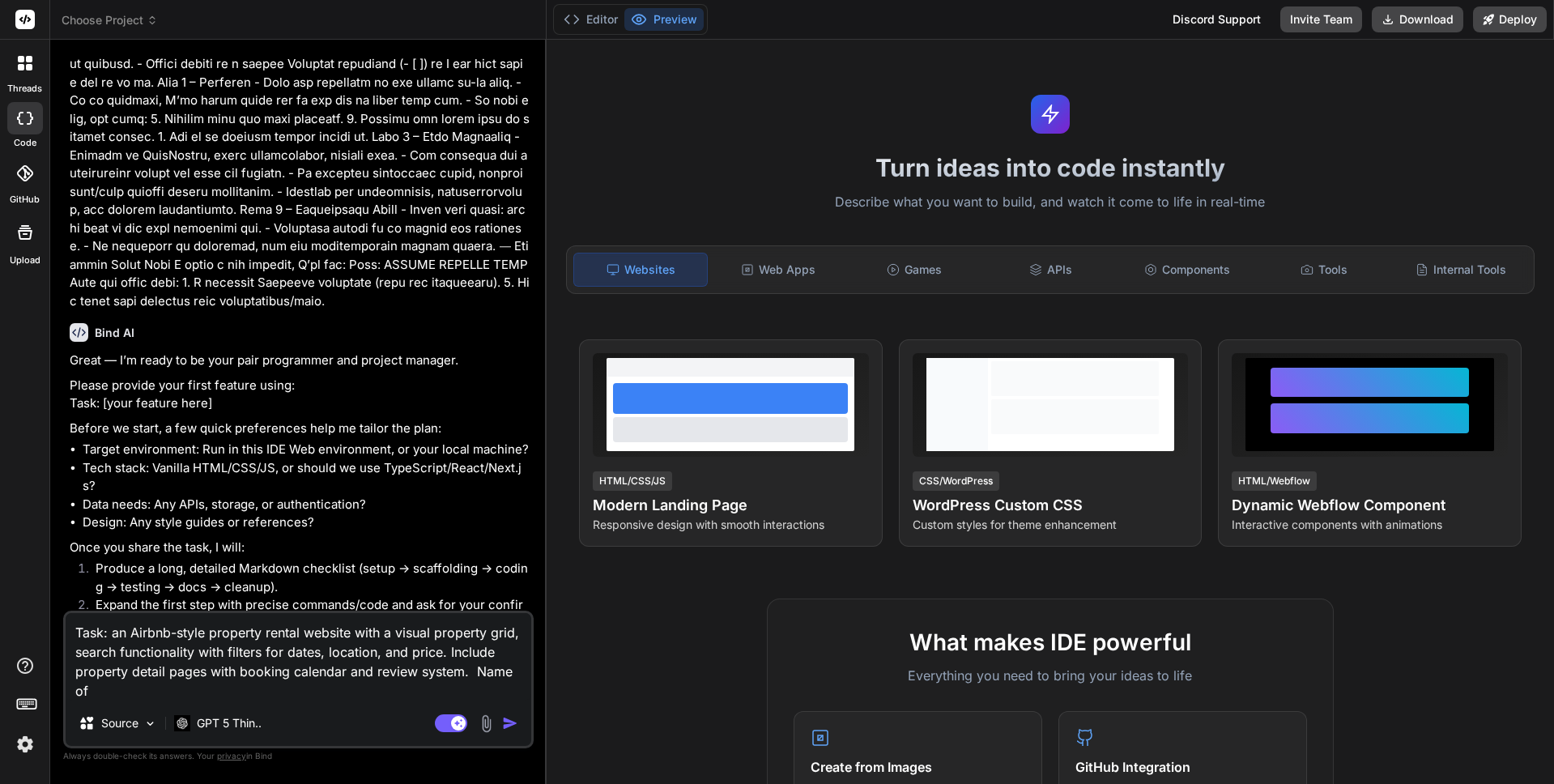
type textarea "x"
type textarea "Task: an Airbnb-style property rental website with a visual property grid, sear…"
type textarea "x"
type textarea "Task: an Airbnb-style property rental website with a visual property grid, sear…"
type textarea "x"
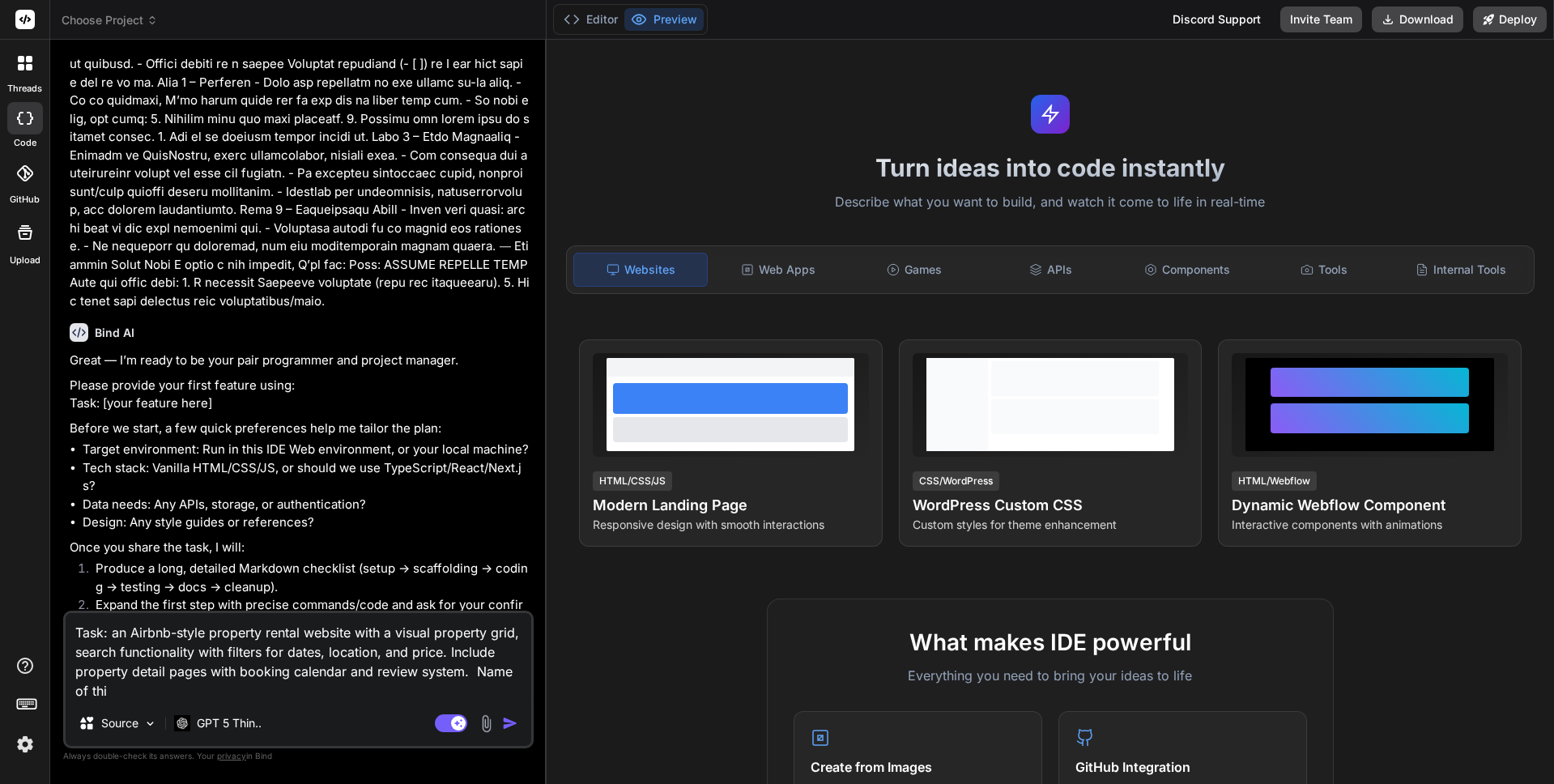
type textarea "Task: an Airbnb-style property rental website with a visual property grid, sear…"
type textarea "x"
type textarea "Task: an Airbnb-style property rental website with a visual property grid, sear…"
type textarea "x"
type textarea "Task: an Airbnb-style property rental website with a visual property grid, sear…"
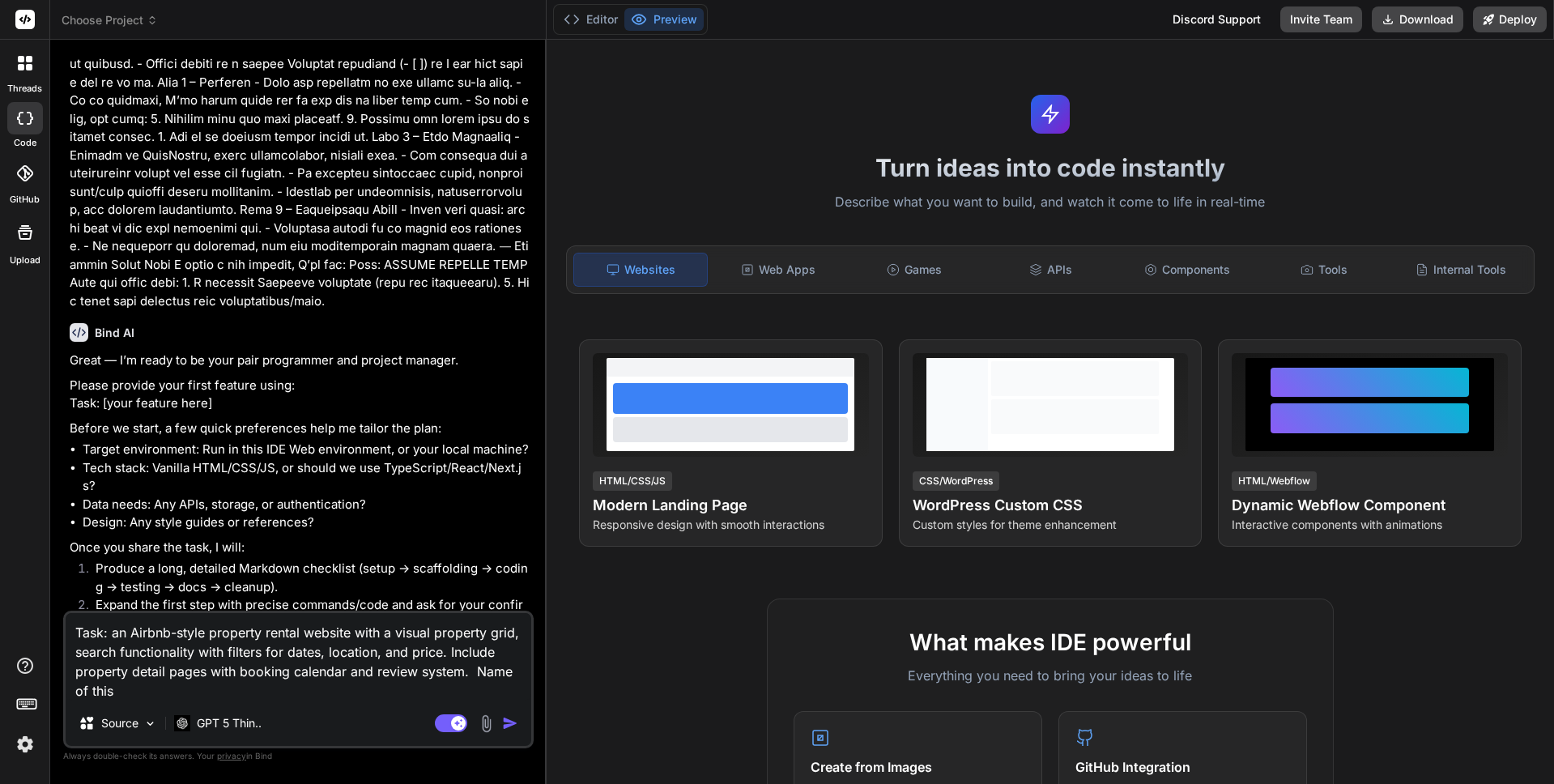
type textarea "x"
type textarea "Task: an Airbnb-style property rental website with a visual property grid, sear…"
type textarea "x"
type textarea "Task: an Airbnb-style property rental website with a visual property grid, sear…"
type textarea "x"
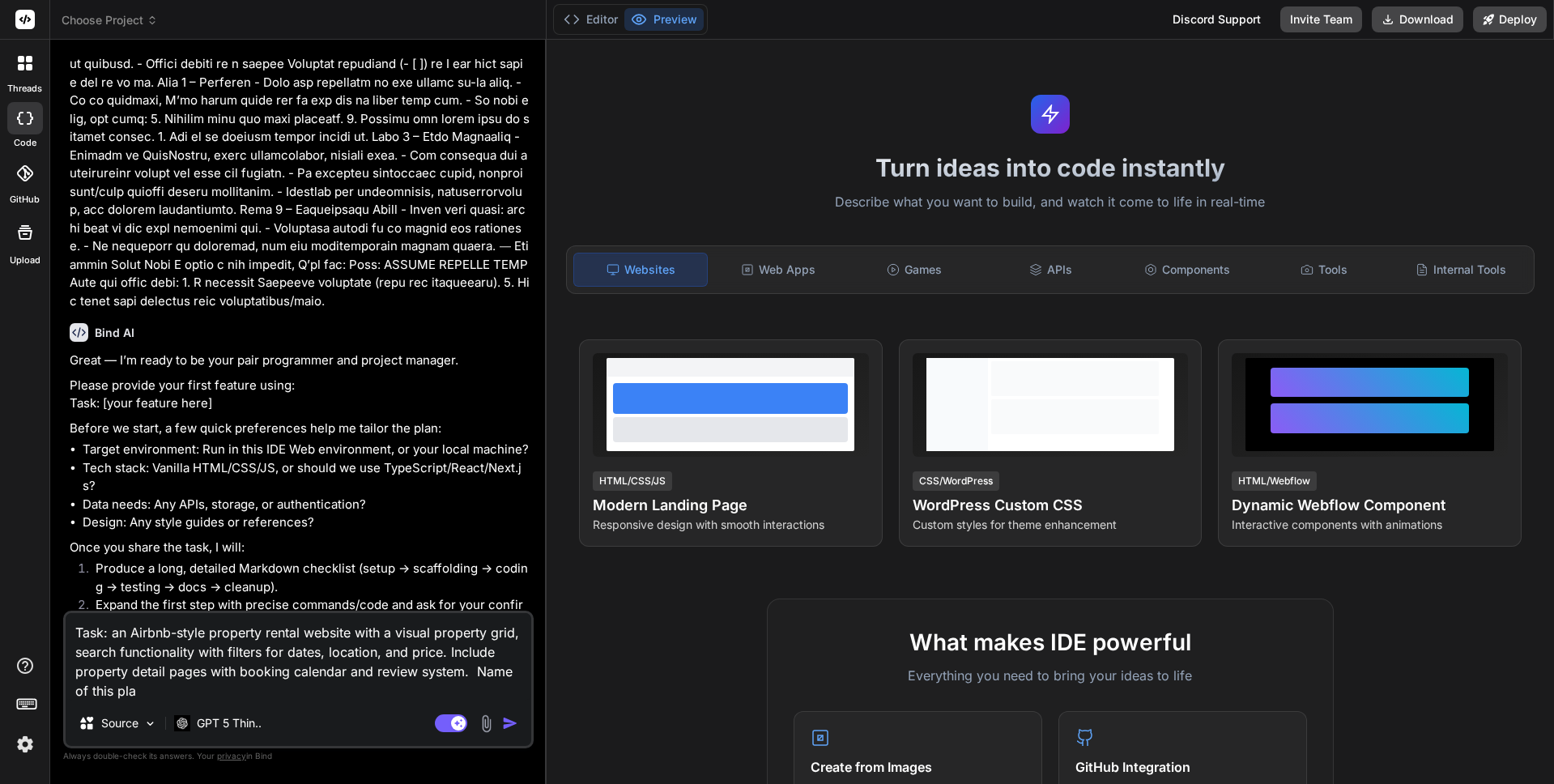
type textarea "Task: an Airbnb-style property rental website with a visual property grid, sear…"
type textarea "x"
type textarea "Task: an Airbnb-style property rental website with a visual property grid, sear…"
type textarea "x"
type textarea "Task: an Airbnb-style property rental website with a visual property grid, sear…"
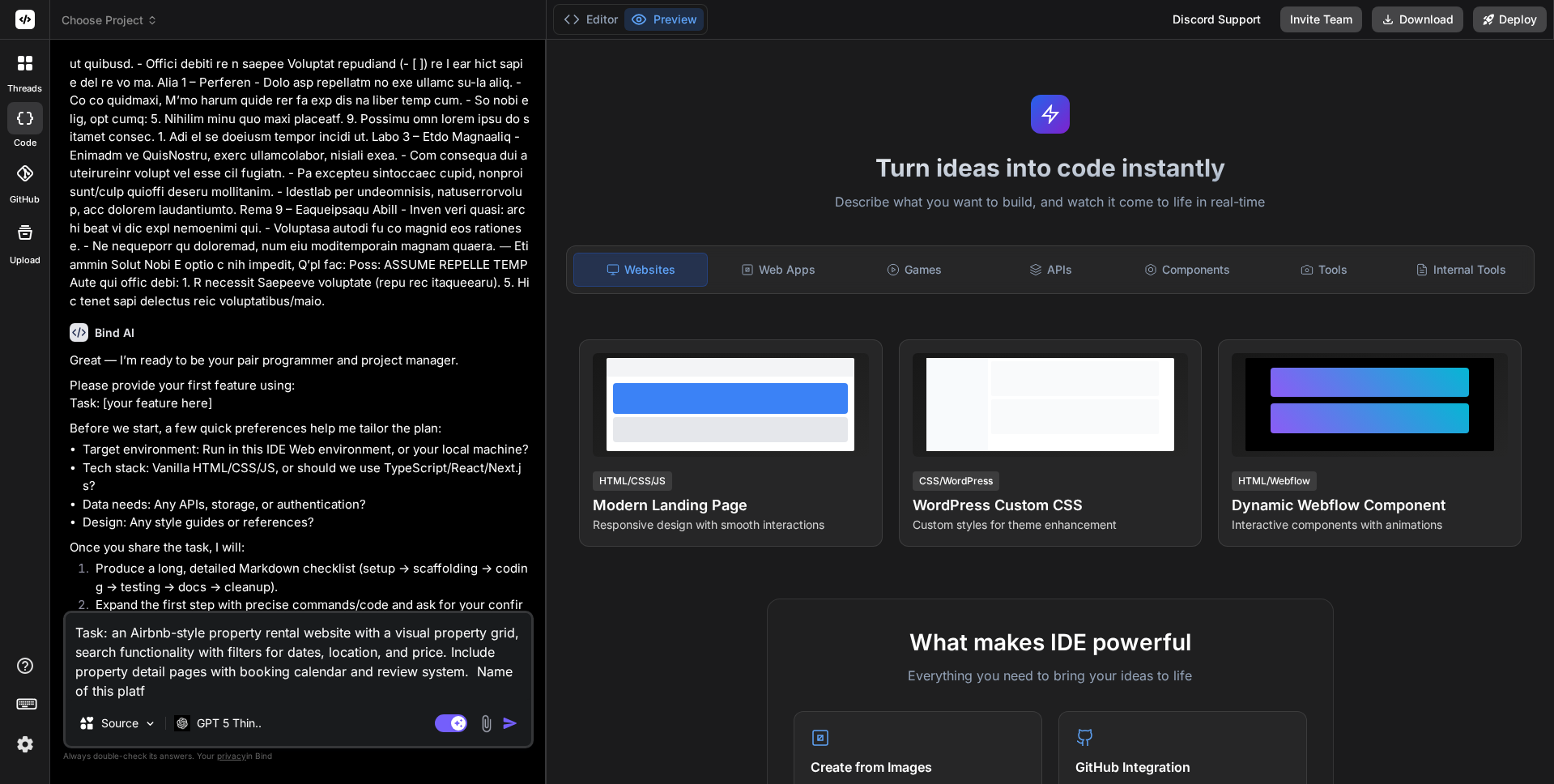
type textarea "x"
type textarea "Task: an Airbnb-style property rental website with a visual property grid, sear…"
type textarea "x"
type textarea "Task: an Airbnb-style property rental website with a visual property grid, sear…"
type textarea "x"
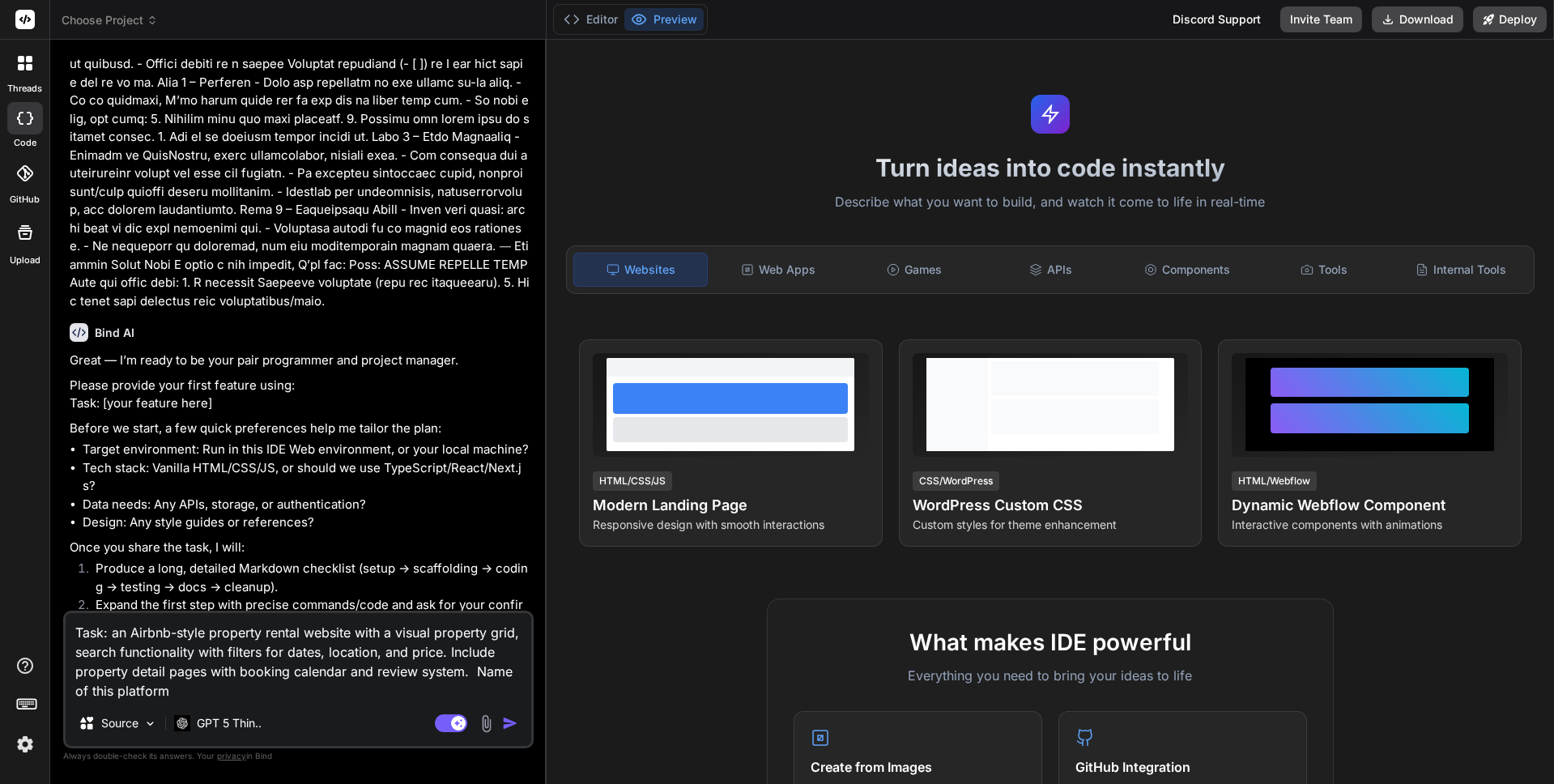
type textarea "Task: an Airbnb-style property rental website with a visual property grid, sear…"
type textarea "x"
type textarea "Task: an Airbnb-style property rental website with a visual property grid, sear…"
type textarea "x"
type textarea "Task: an Airbnb-style property rental website with a visual property grid, sear…"
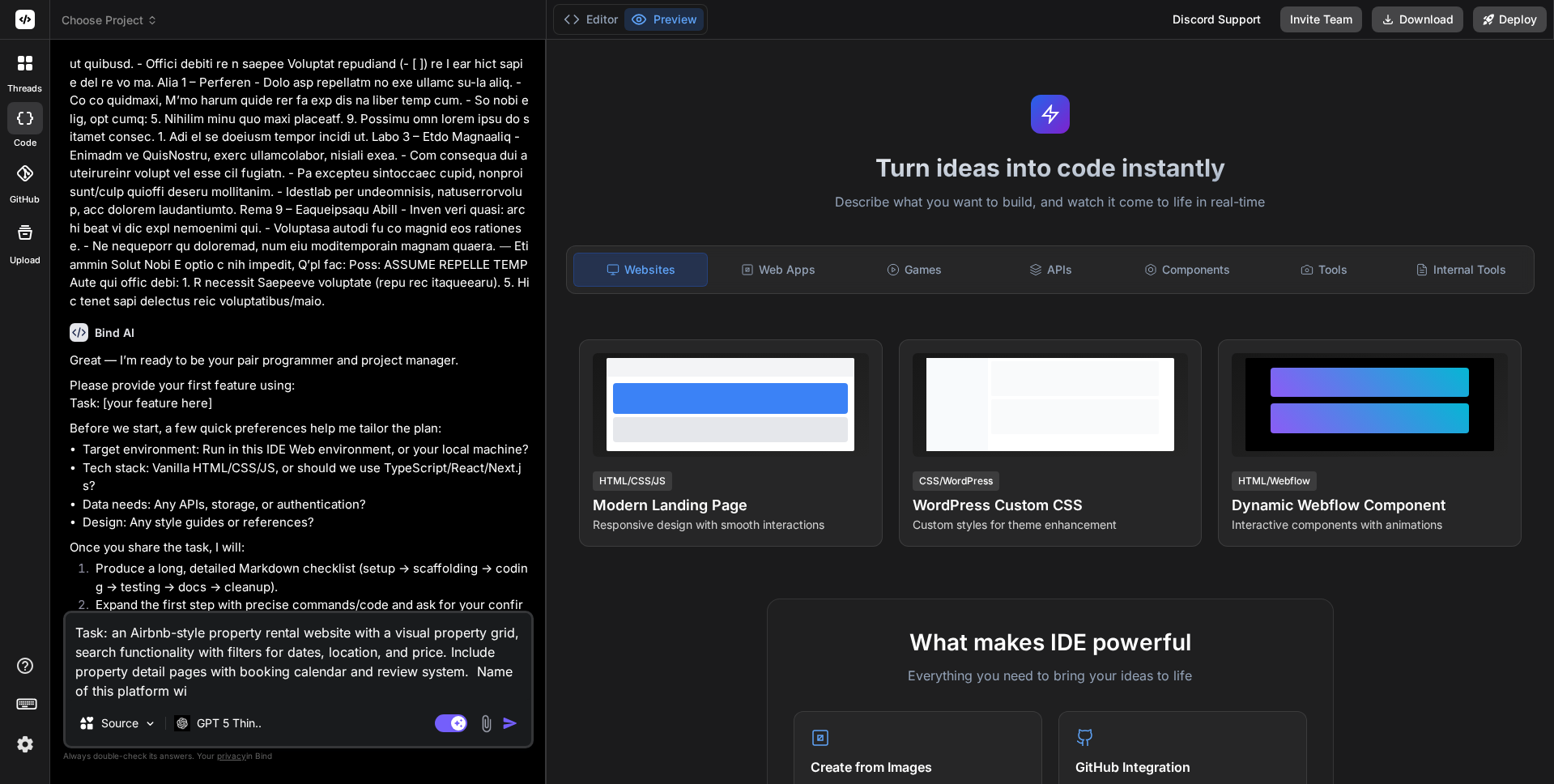
type textarea "x"
type textarea "Task: an Airbnb-style property rental website with a visual property grid, sear…"
type textarea "x"
type textarea "Task: an Airbnb-style property rental website with a visual property grid, sear…"
type textarea "x"
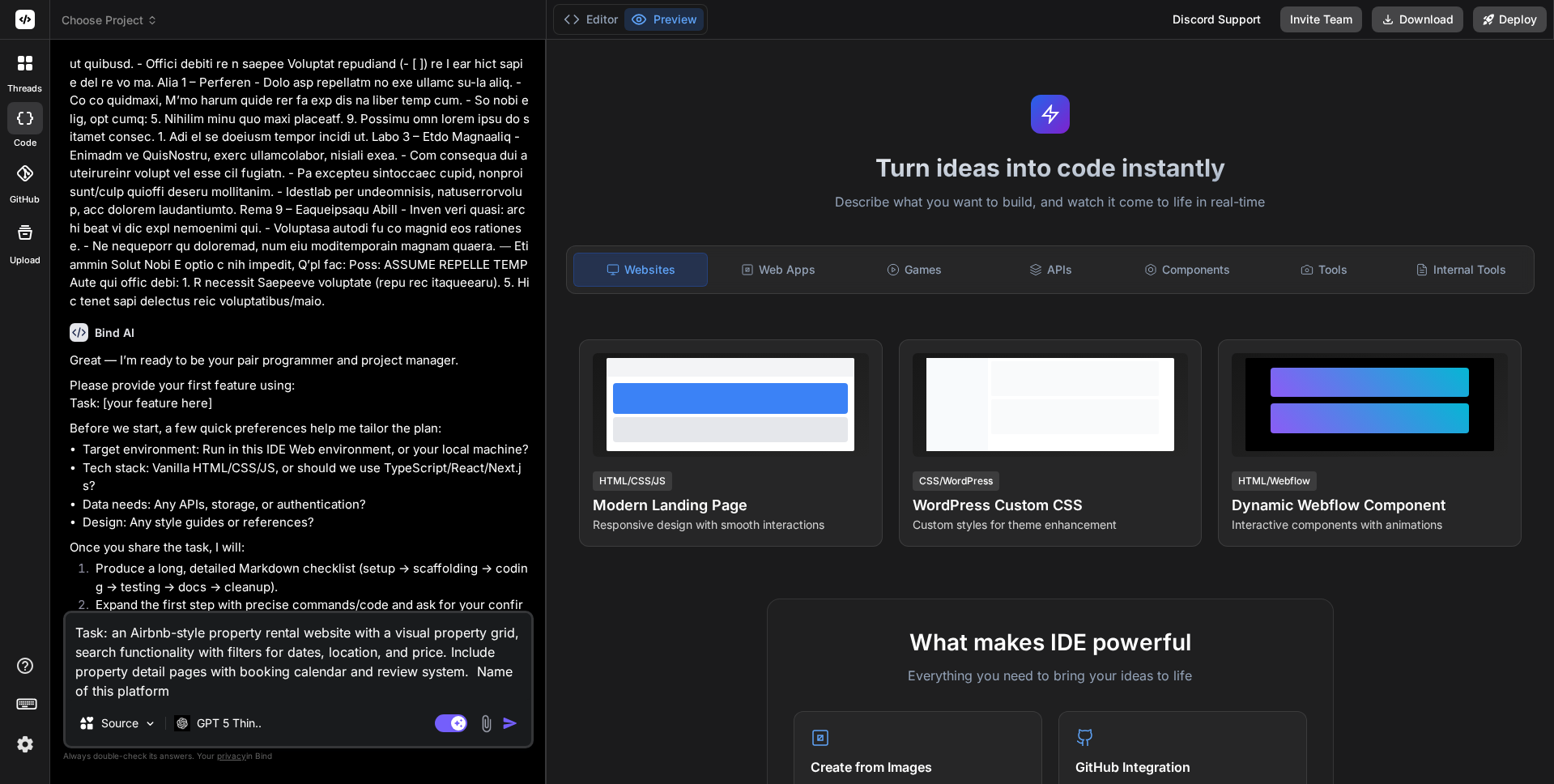
type textarea "Task: an Airbnb-style property rental website with a visual property grid, sear…"
type textarea "x"
type textarea "Task: an Airbnb-style property rental website with a visual property grid, sear…"
type textarea "x"
type textarea "Task: an Airbnb-style property rental website with a visual property grid, sear…"
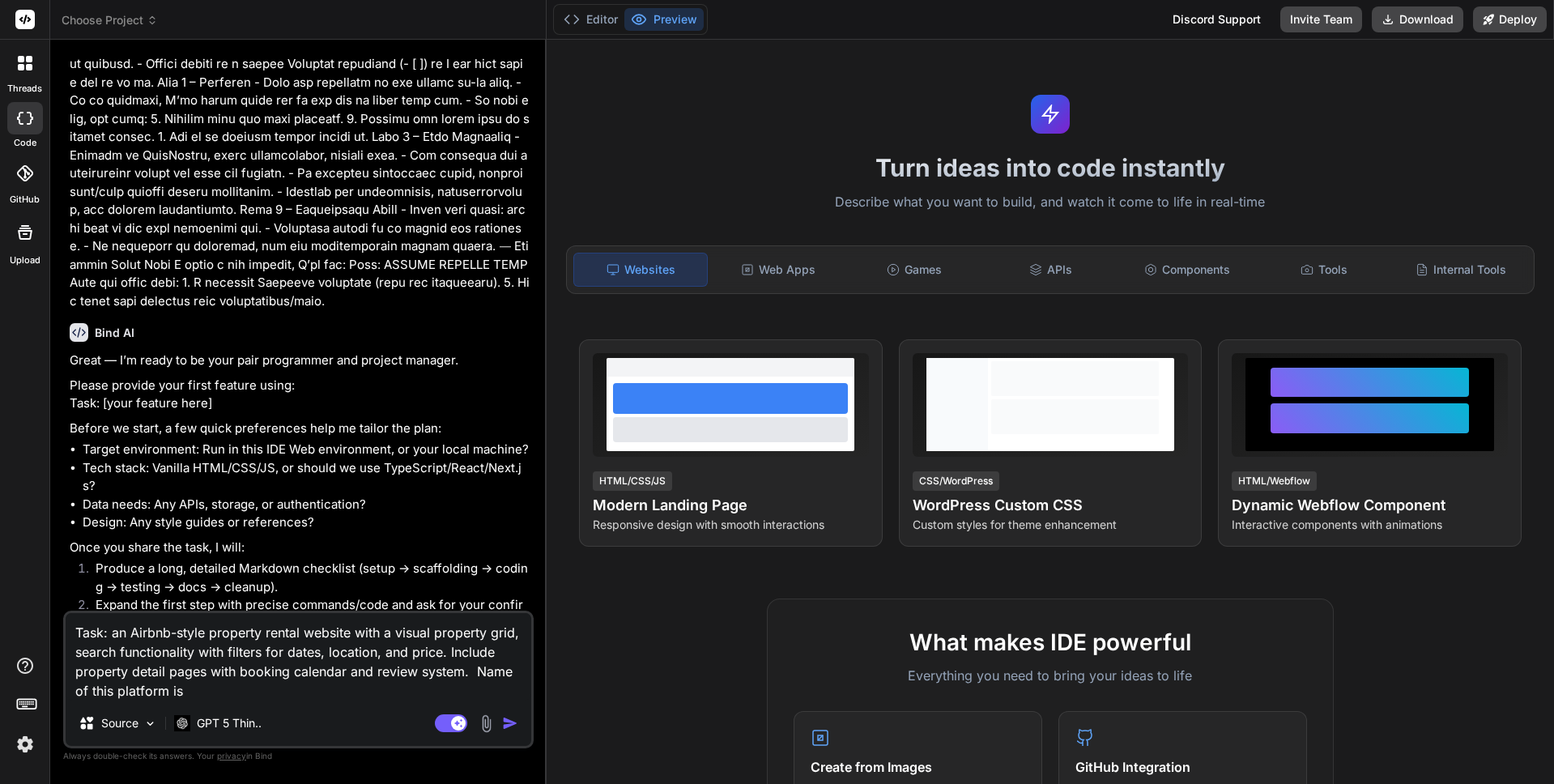
type textarea "x"
type textarea "Task: an Airbnb-style property rental website with a visual property grid, sear…"
type textarea "x"
type textarea "Task: an Airbnb-style property rental website with a visual property grid, sear…"
type textarea "x"
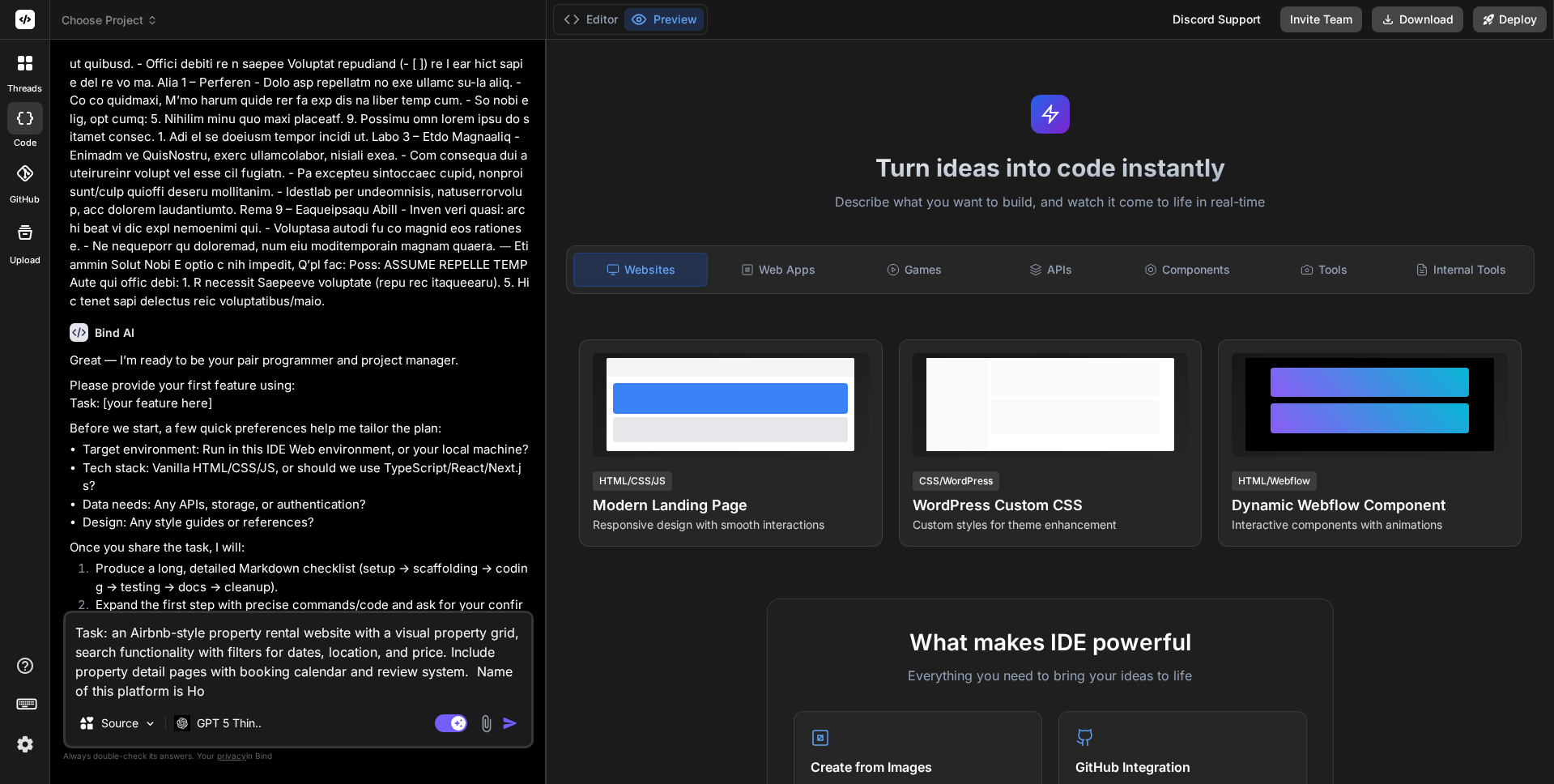
type textarea "Task: an Airbnb-style property rental website with a visual property grid, sear…"
type textarea "x"
type textarea "Task: an Airbnb-style property rental website with a visual property grid, sear…"
type textarea "x"
type textarea "Task: an Airbnb-style property rental website with a visual property grid, sear…"
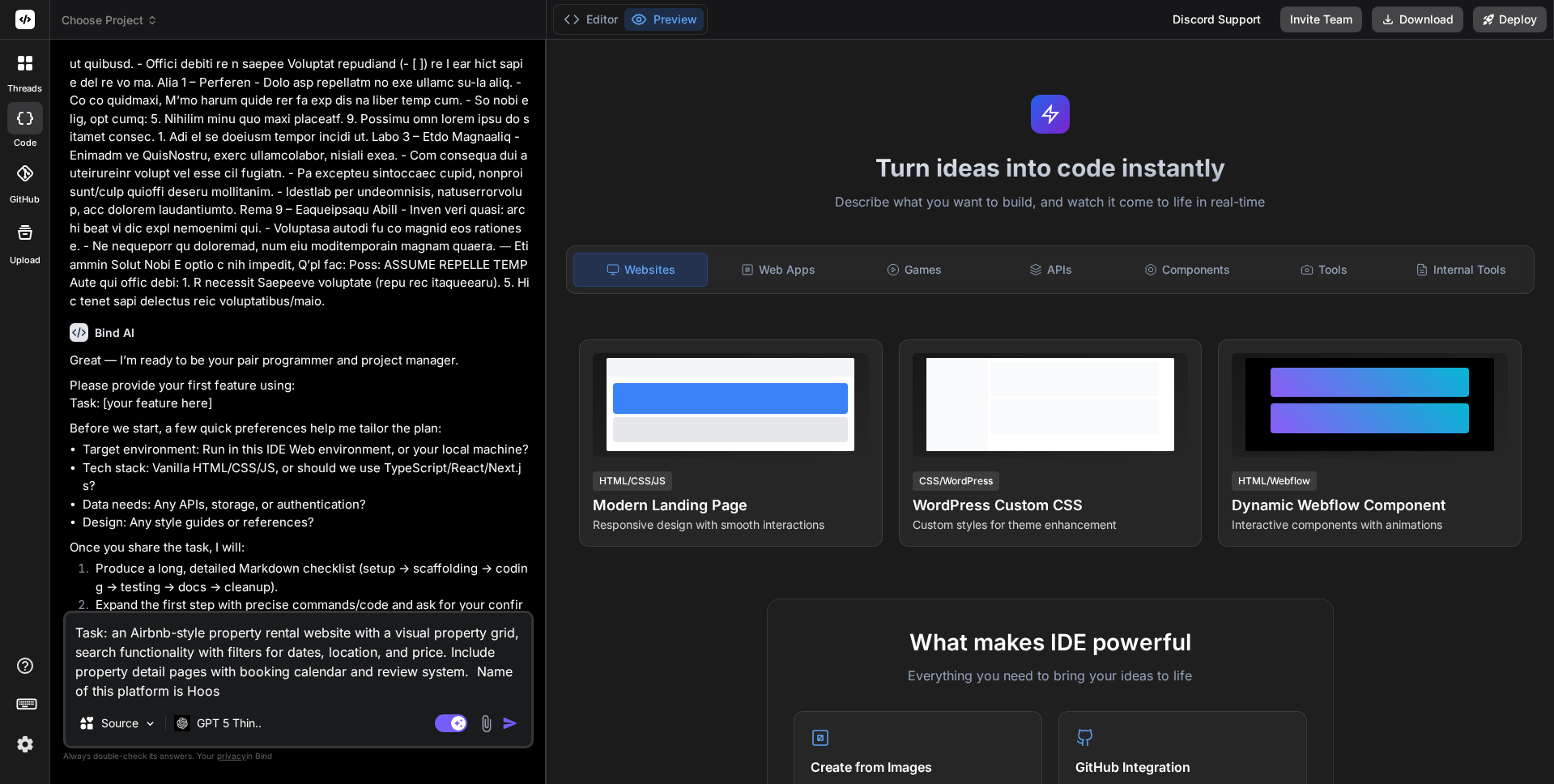
type textarea "x"
type textarea "Task: an Airbnb-style property rental website with a visual property grid, sear…"
type textarea "x"
type textarea "Task: an Airbnb-style property rental website with a visual property grid, sear…"
click at [514, 723] on img "button" at bounding box center [510, 722] width 17 height 17
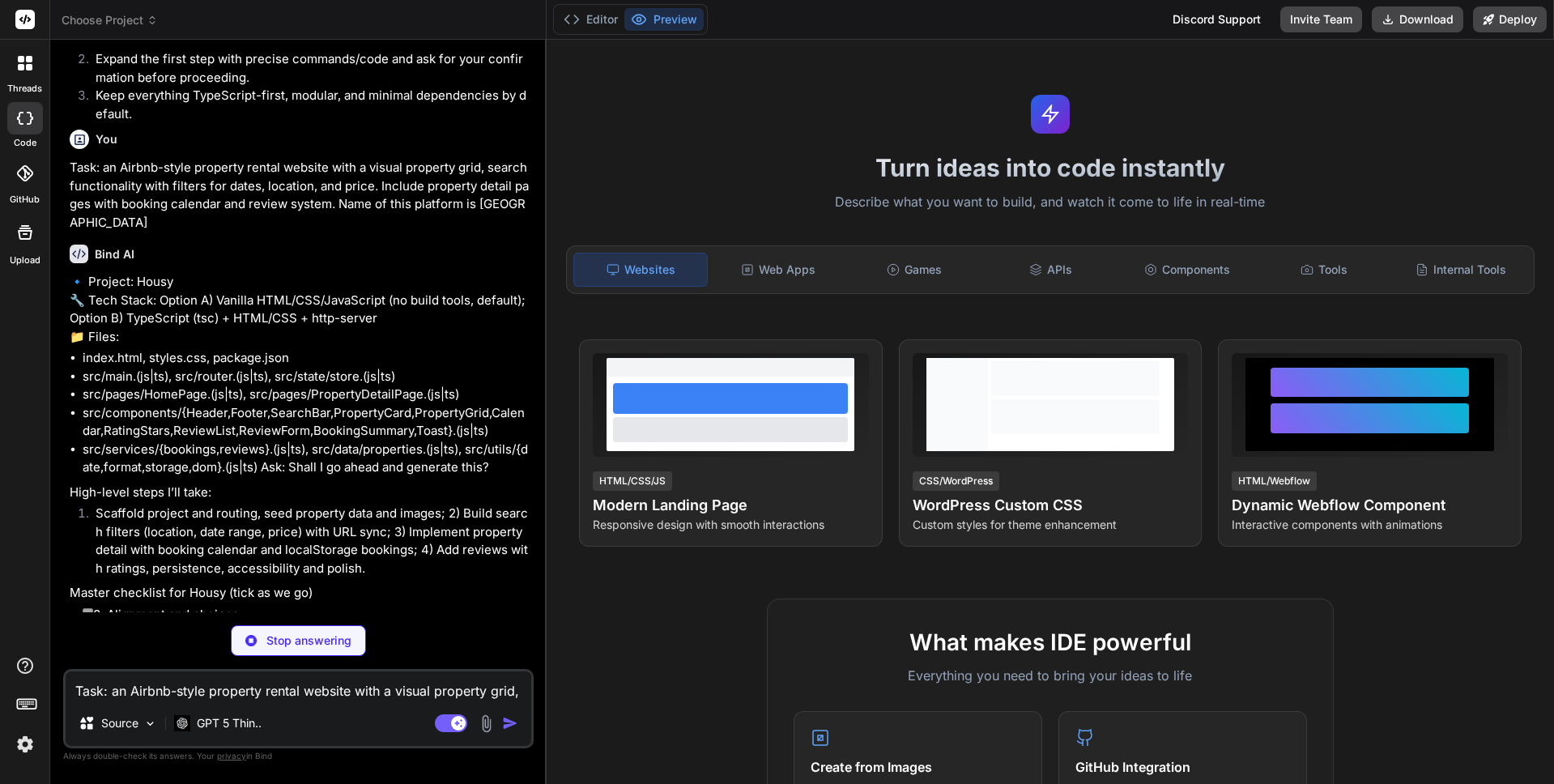
scroll to position [765, 0]
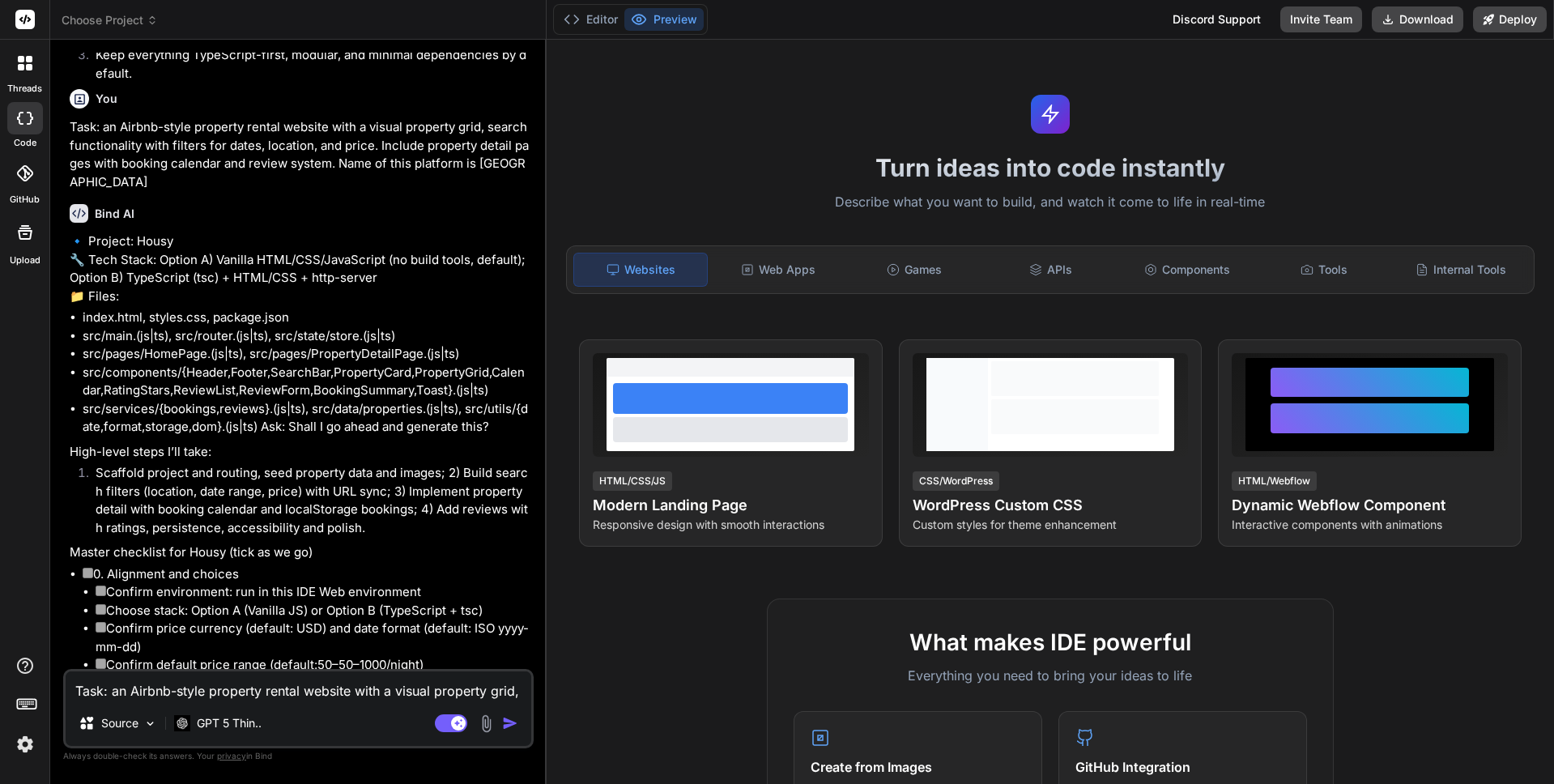
type textarea "x"
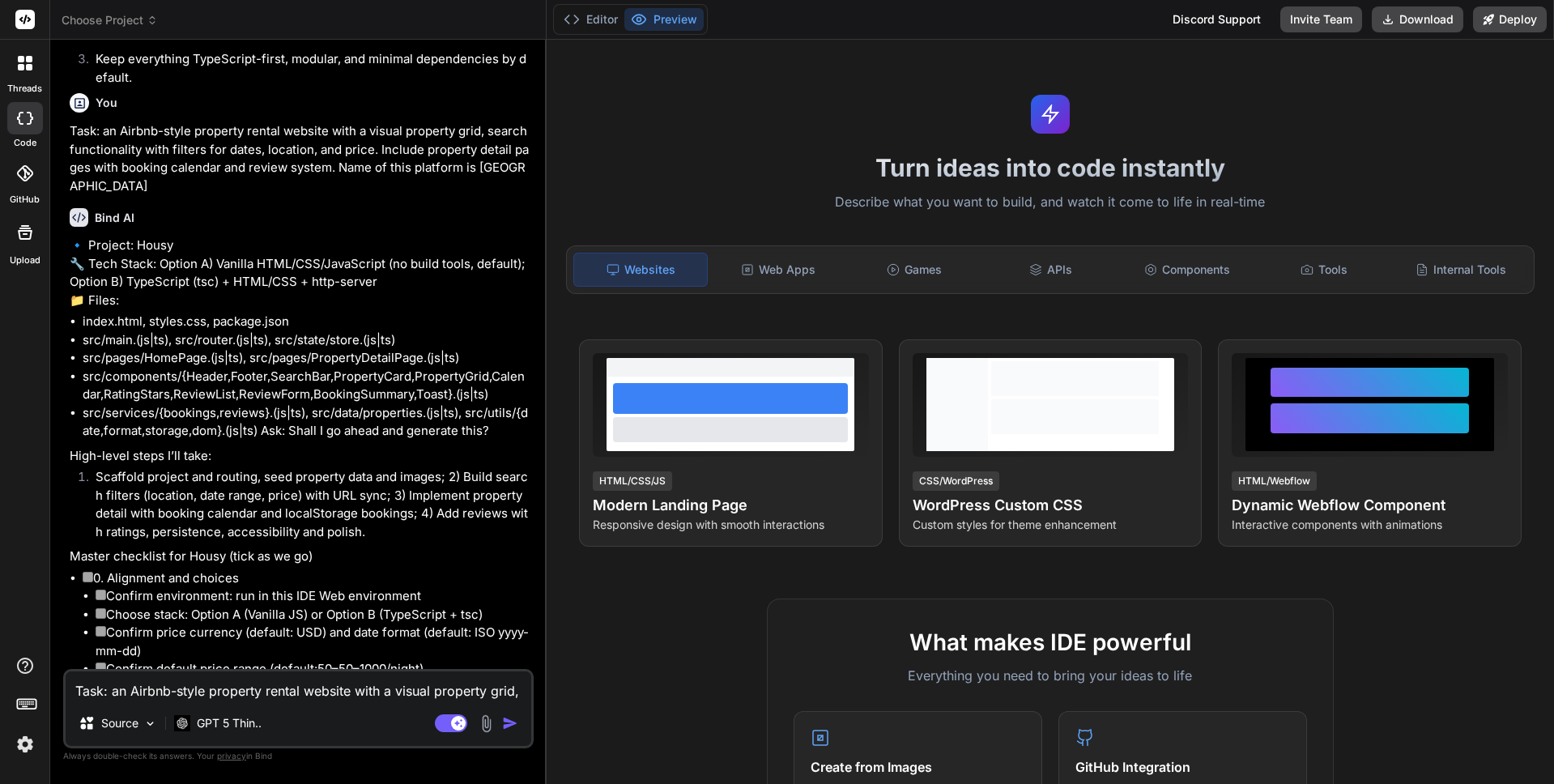
scroll to position [727, 0]
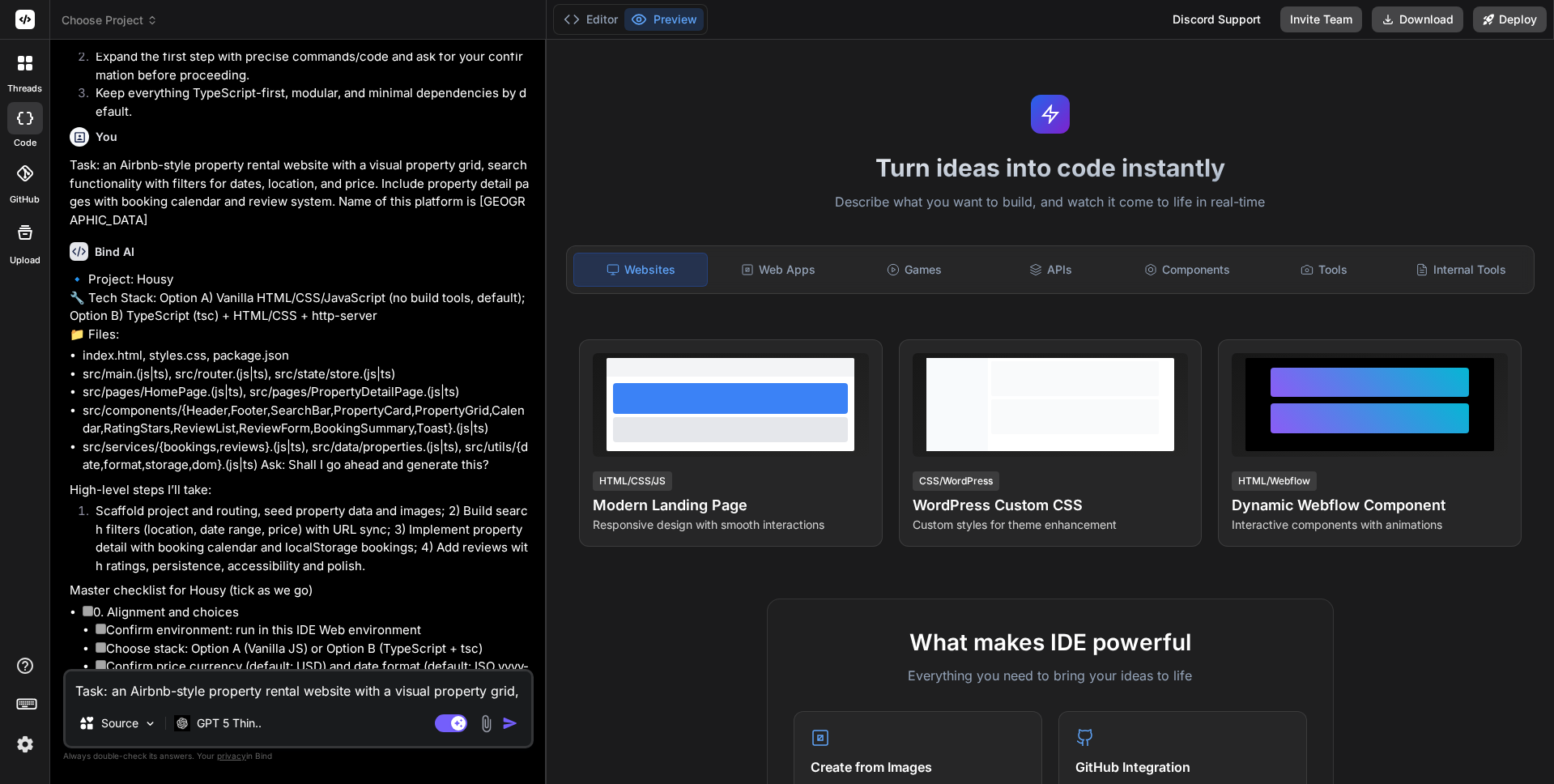
drag, startPoint x: 91, startPoint y: 298, endPoint x: 390, endPoint y: 323, distance: 300.0
click at [390, 323] on p "🔹 Project: Housy 🔧 Tech Stack: Option A) Vanilla HTML/CSS/JavaScript (no build …" at bounding box center [300, 306] width 461 height 72
drag, startPoint x: 375, startPoint y: 313, endPoint x: 86, endPoint y: 294, distance: 289.6
click at [86, 294] on p "🔹 Project: Housy 🔧 Tech Stack: Option A) Vanilla HTML/CSS/JavaScript (no build …" at bounding box center [300, 306] width 461 height 72
copy p "Tech Stack: Option A) Vanilla HTML/CSS/JavaScript (no build tools, default); Op…"
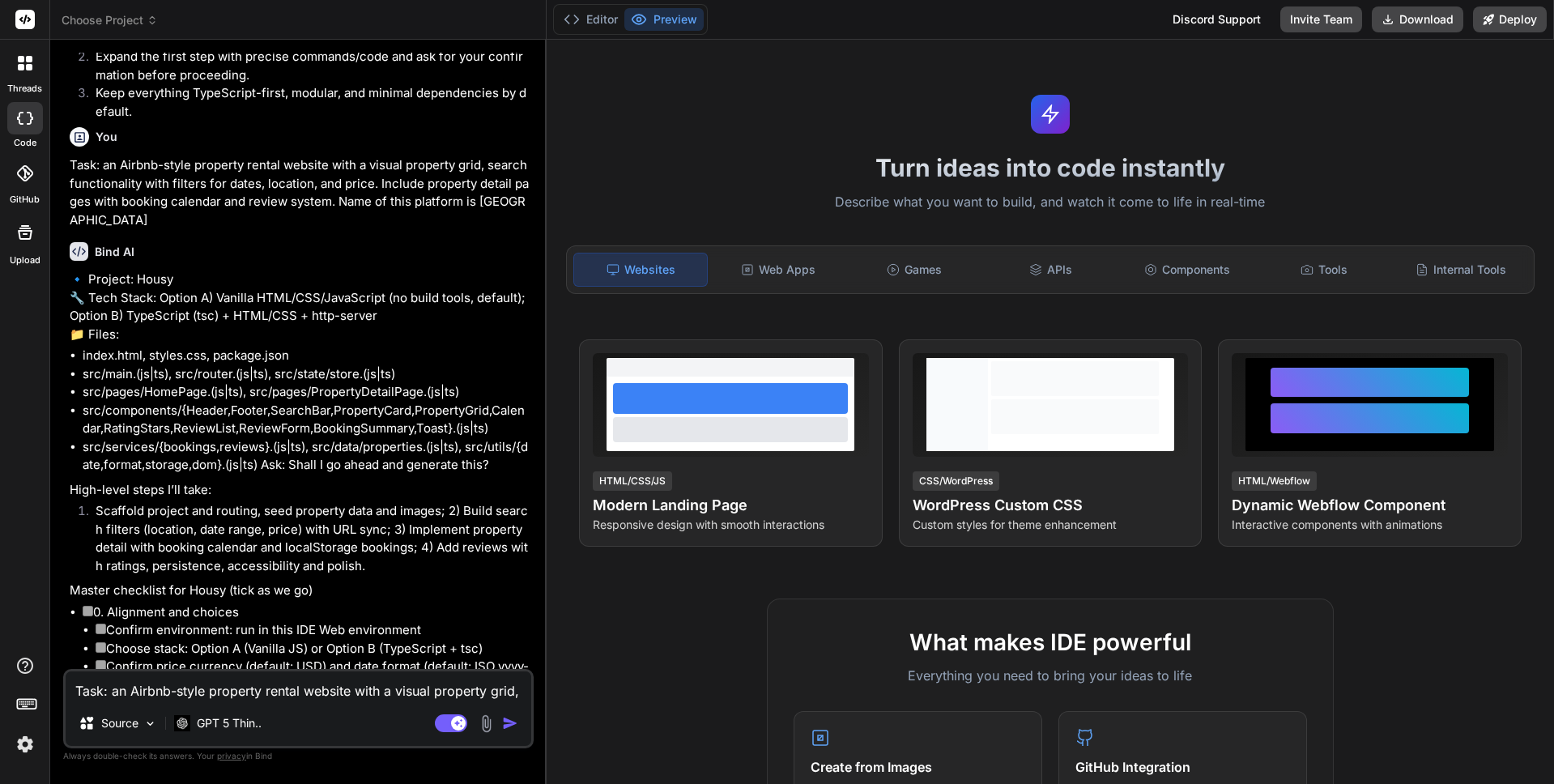
click at [441, 304] on p "🔹 Project: Housy 🔧 Tech Stack: Option A) Vanilla HTML/CSS/JavaScript (no build …" at bounding box center [300, 306] width 461 height 72
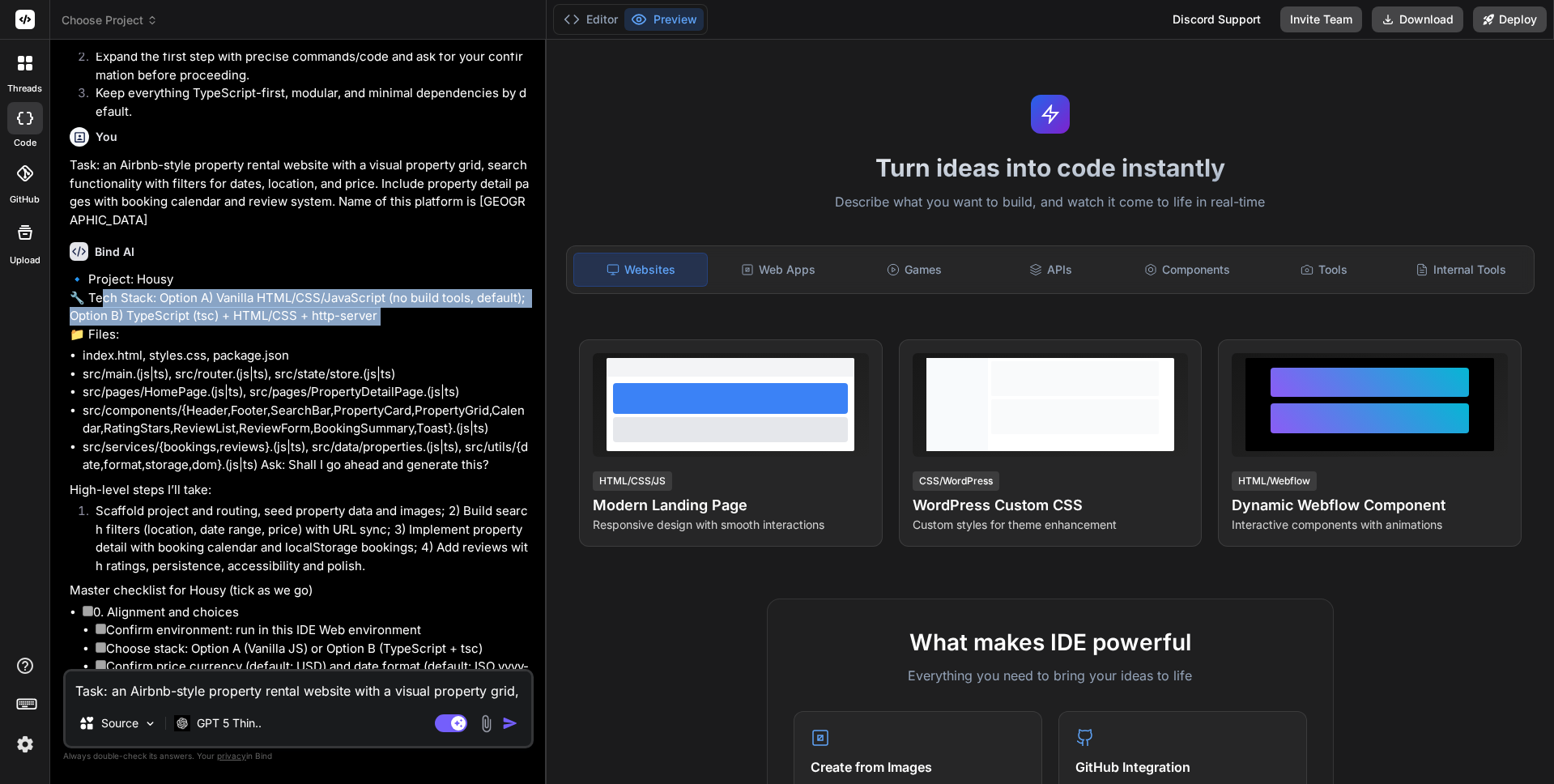
drag, startPoint x: 93, startPoint y: 298, endPoint x: 382, endPoint y: 339, distance: 291.9
click at [382, 339] on p "🔹 Project: Housy 🔧 Tech Stack: Option A) Vanilla HTML/CSS/JavaScript (no build …" at bounding box center [300, 306] width 461 height 72
click at [218, 320] on p "🔹 Project: Housy 🔧 Tech Stack: Option A) Vanilla HTML/CSS/JavaScript (no build …" at bounding box center [300, 306] width 461 height 72
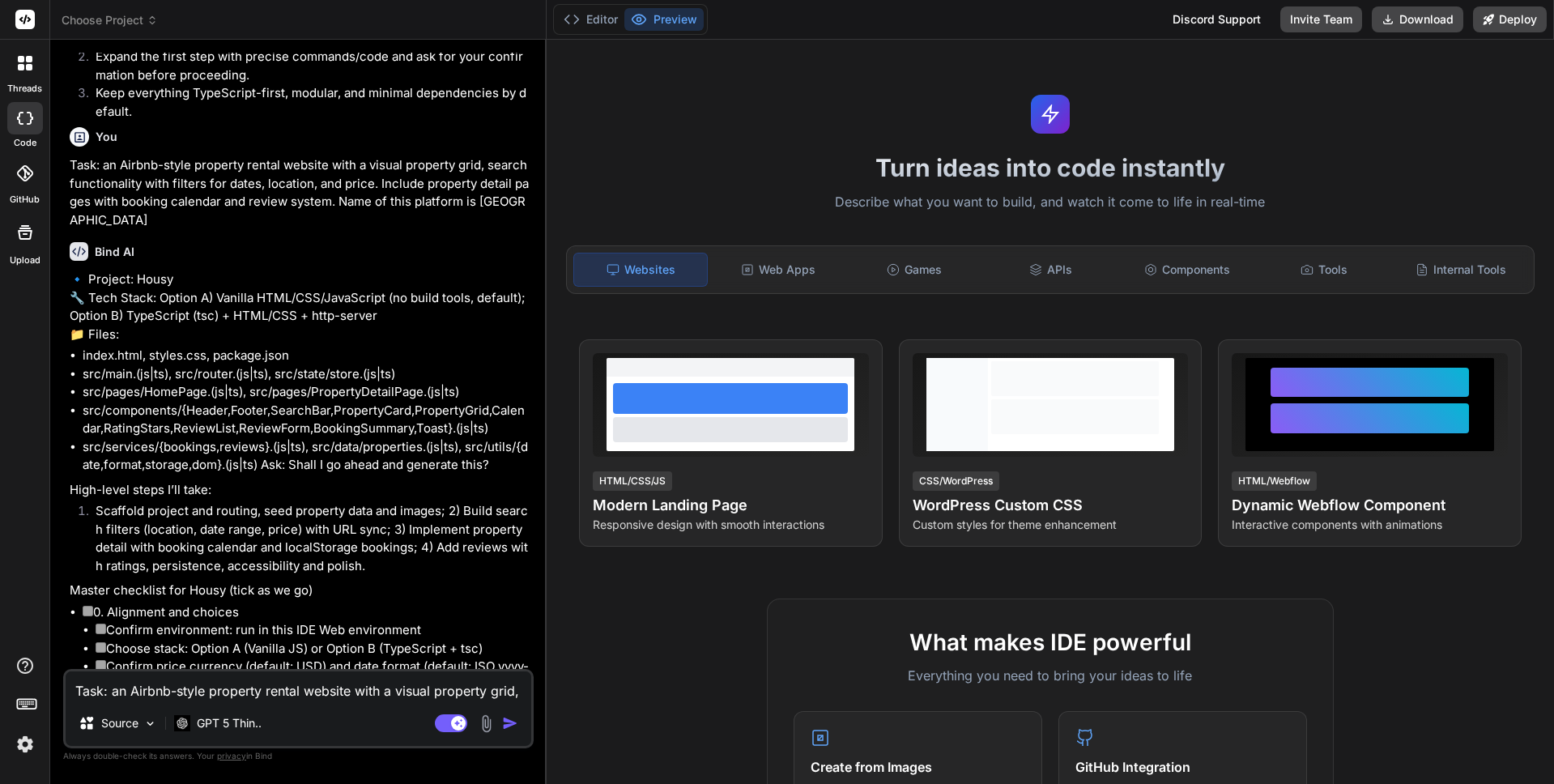
drag, startPoint x: 90, startPoint y: 296, endPoint x: 405, endPoint y: 311, distance: 315.4
click at [405, 311] on p "🔹 Project: Housy 🔧 Tech Stack: Option A) Vanilla HTML/CSS/JavaScript (no build …" at bounding box center [300, 306] width 461 height 72
copy p "ech Stack: Option A) Vanilla HTML/CSS/JavaScript (no build tools, default); Opt…"
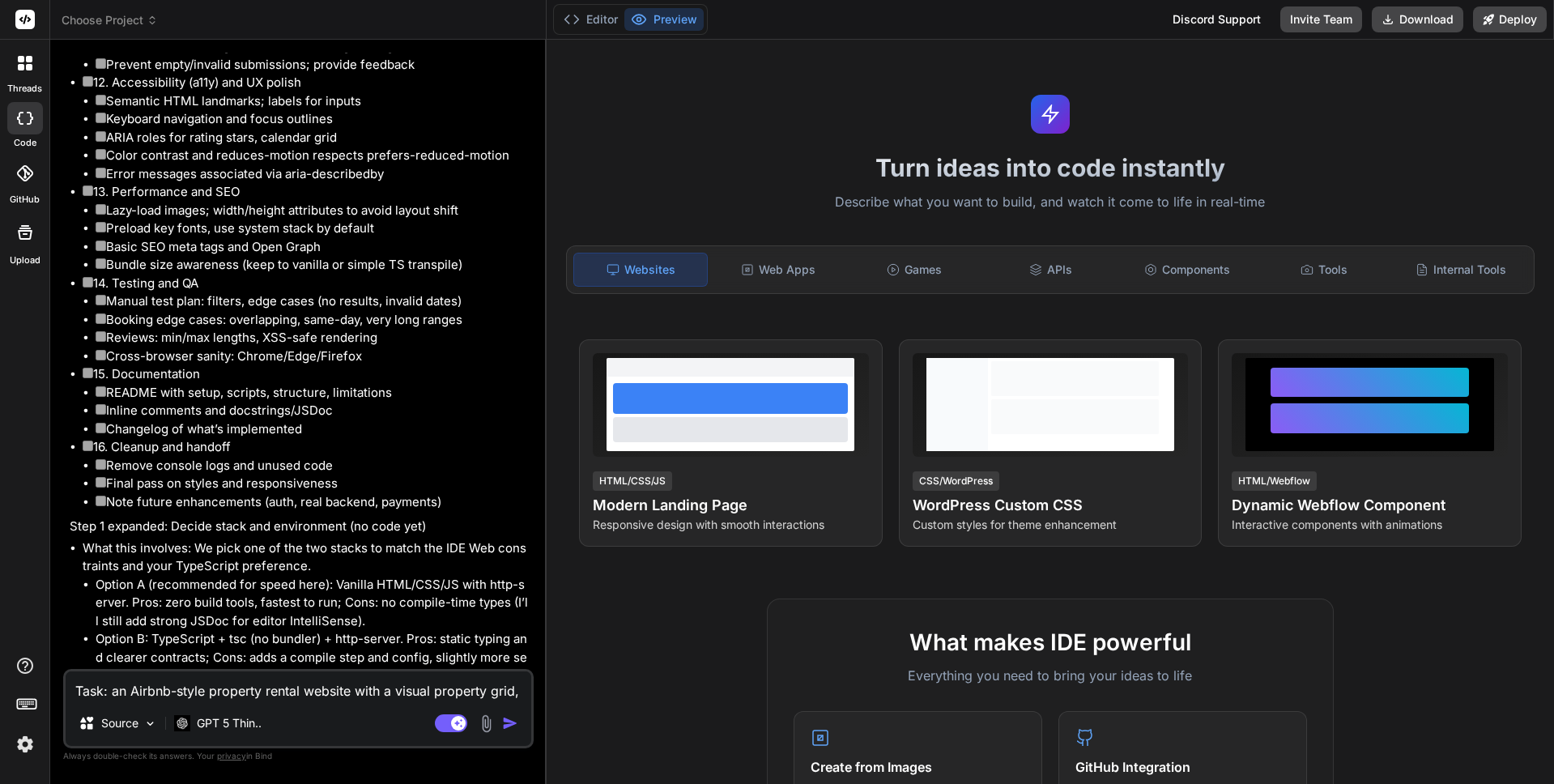
scroll to position [2812, 0]
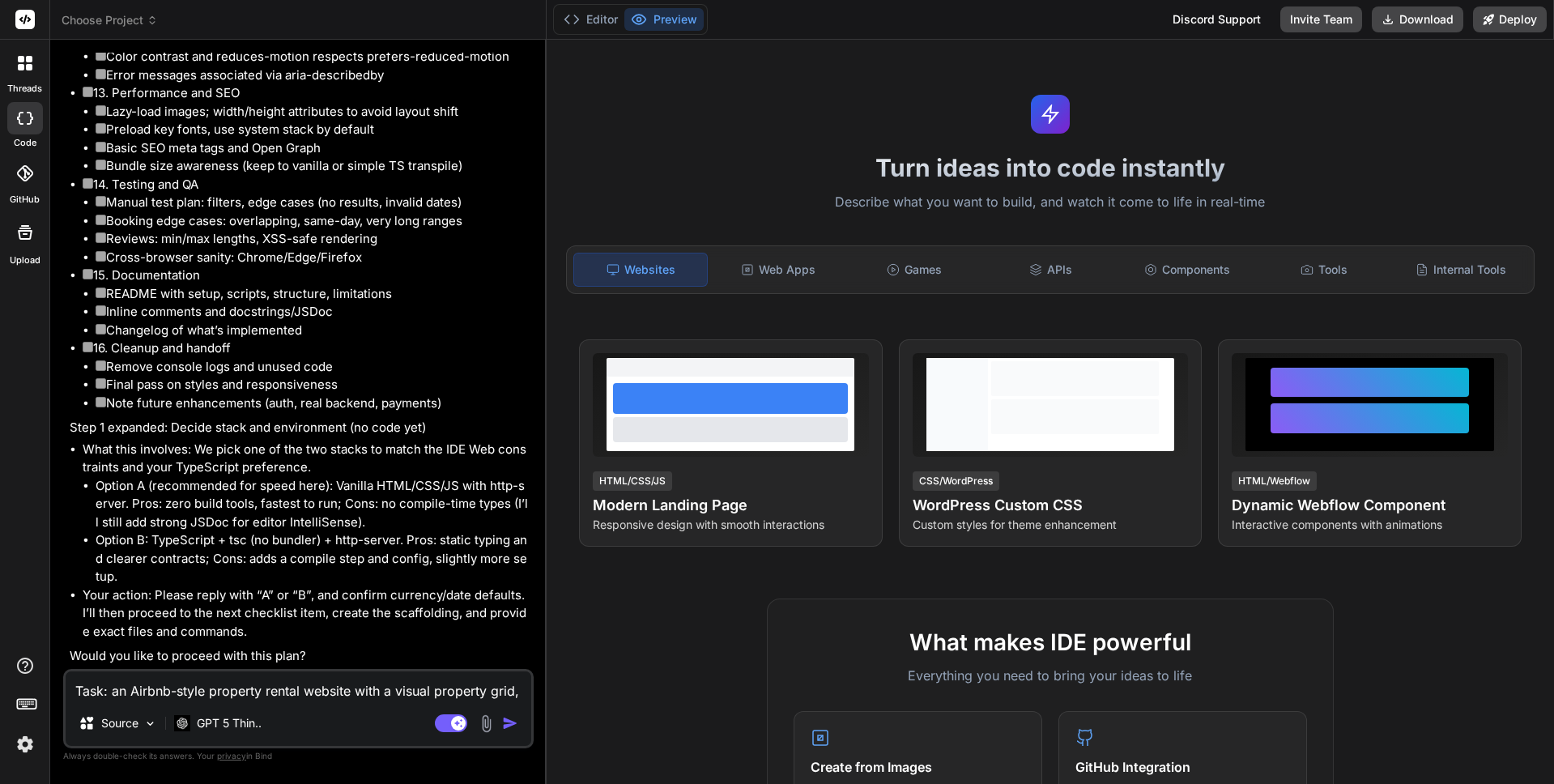
click at [89, 690] on textarea "Task: an Airbnb-style property rental website with a visual property grid, sear…" at bounding box center [299, 686] width 466 height 29
paste textarea "Tech Stack: Option A) Vanilla HTML/CSS/JavaScript (no build tools, default); Op…"
type textarea "Tech Stack: Option A) Vanilla HTML/CSS/JavaScript (no build tools, default); Op…"
type textarea "x"
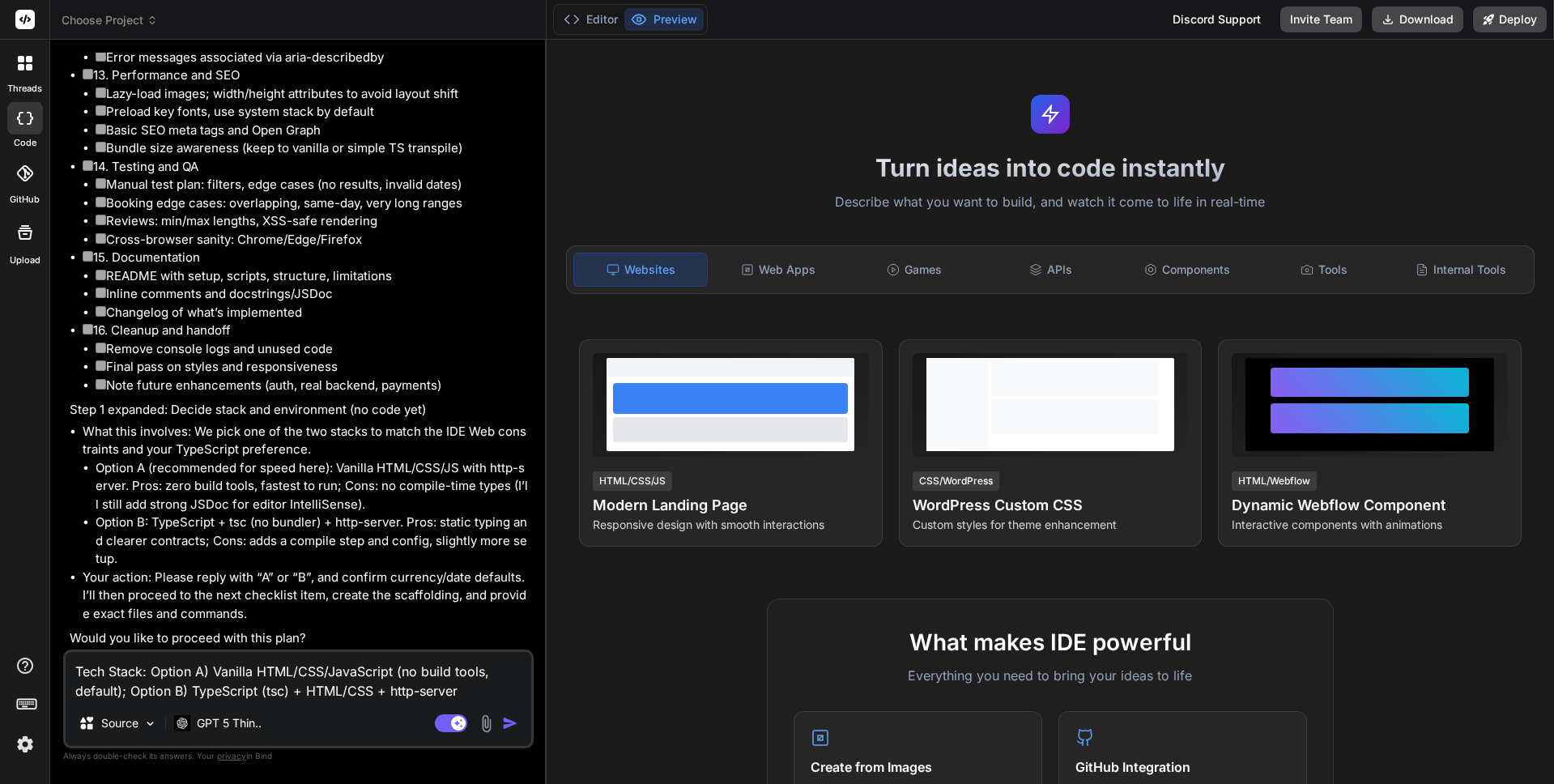
click at [153, 670] on textarea "Tech Stack: Option A) Vanilla HTML/CSS/JavaScript (no build tools, default); Op…" at bounding box center [299, 676] width 466 height 49
type textarea "Tech Stack: Option B) TypeScript (tsc) + HTML/CSS + http-server"
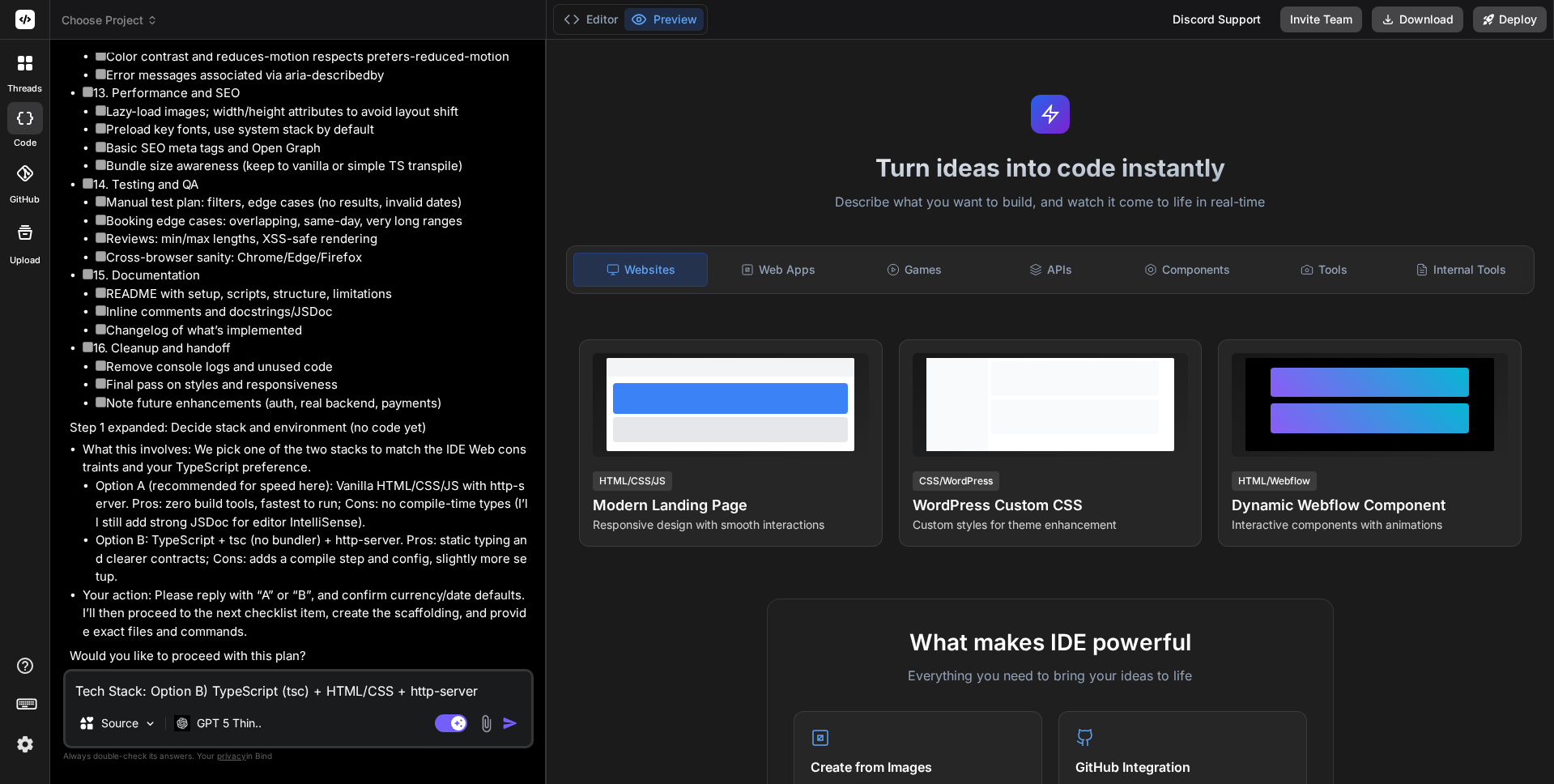
type textarea "x"
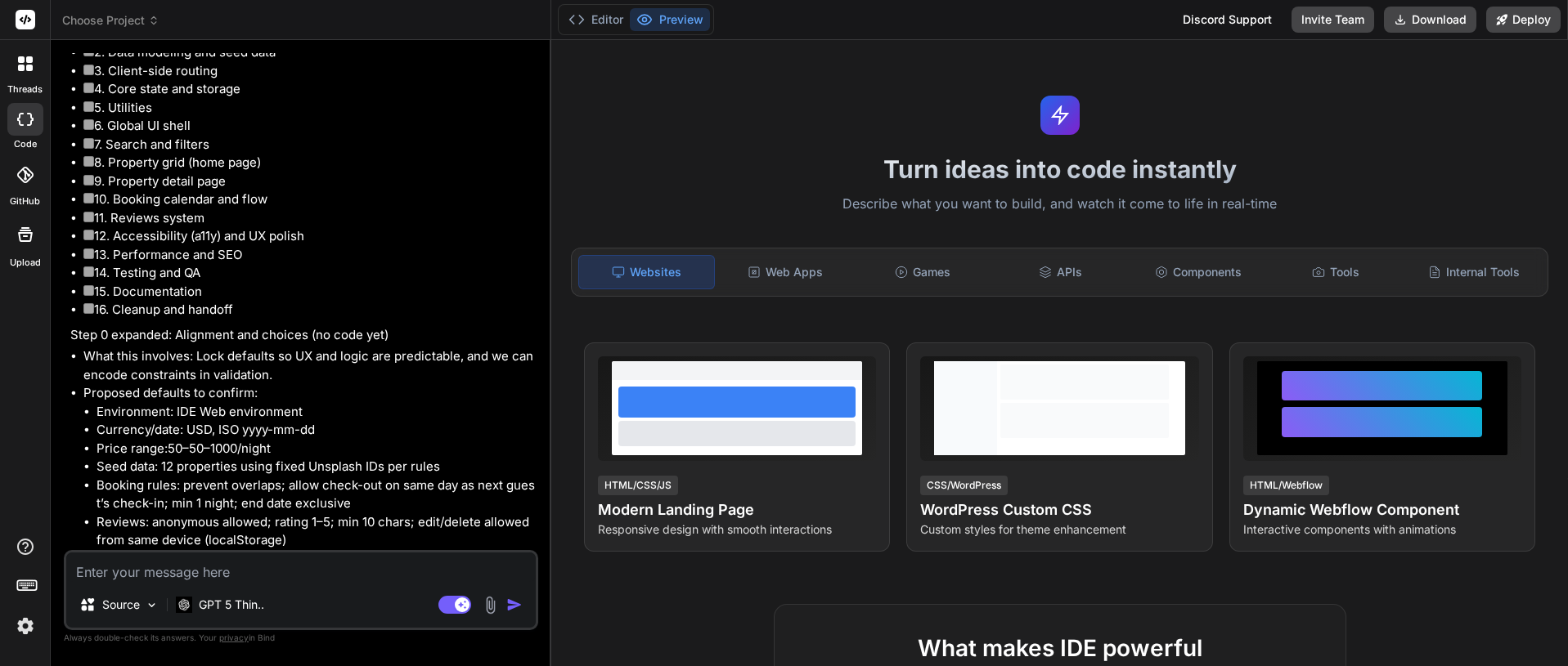
scroll to position [4282, 0]
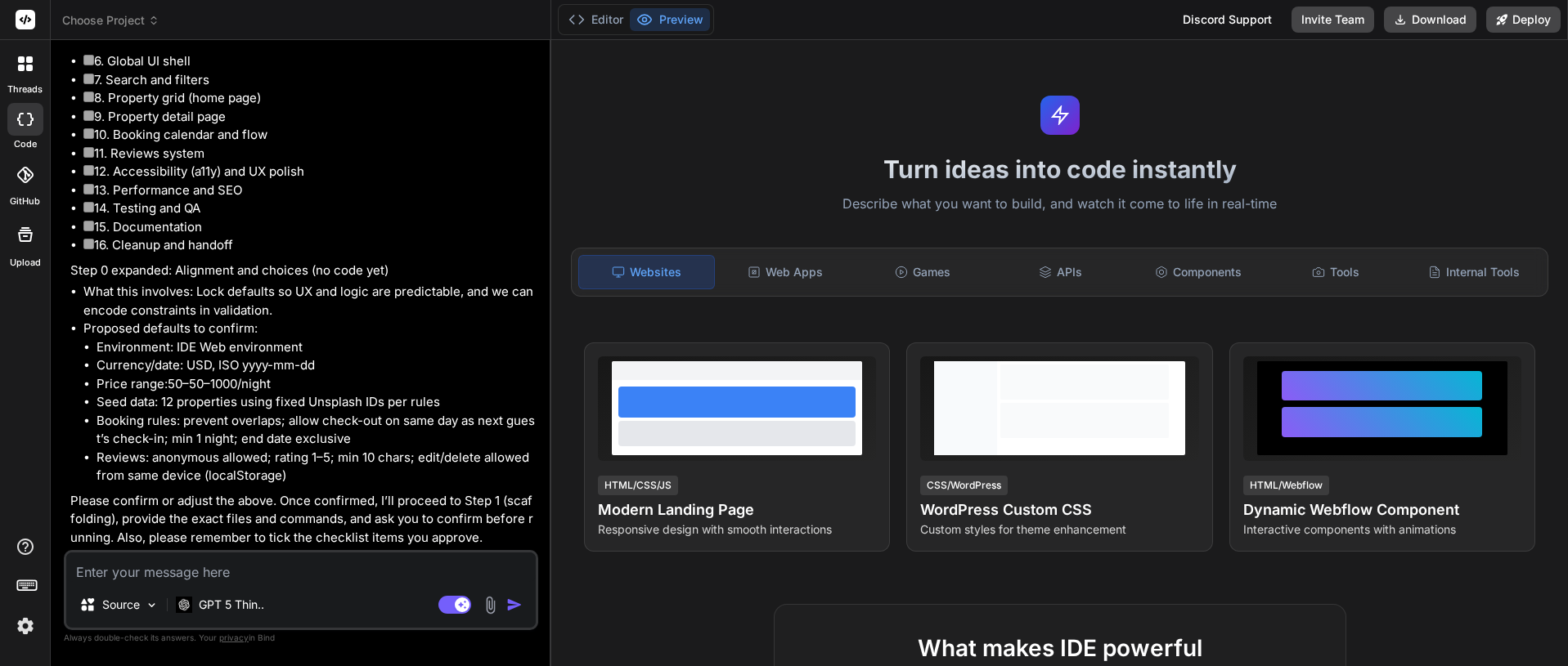
type textarea "x"
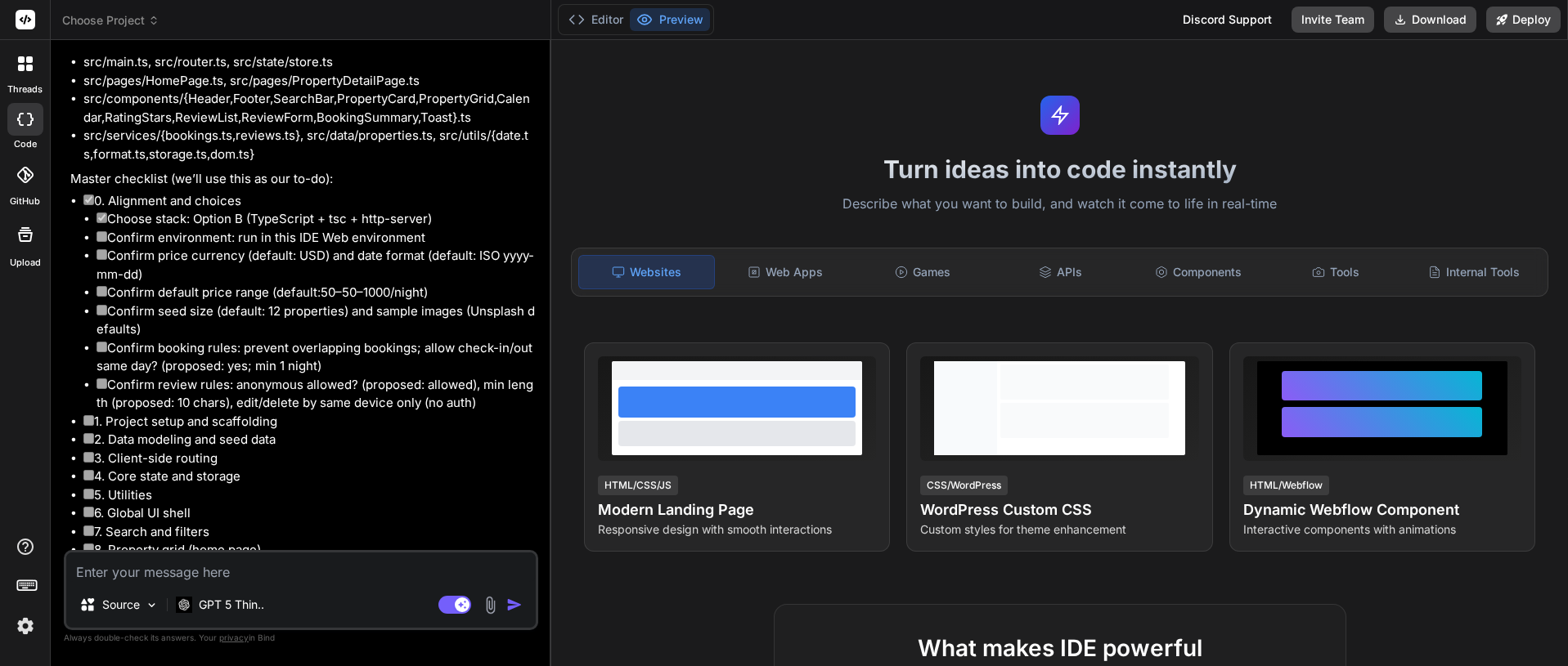
scroll to position [3770, 0]
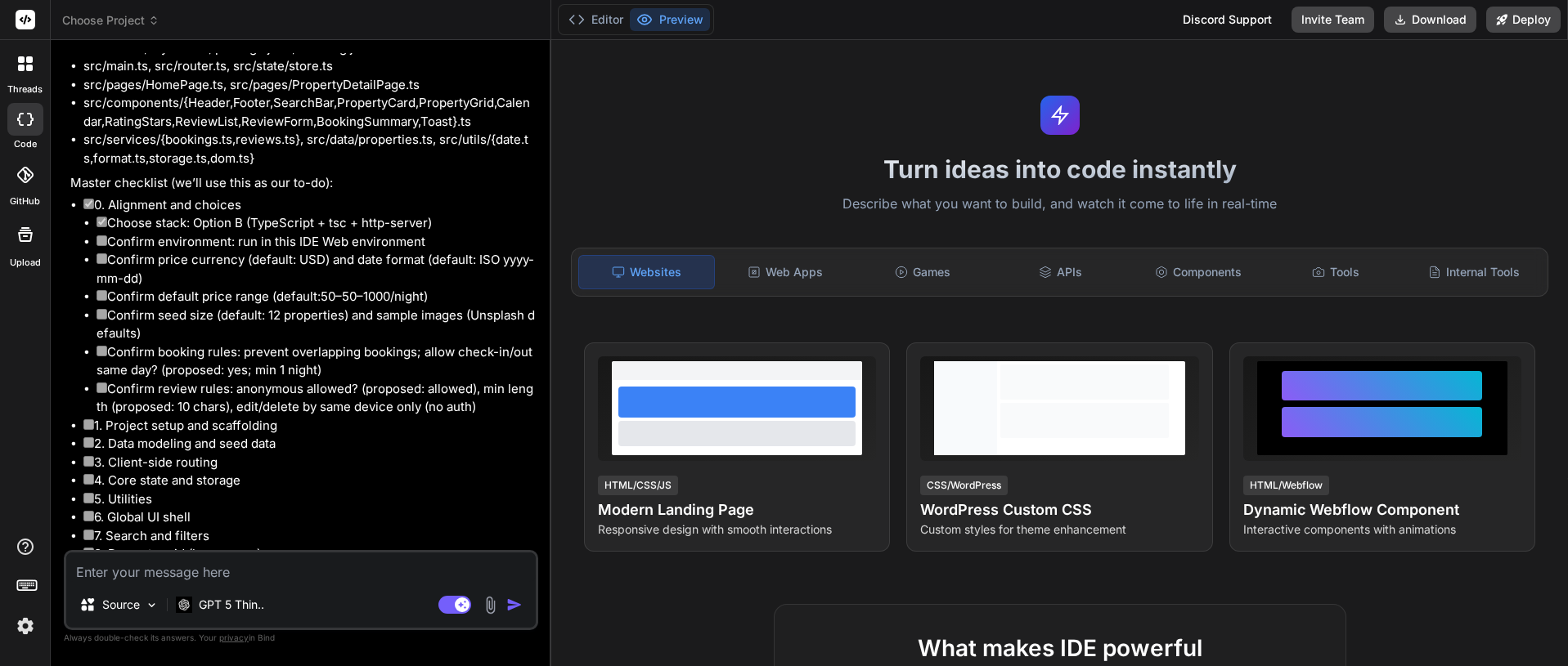
drag, startPoint x: 488, startPoint y: 464, endPoint x: 71, endPoint y: 254, distance: 466.9
click at [83, 254] on li "0. Alignment and choices Choose stack: Option B (TypeScript + tsc + http-server…" at bounding box center [308, 306] width 452 height 220
click at [67, 304] on div "You Bind AI Great — I’m ready to be your pair programmer and project manager. P…" at bounding box center [303, 301] width 471 height 497
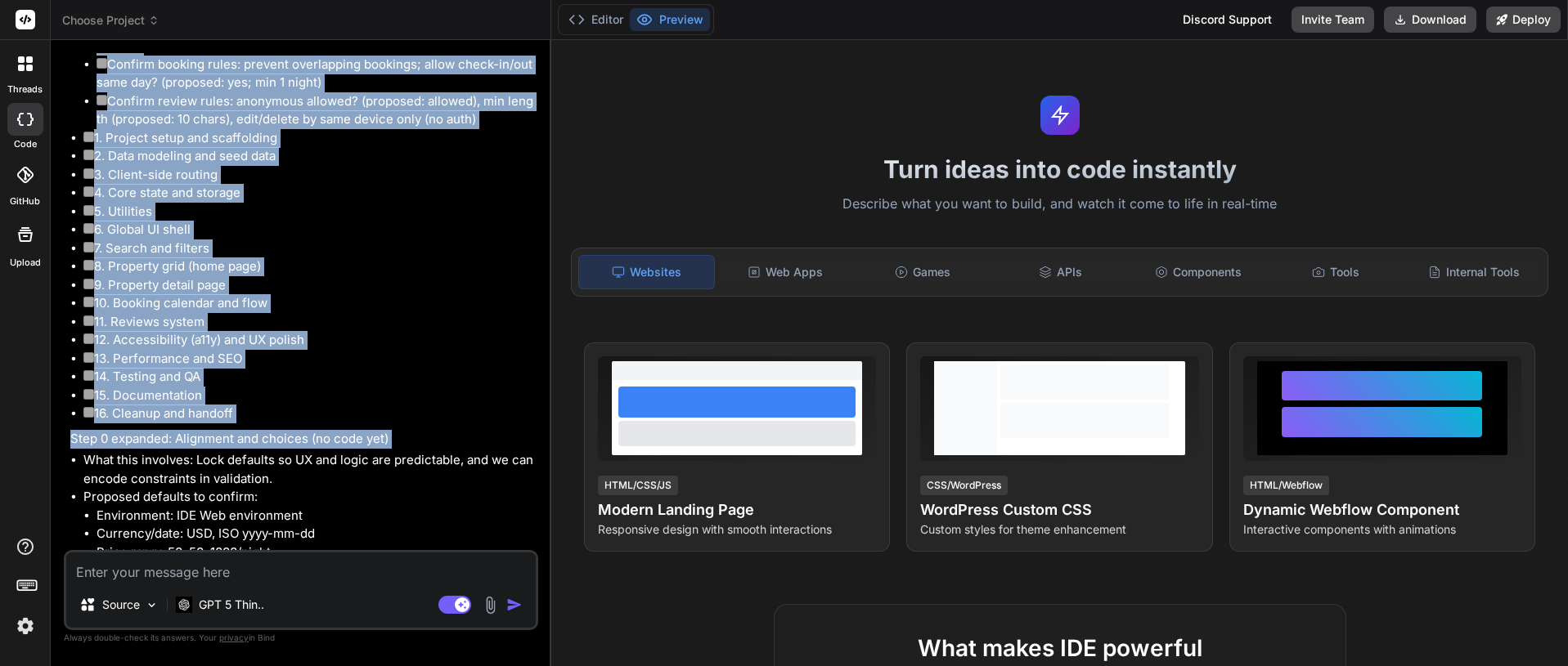
scroll to position [4068, 0]
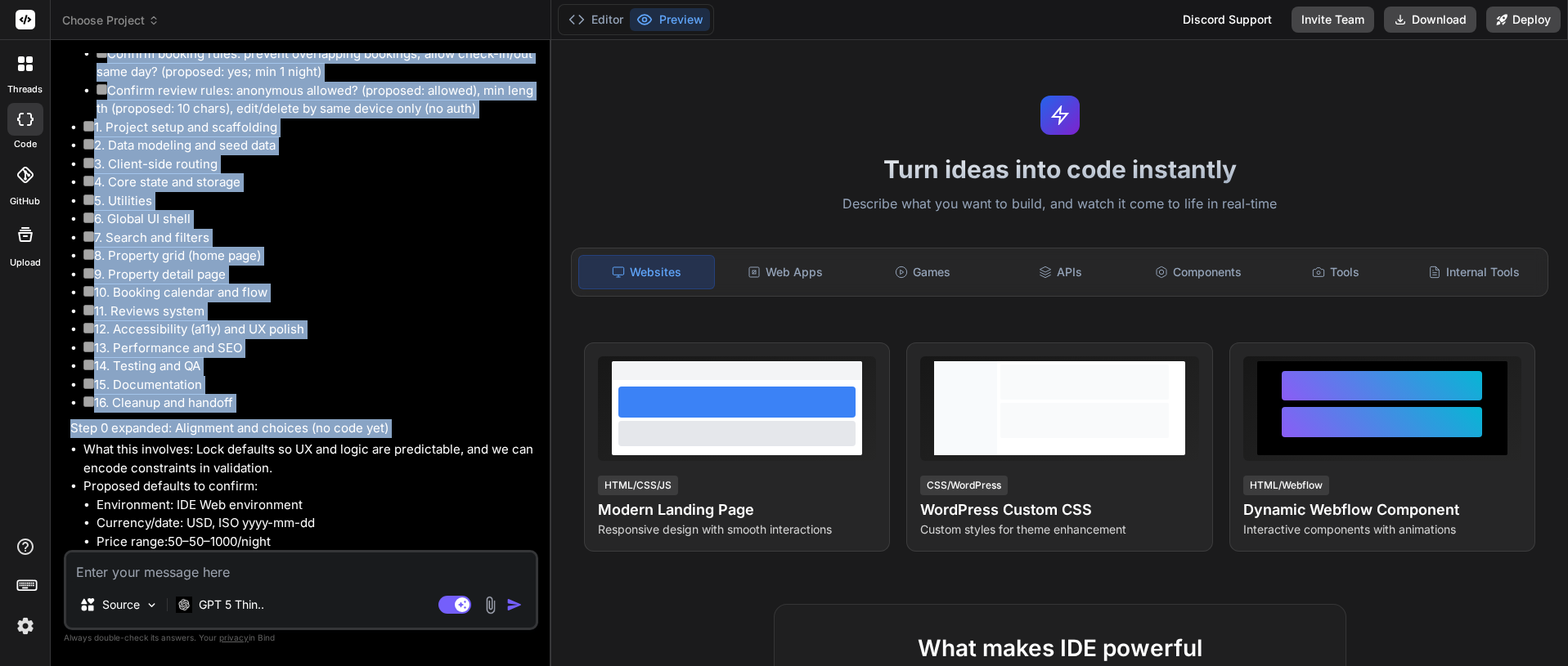
drag, startPoint x: 79, startPoint y: 256, endPoint x: 506, endPoint y: 168, distance: 436.0
click at [506, 168] on ul "0. Alignment and choices Choose stack: Option B (TypeScript + tsc + http-server…" at bounding box center [303, 155] width 465 height 515
copy li "0. Alignment and choices Choose stack: Option B (TypeScript + tsc + http-server…"
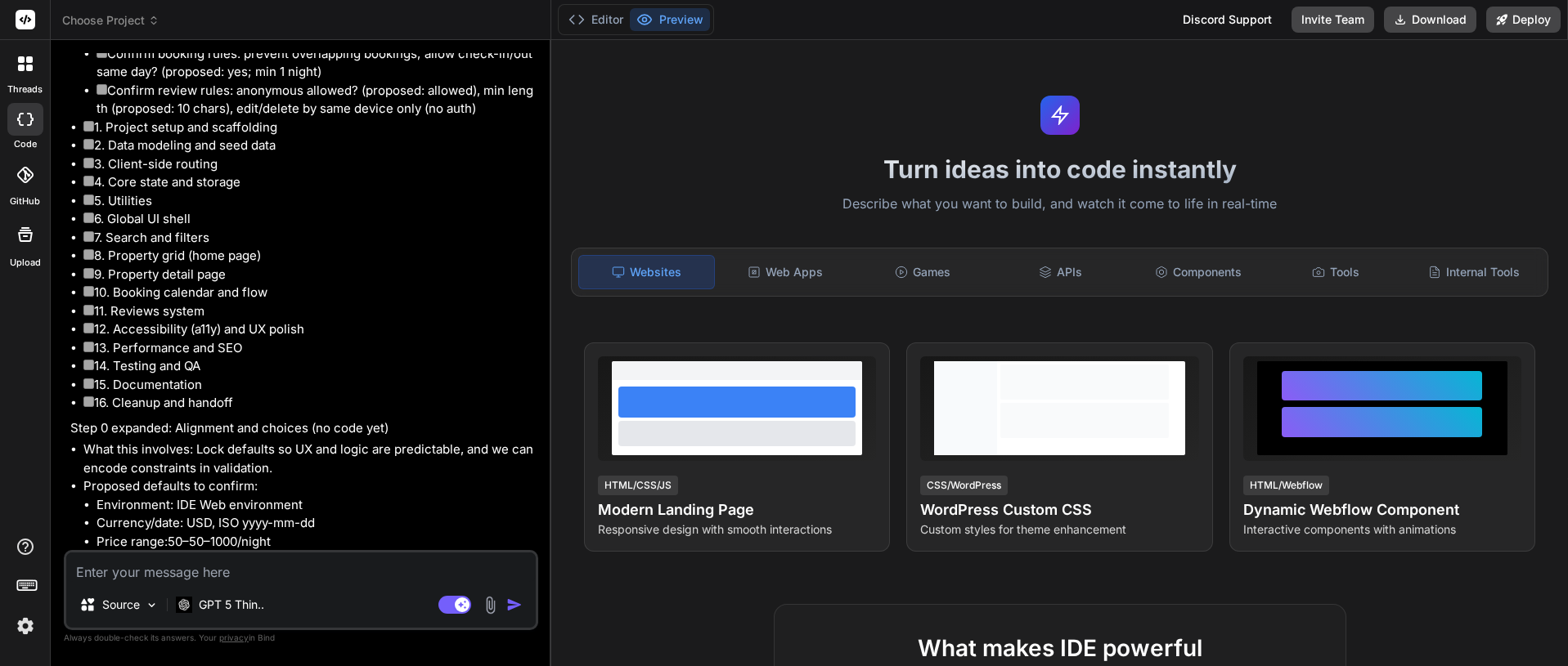
click at [143, 583] on div "Source GPT 5 Thin.. Agent Mode. When this toggle is activated, AI automatically…" at bounding box center [302, 590] width 475 height 80
click at [134, 572] on textarea at bounding box center [301, 567] width 470 height 30
paste textarea "0. Alignment and choices Choose stack: Option B (TypeScript + tsc + http-server…"
type textarea "0. Alignment and choices Choose stack: Option B (TypeScript + tsc + http-server…"
type textarea "x"
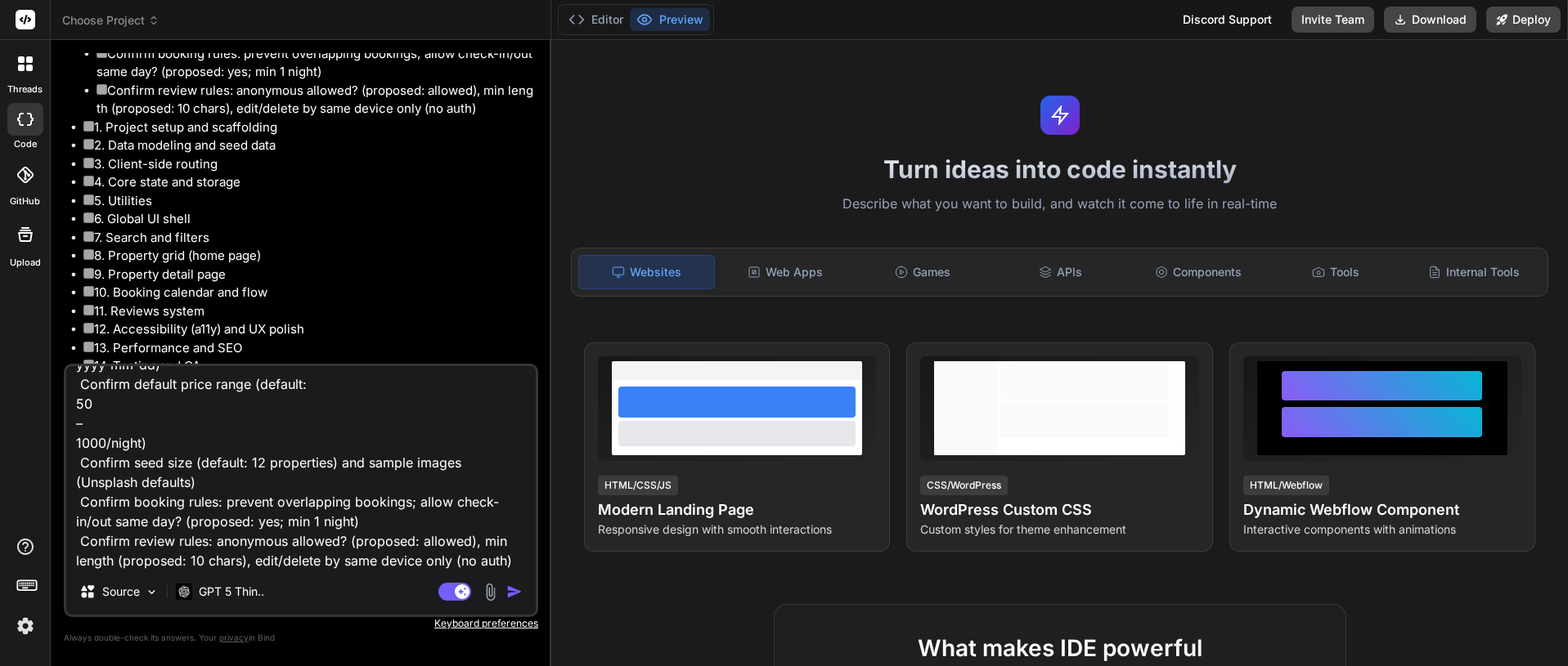
scroll to position [0, 0]
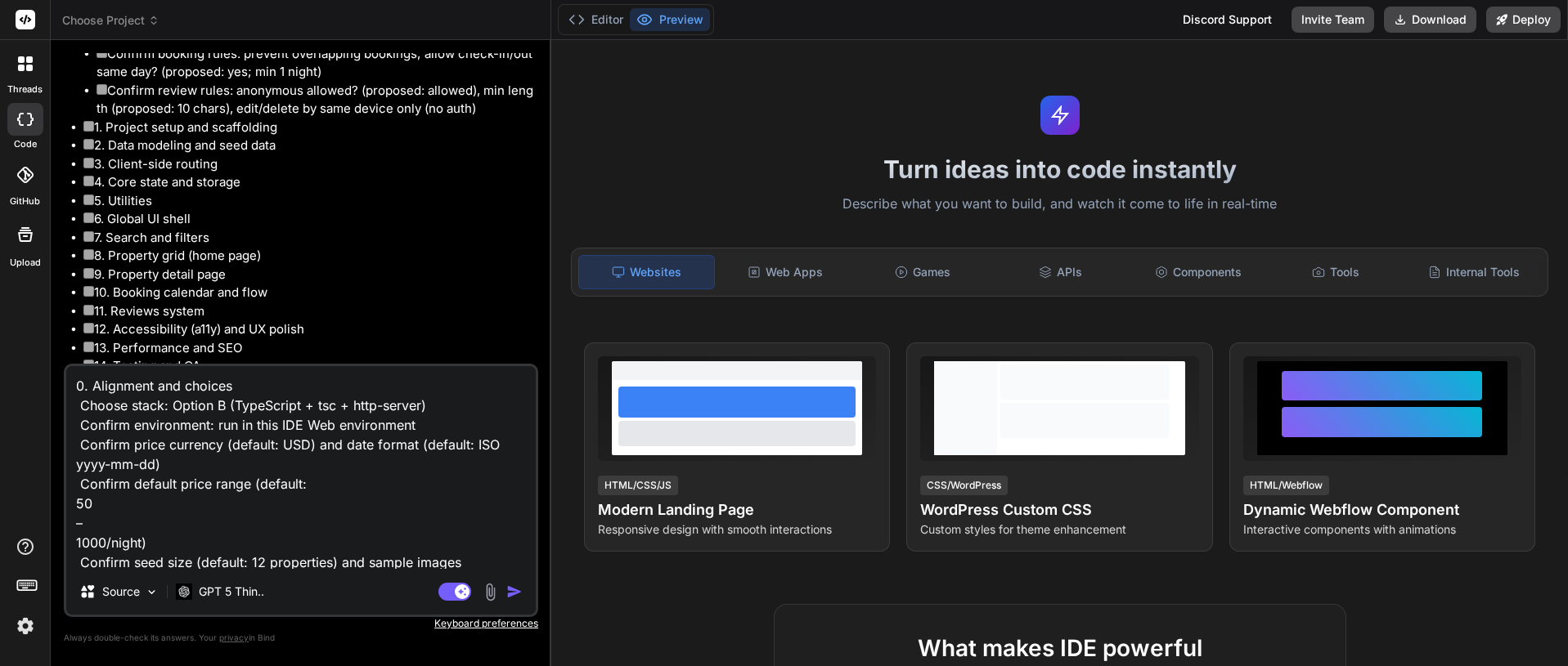
click at [141, 425] on textarea "0. Alignment and choices Choose stack: Option B (TypeScript + tsc + http-server…" at bounding box center [301, 467] width 470 height 203
click at [132, 423] on textarea "0. Alignment and choices Choose stack: Option B (TypeScript + tsc + http-server…" at bounding box center [301, 467] width 470 height 203
type textarea "0. Alignment and choices Choose stack: Option B (TypeScript + tsc + http-server…"
type textarea "x"
type textarea "0. Alignment and choices Choose stack: Option B (TypeScript + tsc + http-server…"
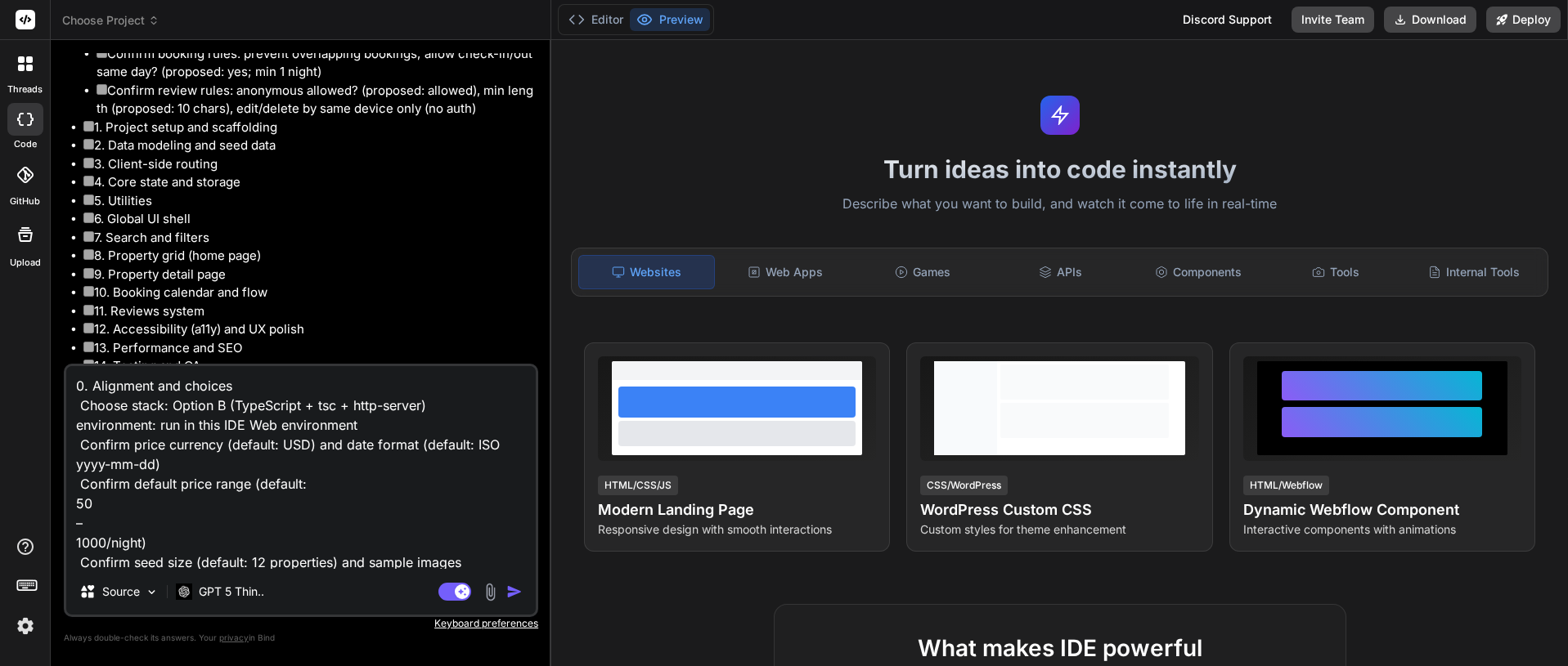
type textarea "x"
type textarea "0. Alignment and choices Choose stack: Option B (TypeScript + tsc + http-server…"
type textarea "x"
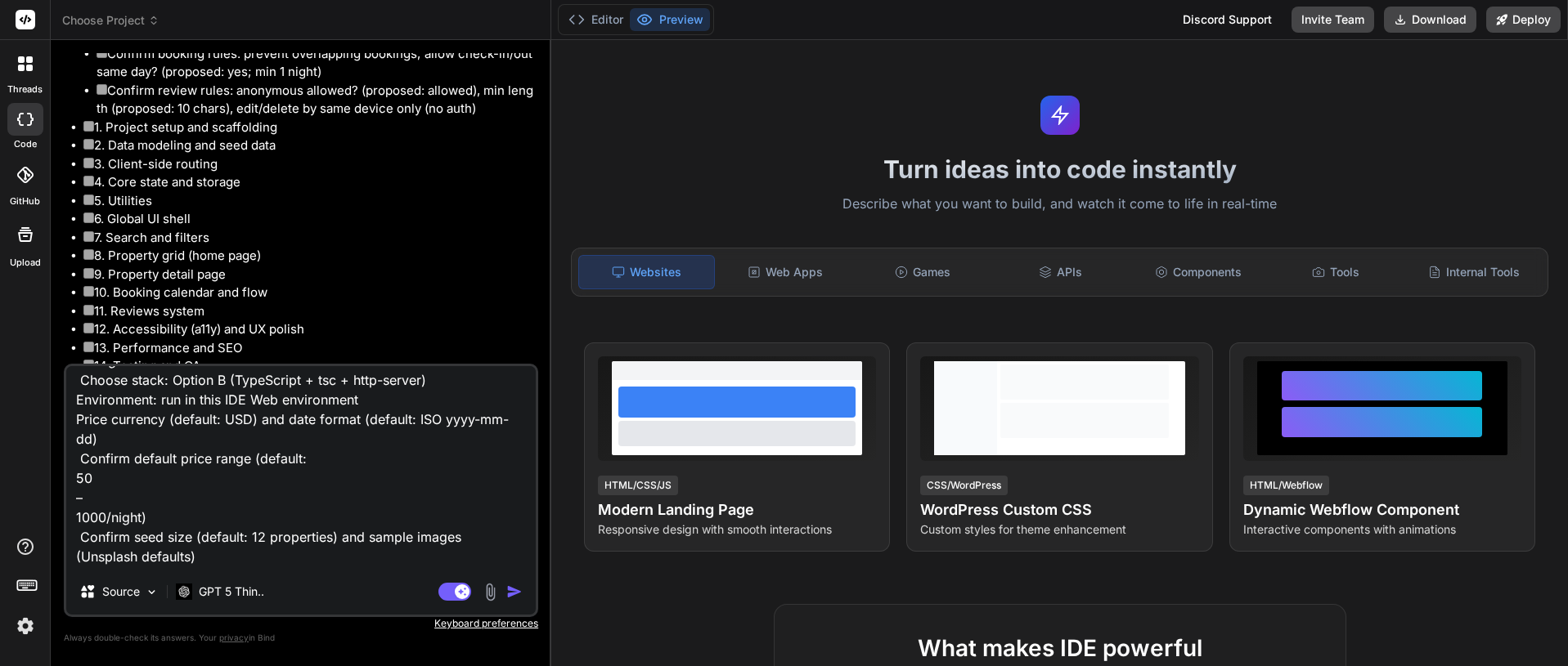
click at [139, 456] on textarea "0. Alignment and choices Choose stack: Option B (TypeScript + tsc + http-server…" at bounding box center [301, 467] width 470 height 203
type textarea "0. Alignment and choices Choose stack: Option B (TypeScript + tsc + http-server…"
type textarea "x"
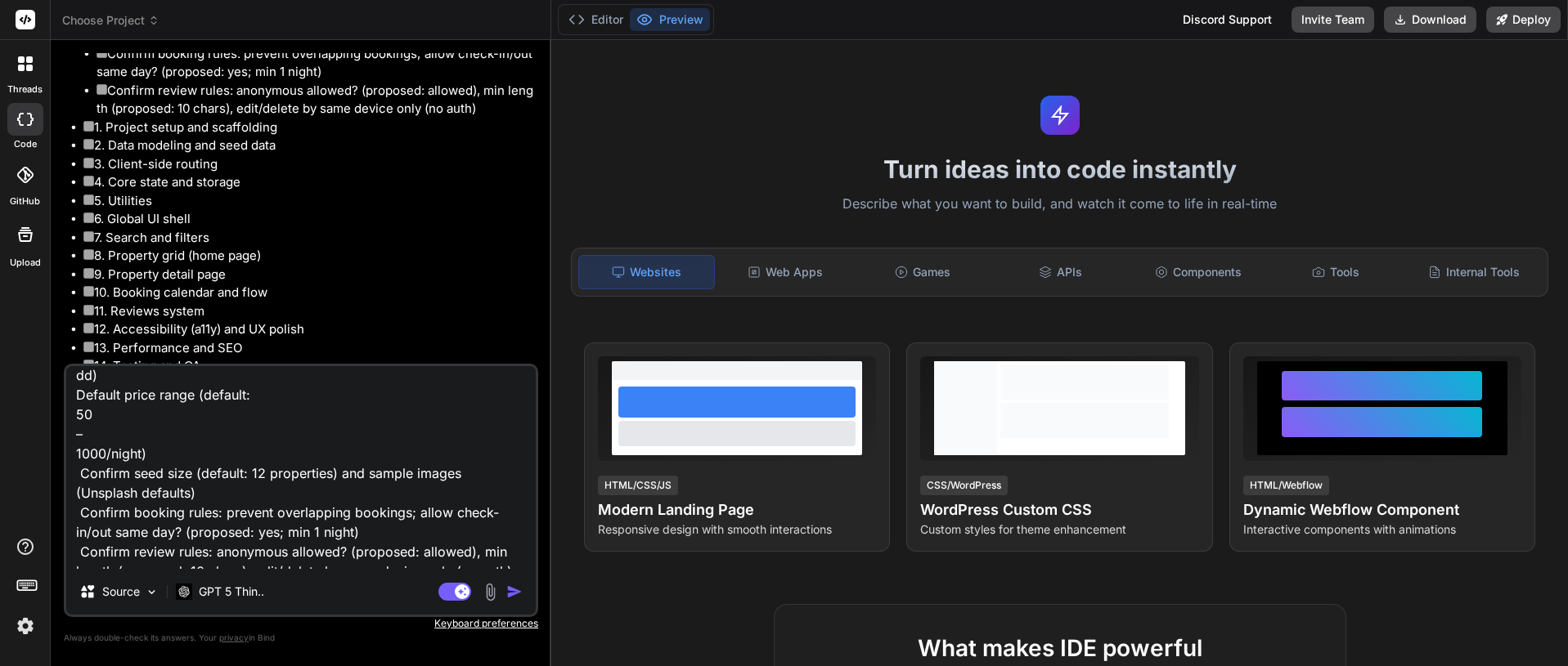
scroll to position [102, 0]
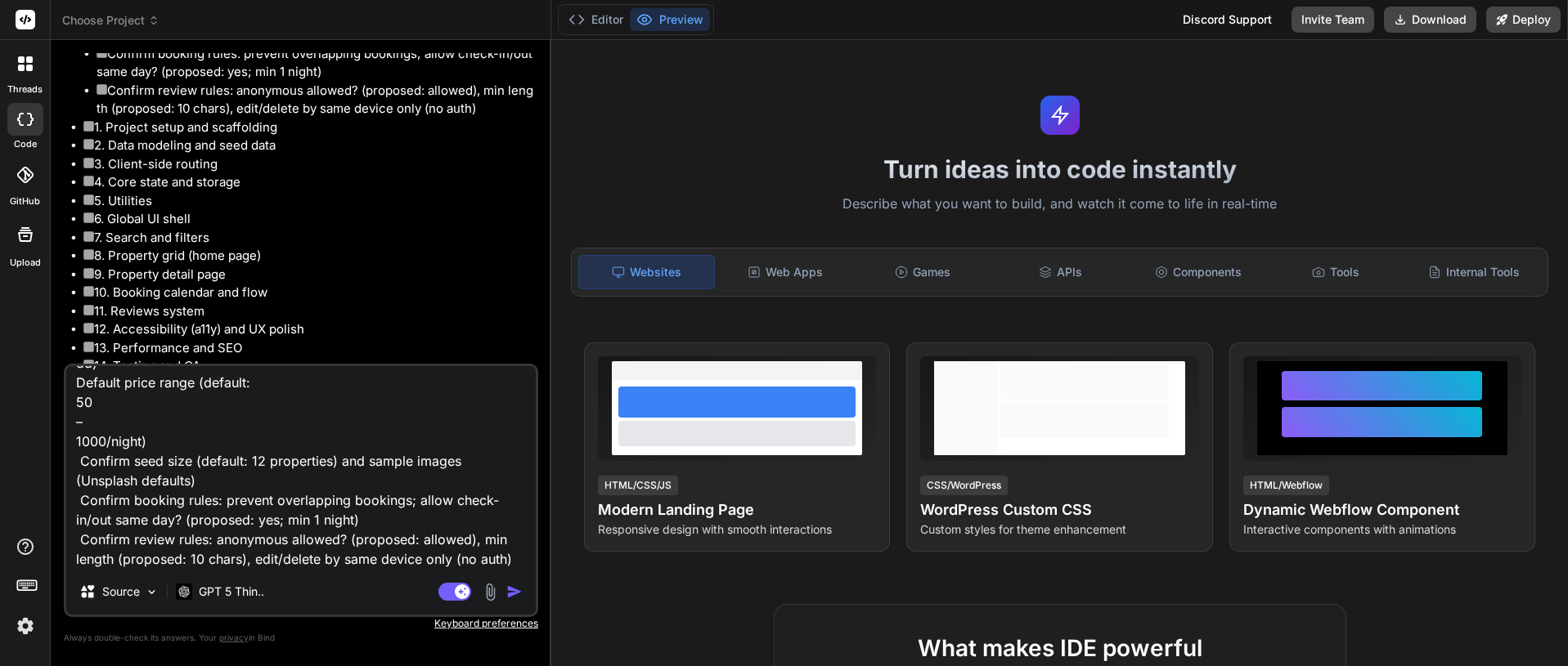
click at [102, 439] on textarea "0. Alignment and choices Choose stack: Option B (TypeScript + tsc + http-server…" at bounding box center [301, 467] width 470 height 203
type textarea "0. Alignment and choices Choose stack: Option B (TypeScript + tsc + http-server…"
type textarea "x"
type textarea "0. Alignment and choices Choose stack: Option B (TypeScript + tsc + http-server…"
type textarea "x"
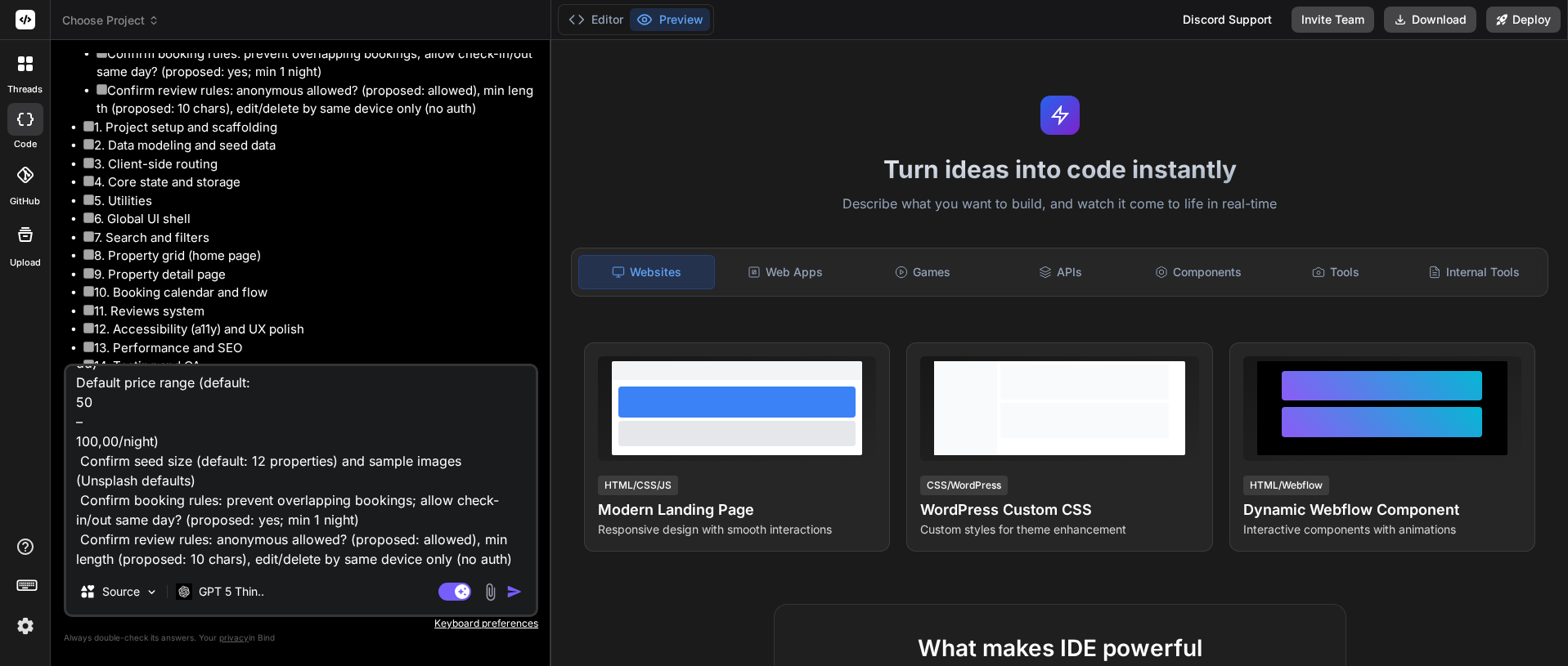
type textarea "0. Alignment and choices Choose stack: Option B (TypeScript + tsc + http-server…"
type textarea "x"
type textarea "0. Alignment and choices Choose stack: Option B (TypeScript + tsc + http-server…"
type textarea "x"
type textarea "0. Alignment and choices Choose stack: Option B (TypeScript + tsc + http-server…"
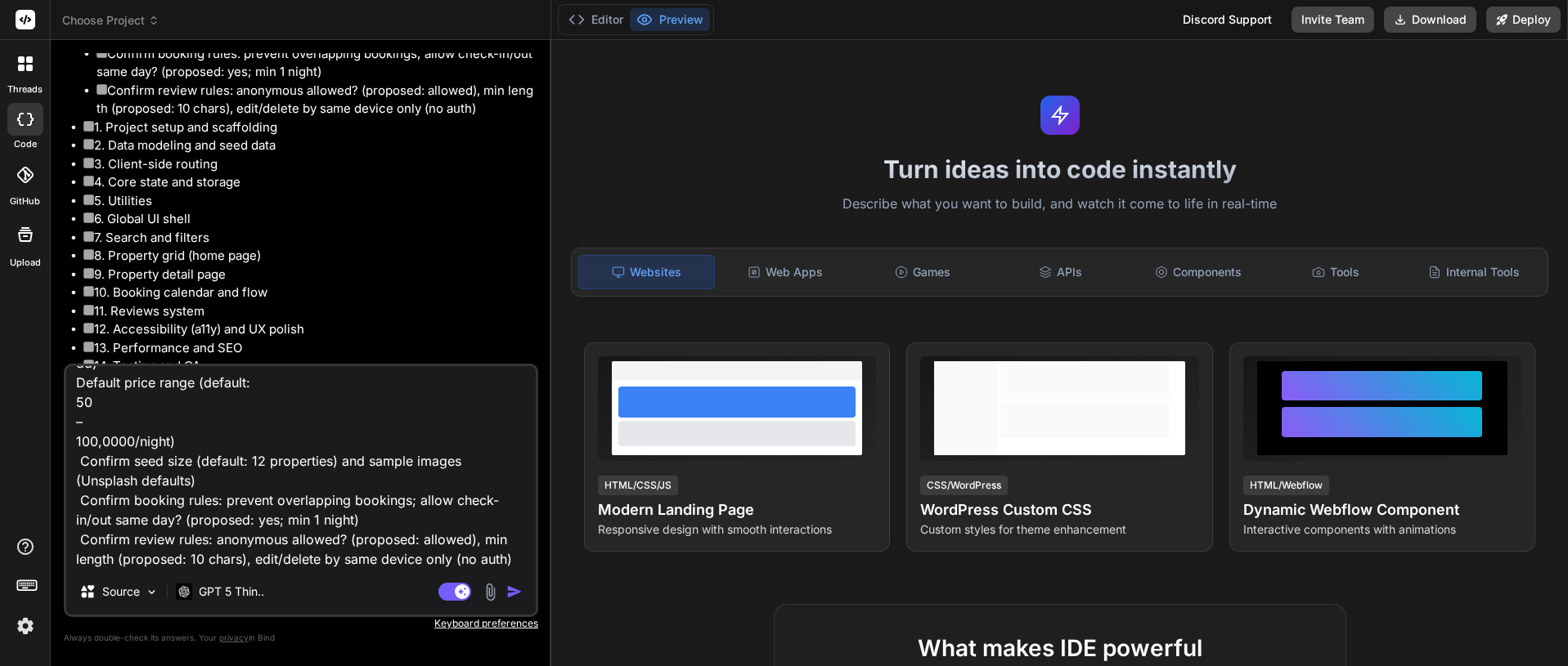
type textarea "x"
type textarea "0. Alignment and choices Choose stack: Option B (TypeScript + tsc + http-server…"
type textarea "x"
type textarea "0. Alignment and choices Choose stack: Option B (TypeScript + tsc + http-server…"
type textarea "x"
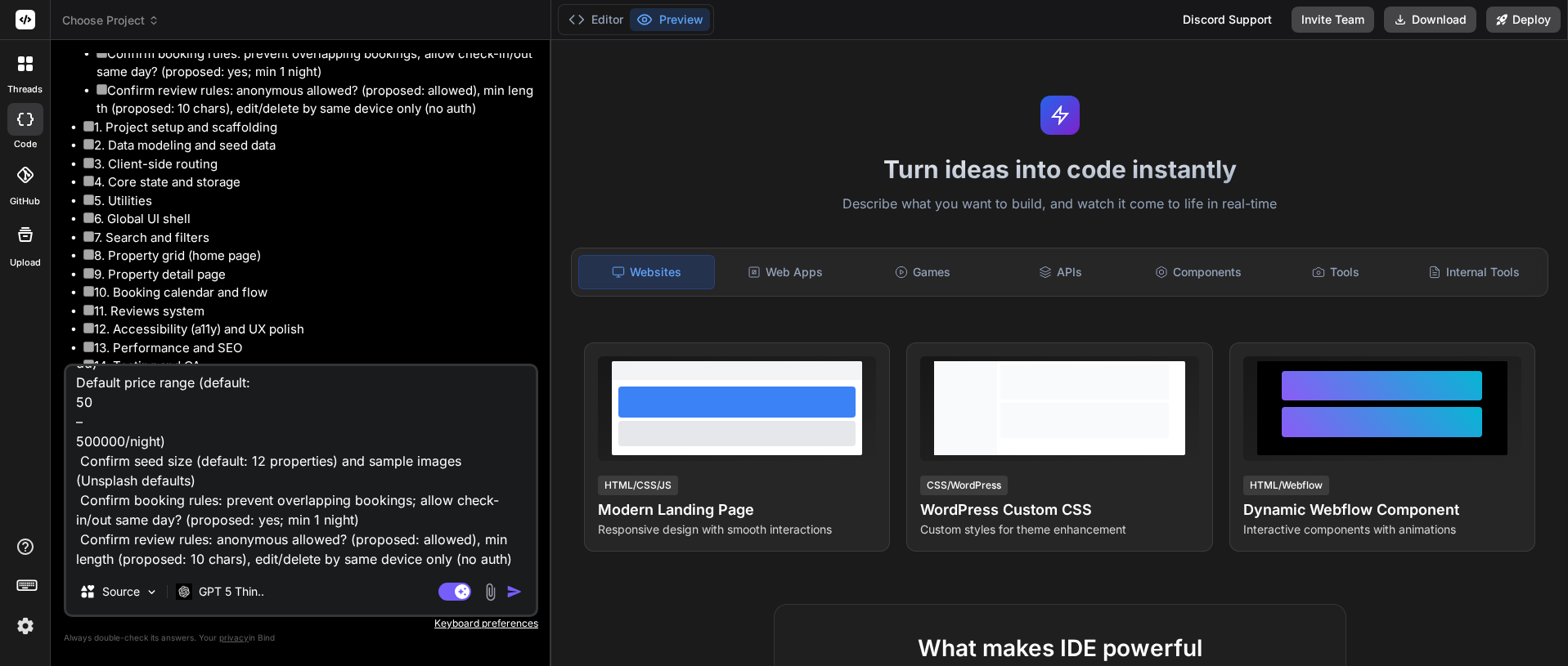
click at [139, 459] on textarea "0. Alignment and choices Choose stack: Option B (TypeScript + tsc + http-server…" at bounding box center [301, 467] width 470 height 203
type textarea "0. Alignment and choices Choose stack: Option B (TypeScript + tsc + http-server…"
type textarea "x"
type textarea "0. Alignment and choices Choose stack: Option B (TypeScript + tsc + http-server…"
type textarea "x"
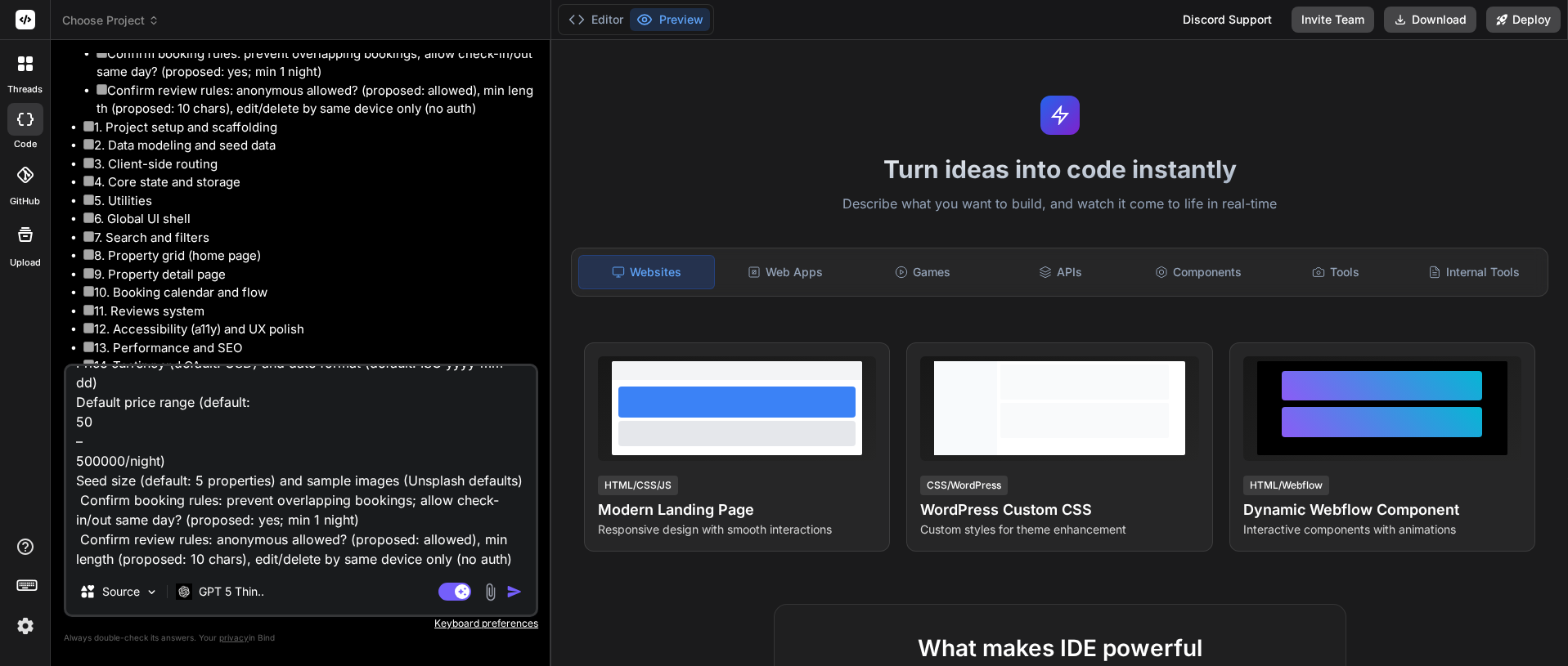
type textarea "0. Alignment and choices Choose stack: Option B (TypeScript + tsc + http-server…"
type textarea "x"
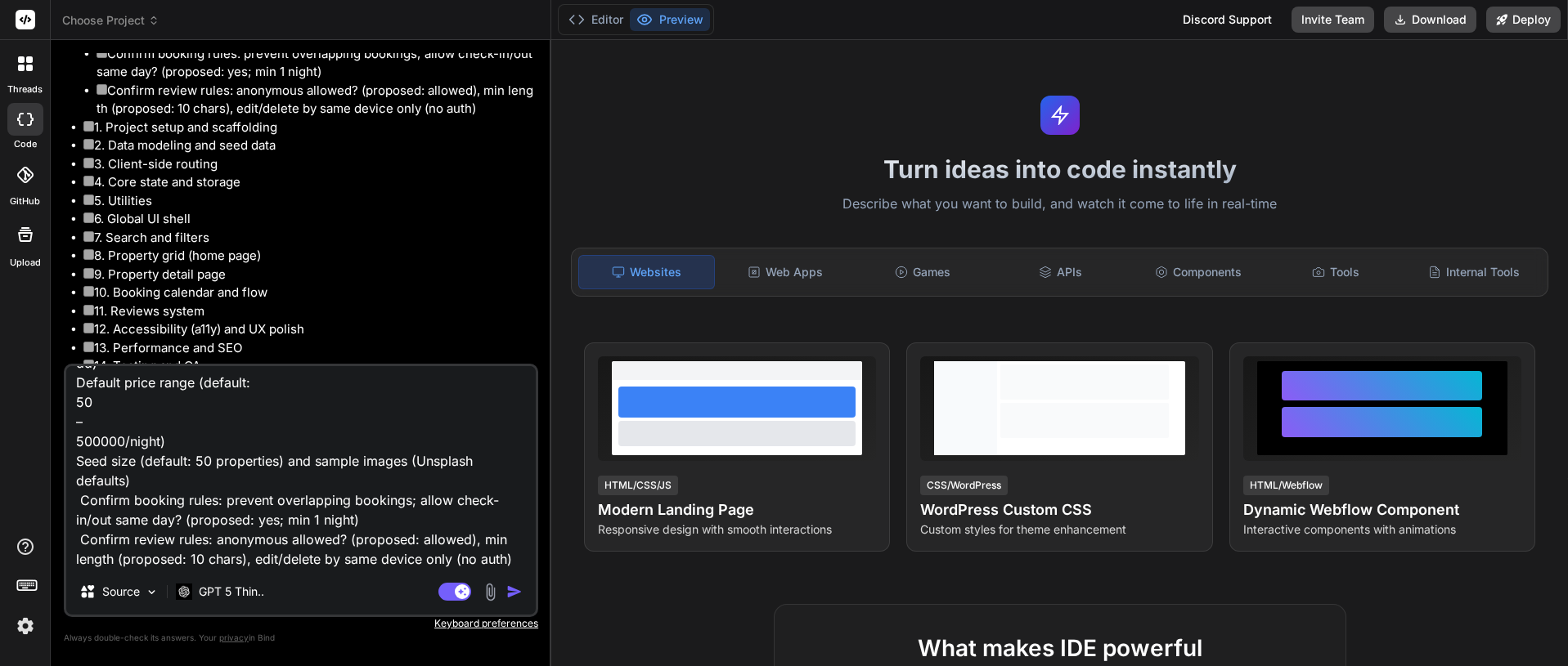
click at [139, 503] on textarea "0. Alignment and choices Choose stack: Option B (TypeScript + tsc + http-server…" at bounding box center [301, 467] width 470 height 203
type textarea "0. Alignment and choices Choose stack: Option B (TypeScript + tsc + http-server…"
type textarea "x"
click at [140, 538] on textarea "0. Alignment and choices Choose stack: Option B (TypeScript + tsc + http-server…" at bounding box center [301, 467] width 470 height 203
type textarea "0. Alignment and choices Choose stack: Option B (TypeScript + tsc + http-server…"
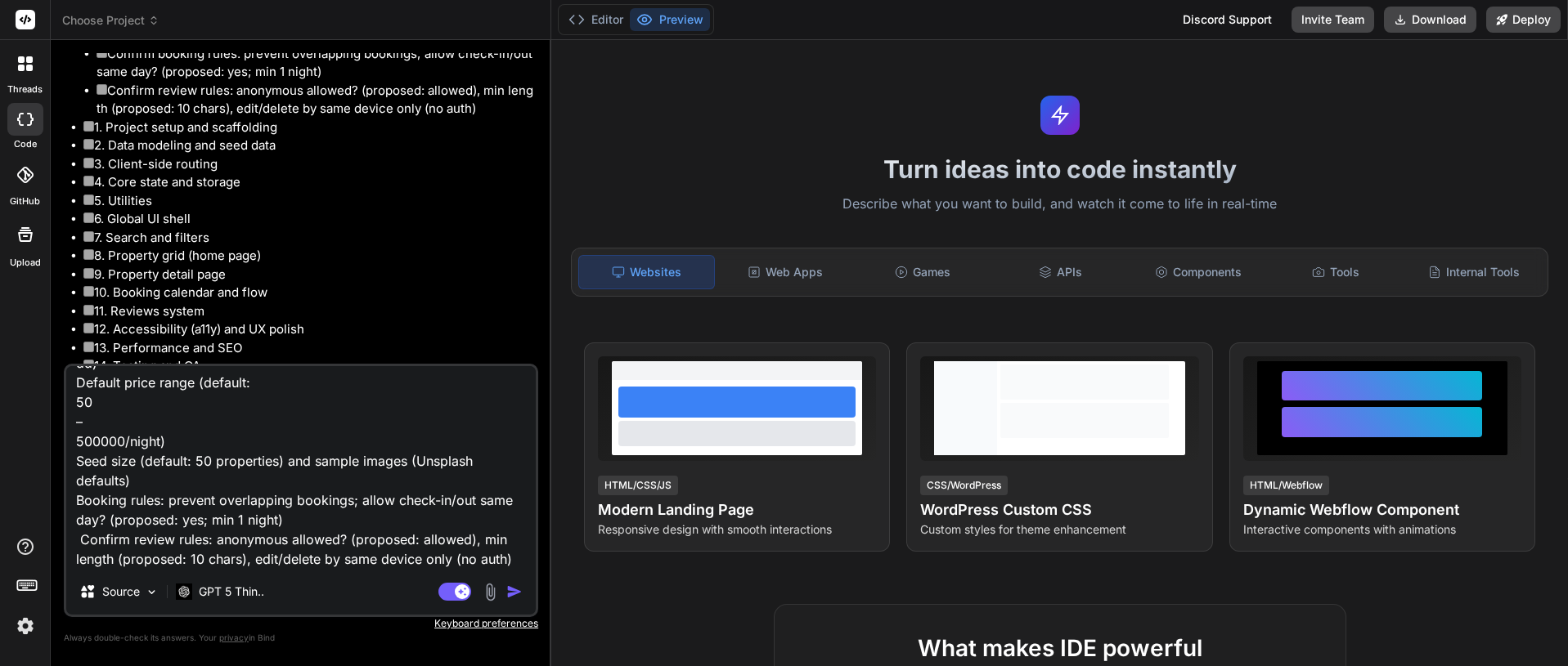
type textarea "x"
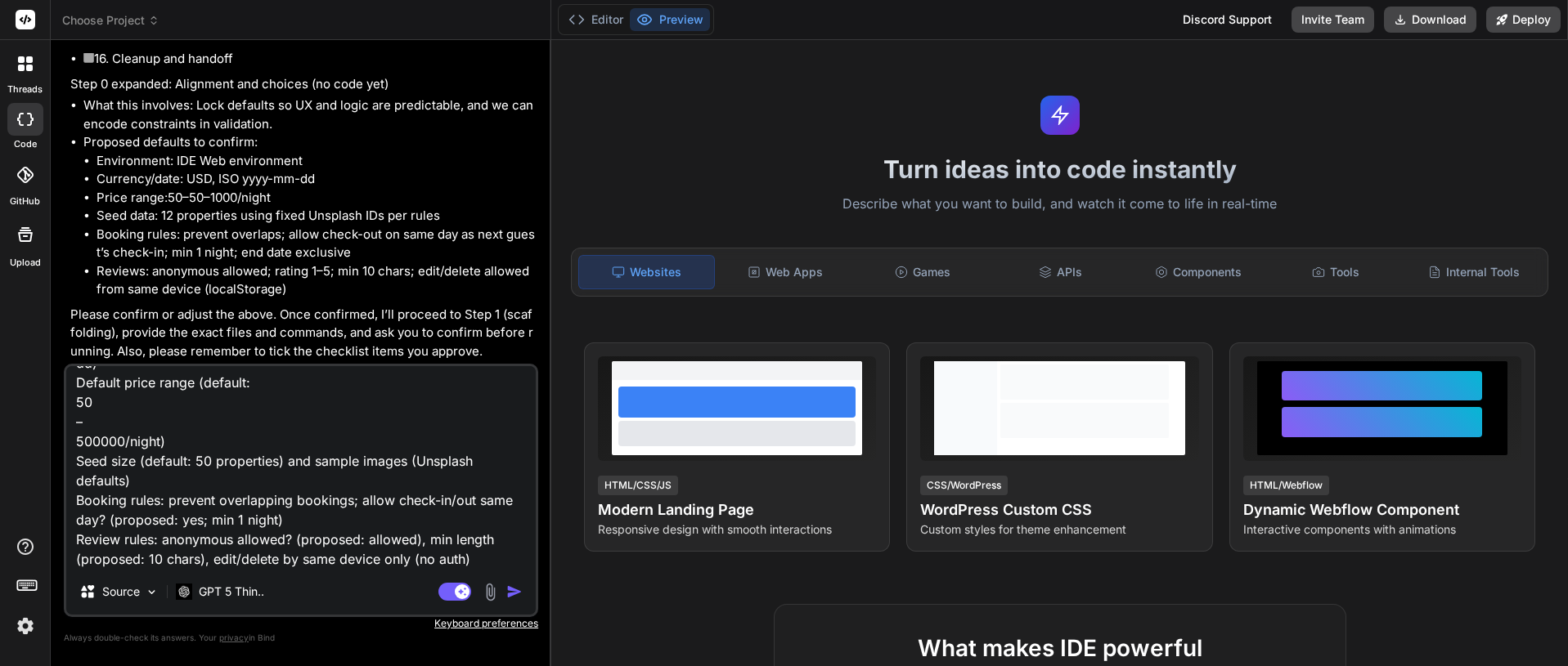
type textarea "0. Alignment and choices Choose stack: Option B (TypeScript + tsc + http-server…"
click at [517, 593] on img "button" at bounding box center [514, 592] width 17 height 17
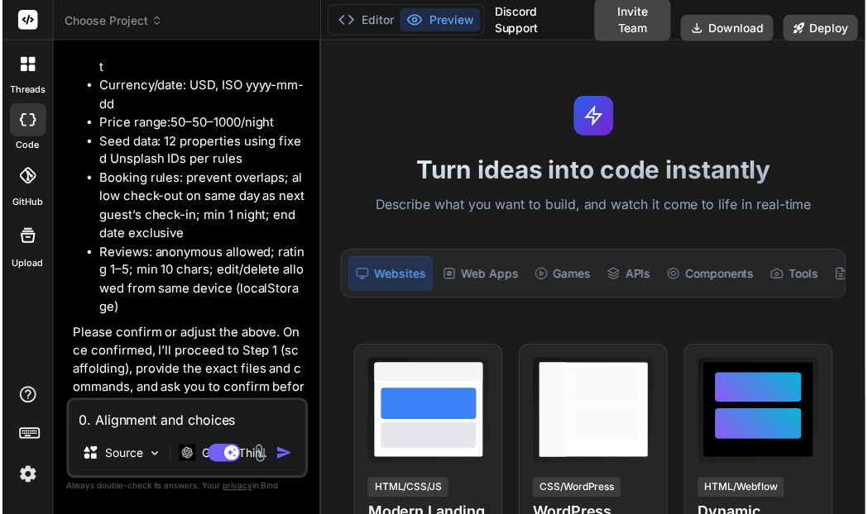
scroll to position [7566, 0]
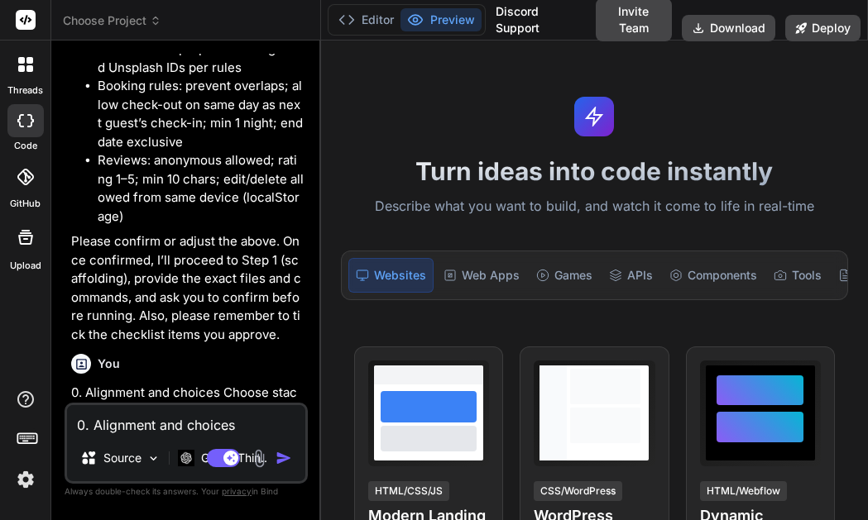
type textarea "x"
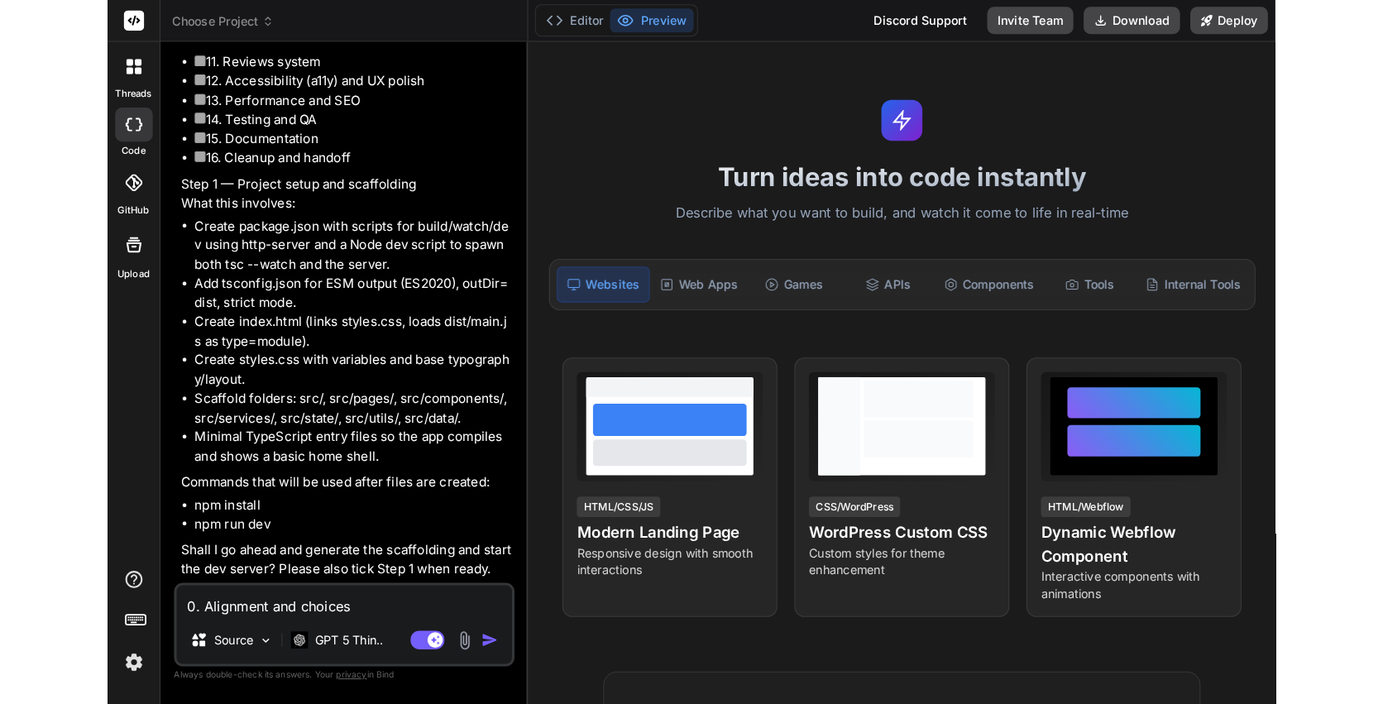
scroll to position [7237, 0]
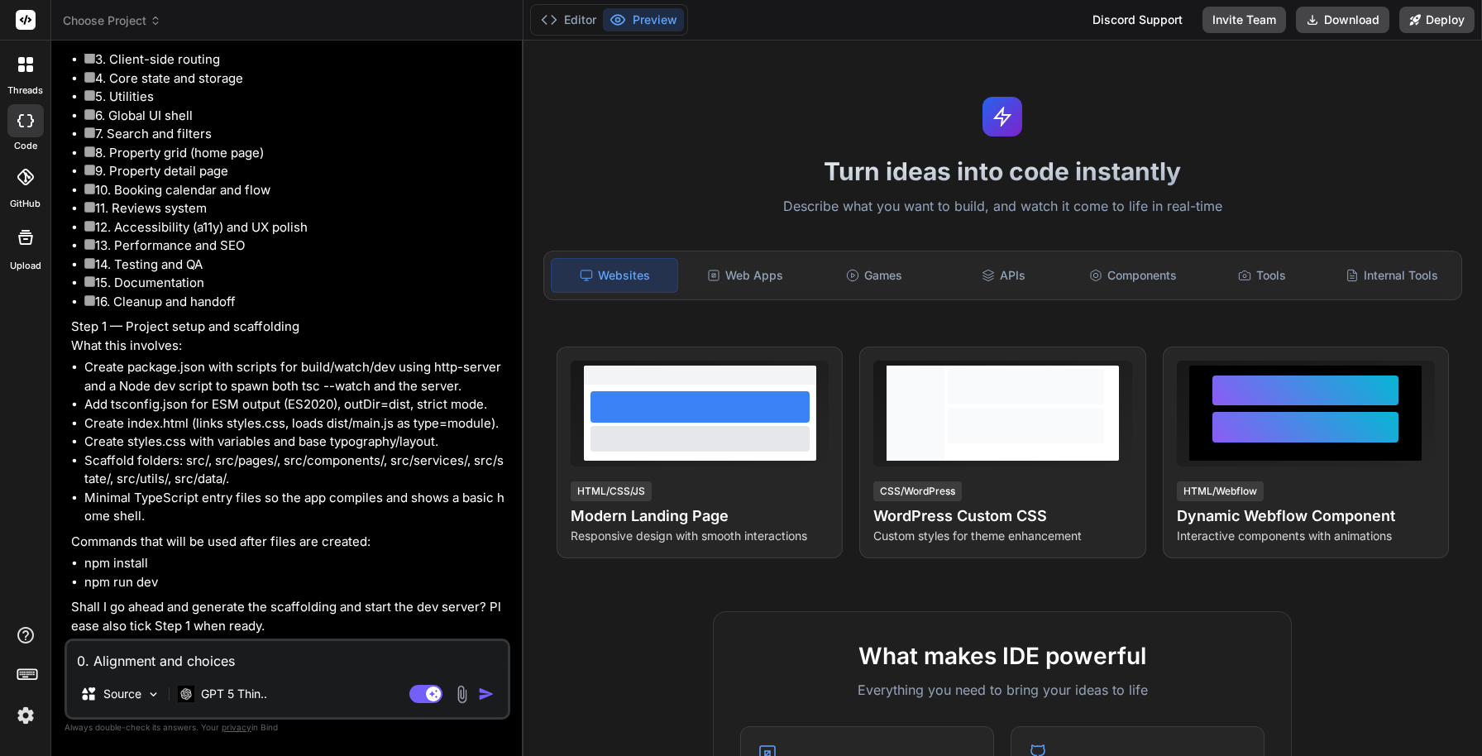
type textarea "x"
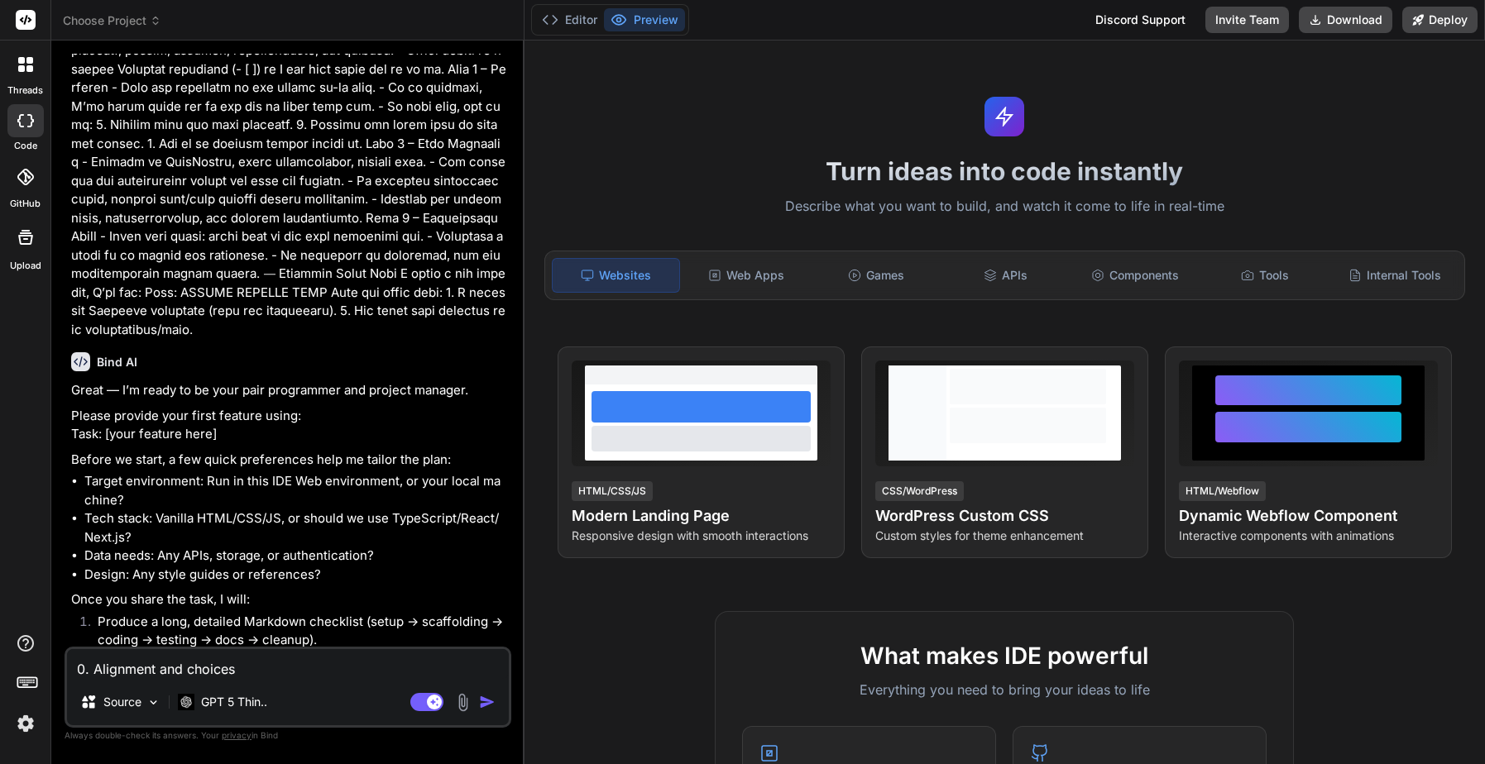
scroll to position [0, 0]
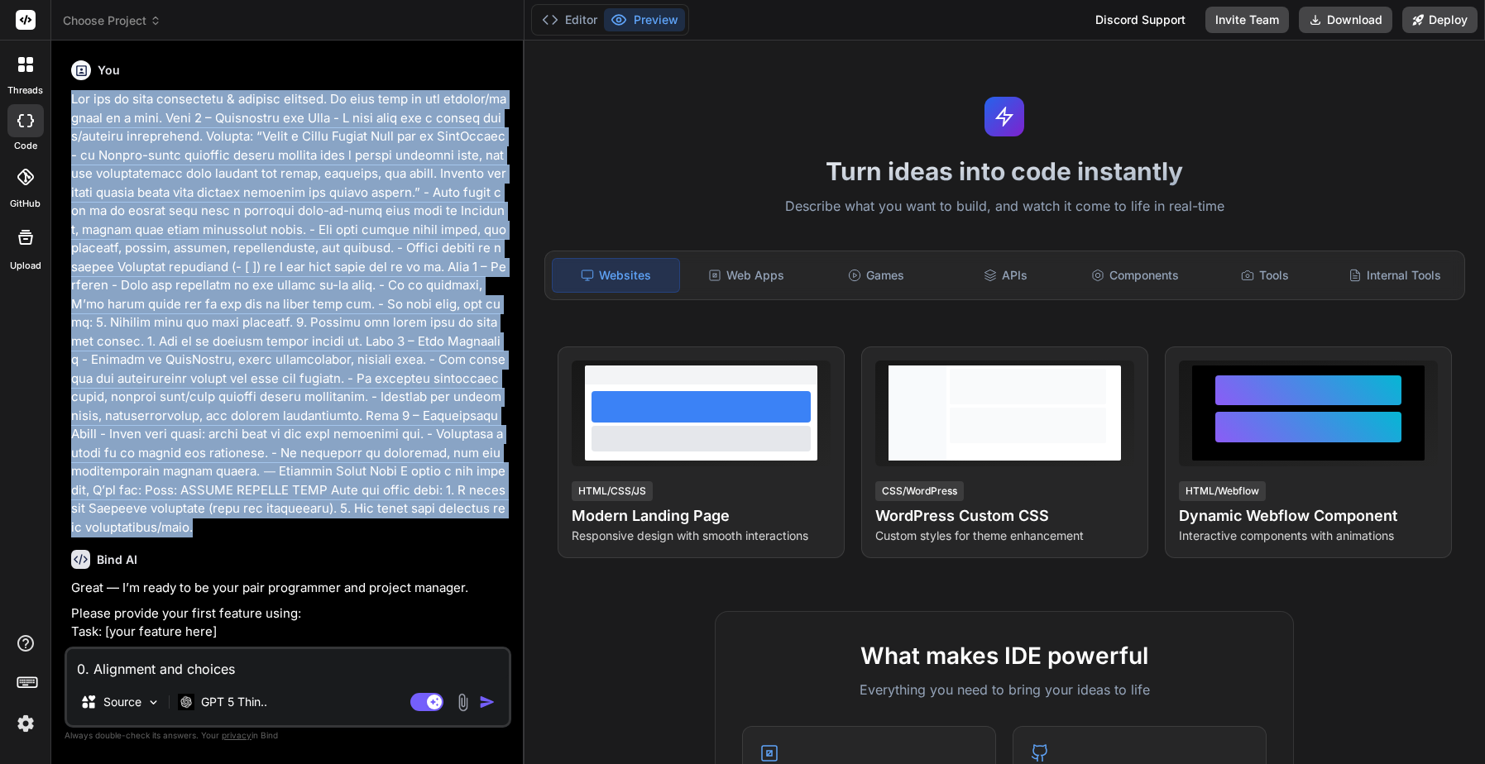
drag, startPoint x: 74, startPoint y: 99, endPoint x: 513, endPoint y: 518, distance: 606.7
click at [513, 518] on div "Bind AI Web Search Created with Pixso. Code Generator You Bind AI Great — I’m r…" at bounding box center [287, 402] width 473 height 723
copy p "You are my pair programmer & project manager. We will work on one feature/proje…"
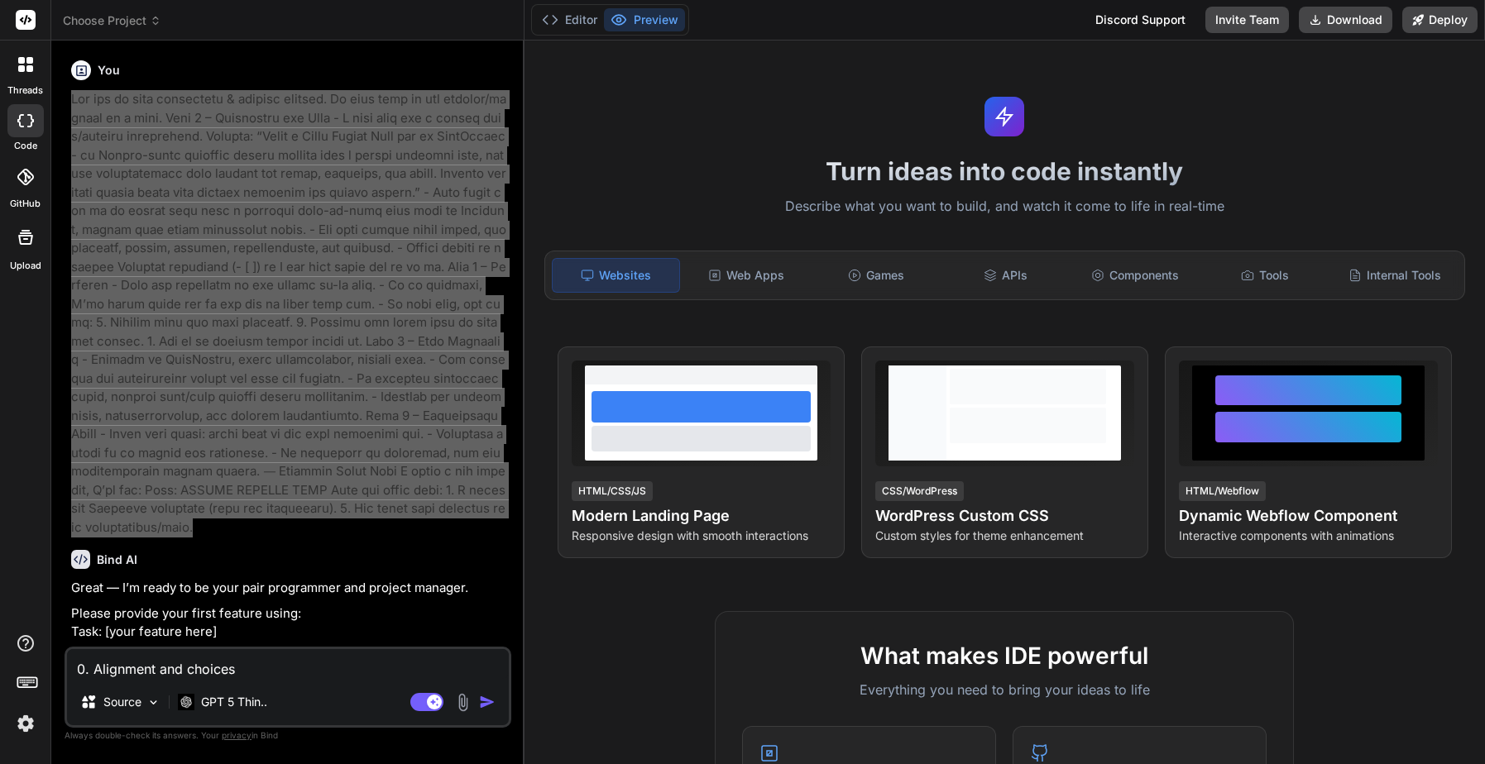
copy p "You are my pair programmer & project manager. We will work on one feature/proje…"
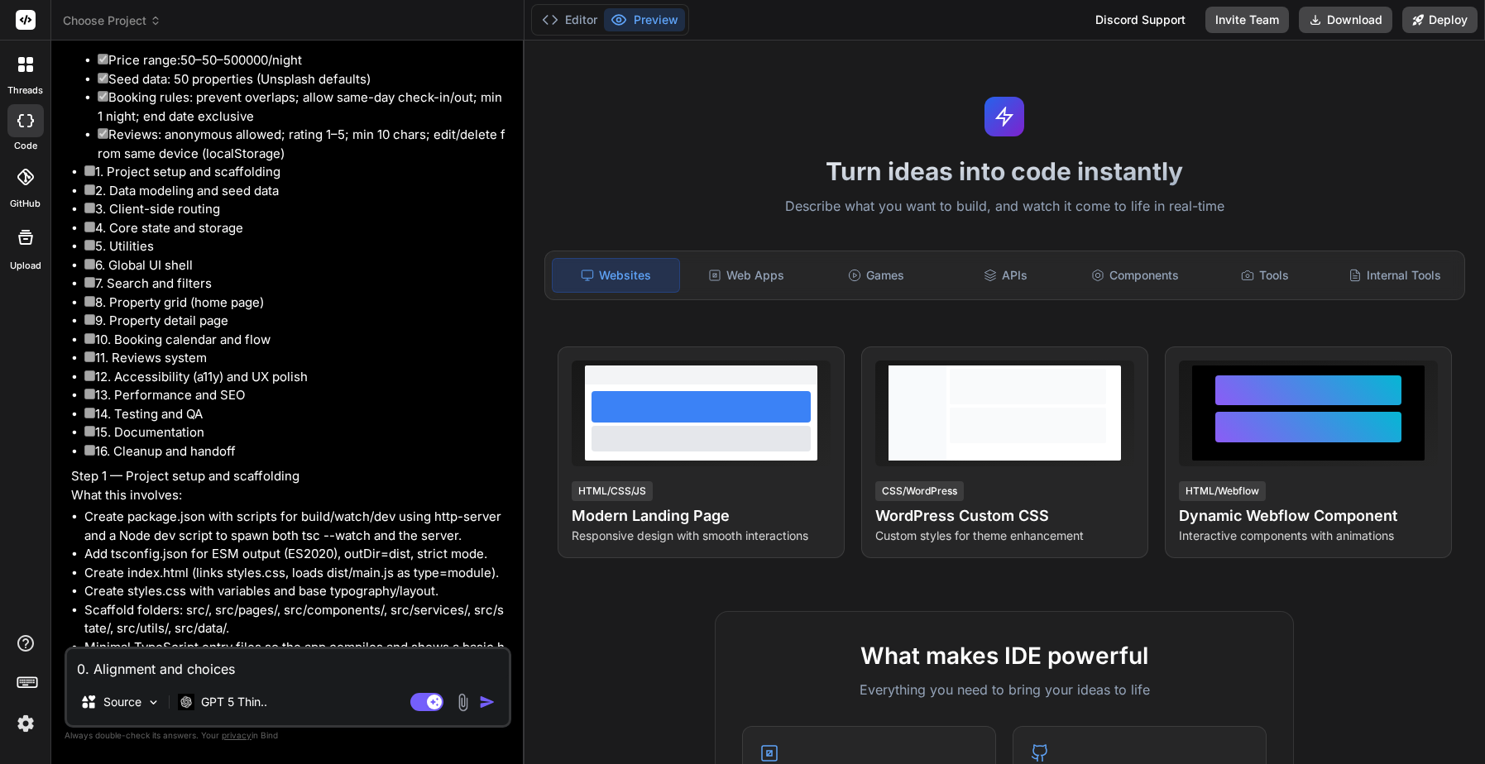
scroll to position [5617, 0]
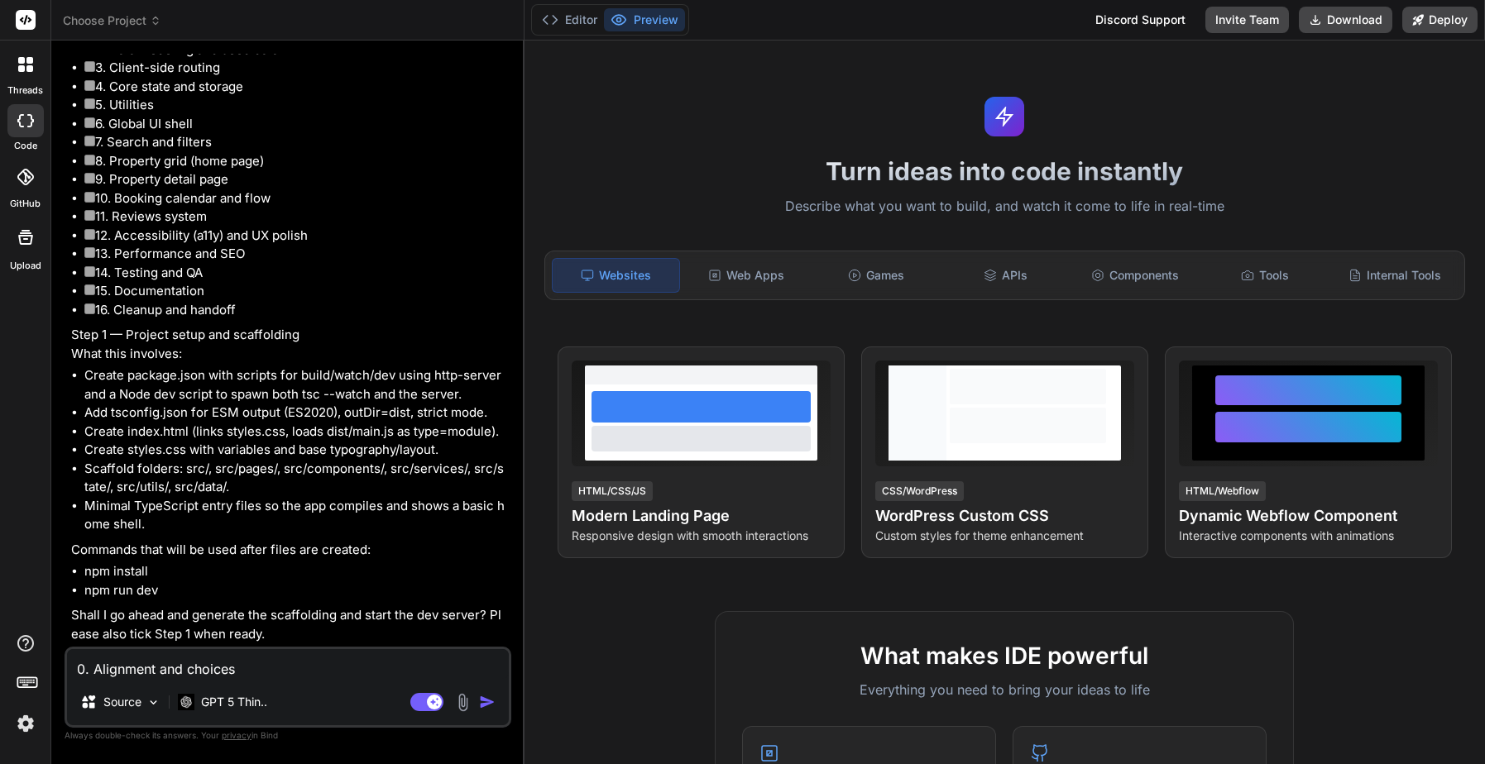
click at [167, 664] on textarea "0. Alignment and choices Choose stack: Option B (TypeScript + tsc + http-server…" at bounding box center [288, 664] width 442 height 30
type textarea "Y"
type textarea "x"
type textarea "Ye"
click at [491, 702] on img "button" at bounding box center [487, 702] width 17 height 17
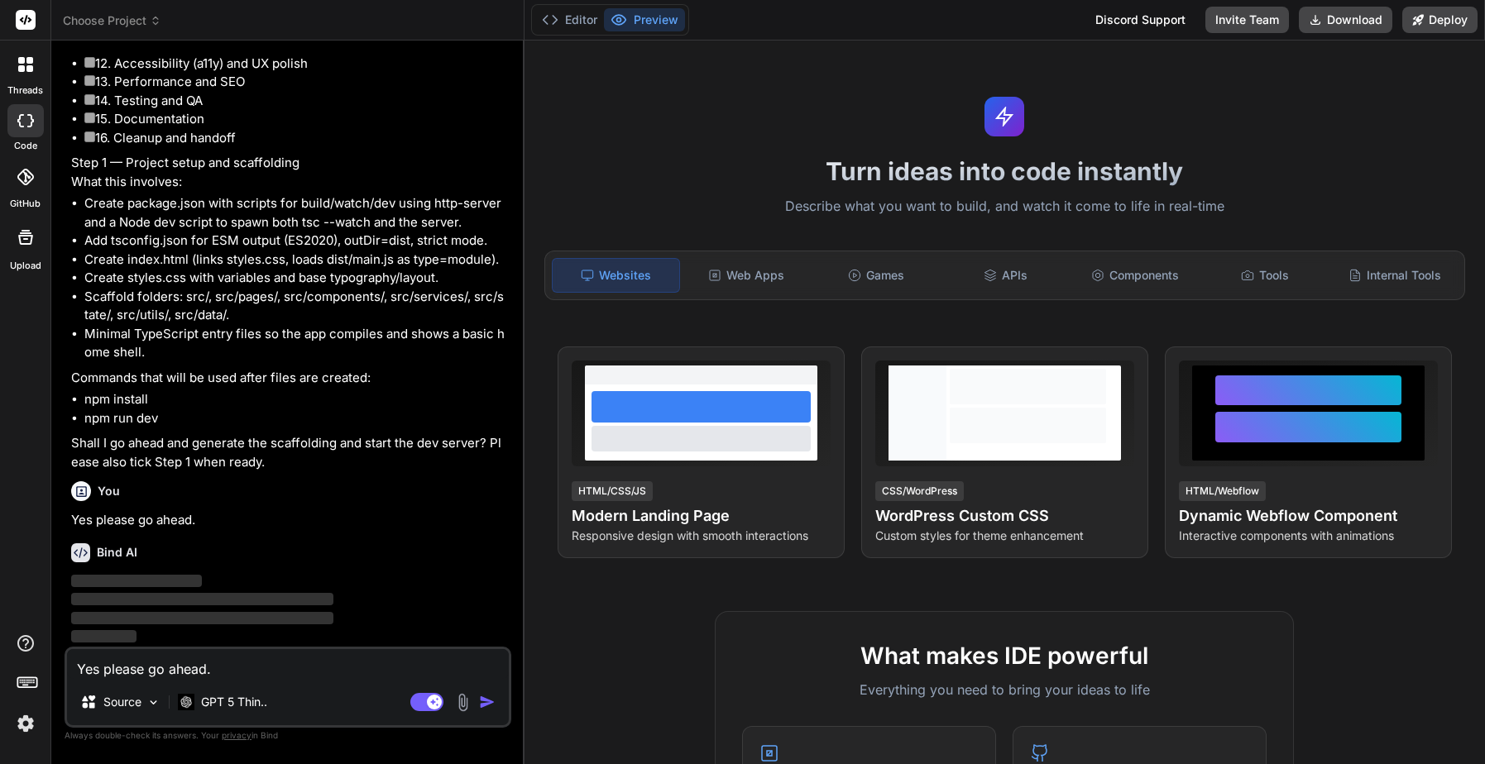
scroll to position [5788, 0]
click at [30, 726] on img at bounding box center [26, 724] width 28 height 28
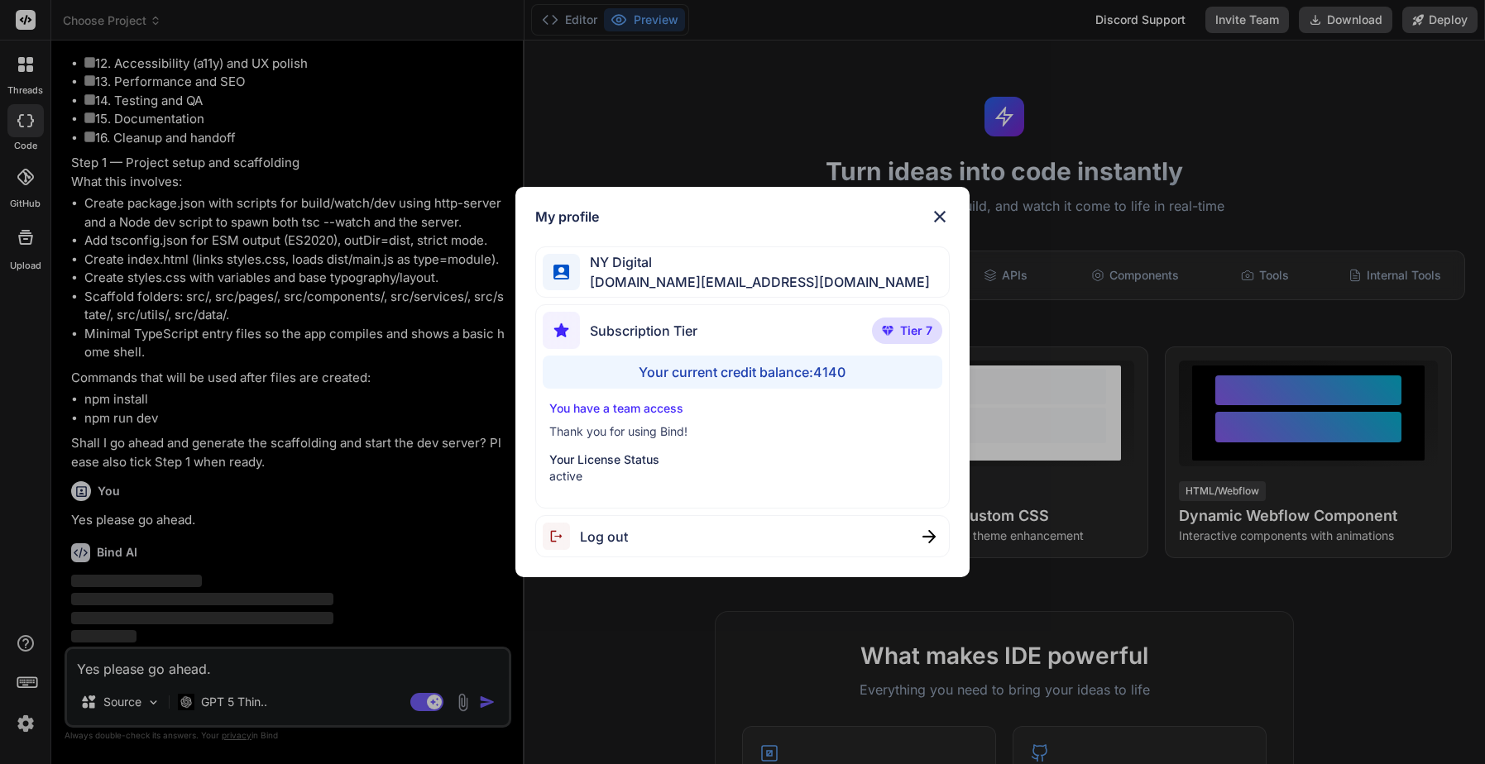
click at [30, 726] on div "My profile NY Digital nydigital.io@outlook.com Subscription Tier Tier 7 Your cu…" at bounding box center [742, 382] width 1485 height 764
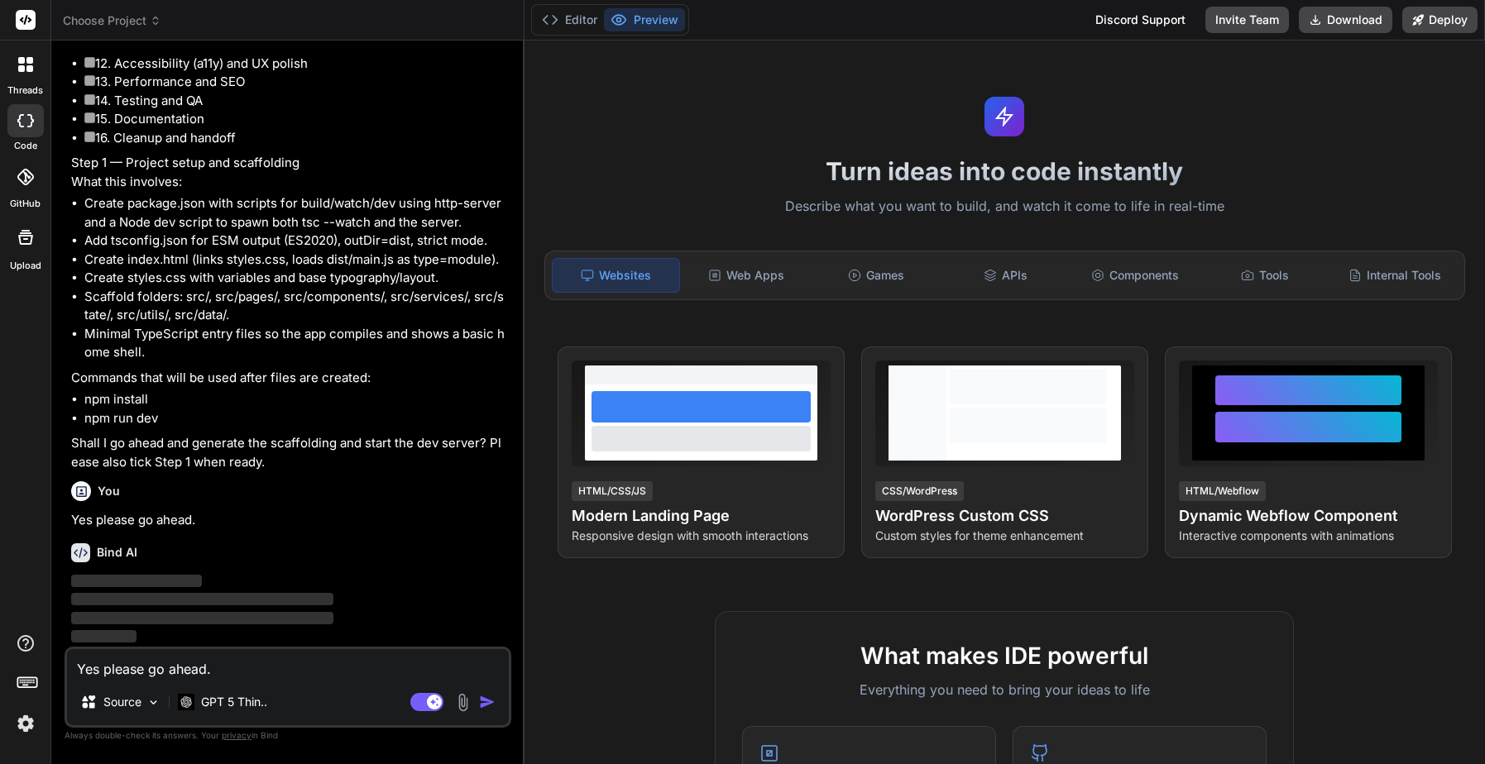
click at [26, 718] on img at bounding box center [26, 724] width 28 height 28
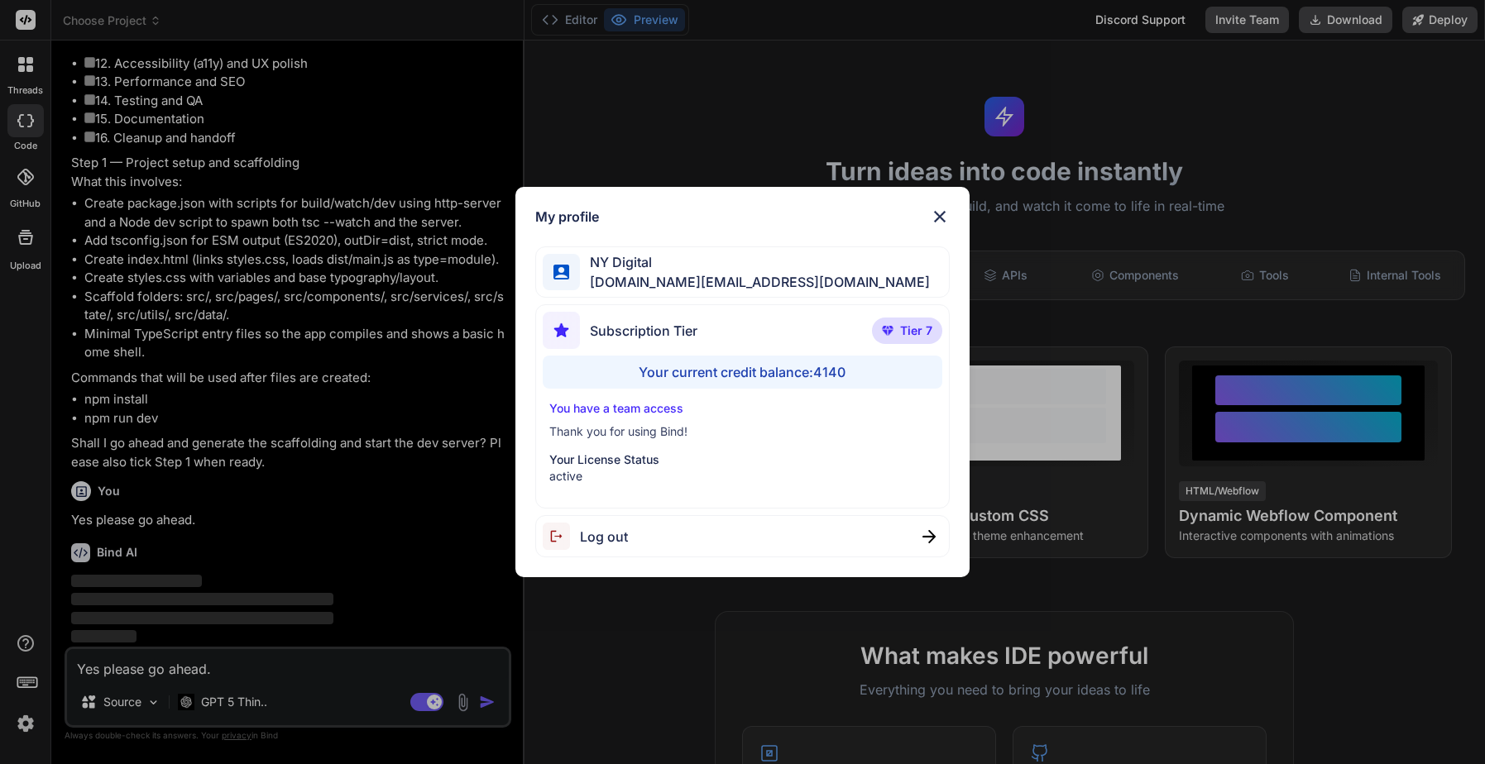
click at [717, 143] on div "My profile NY Digital nydigital.io@outlook.com Subscription Tier Tier 7 Your cu…" at bounding box center [742, 382] width 1485 height 764
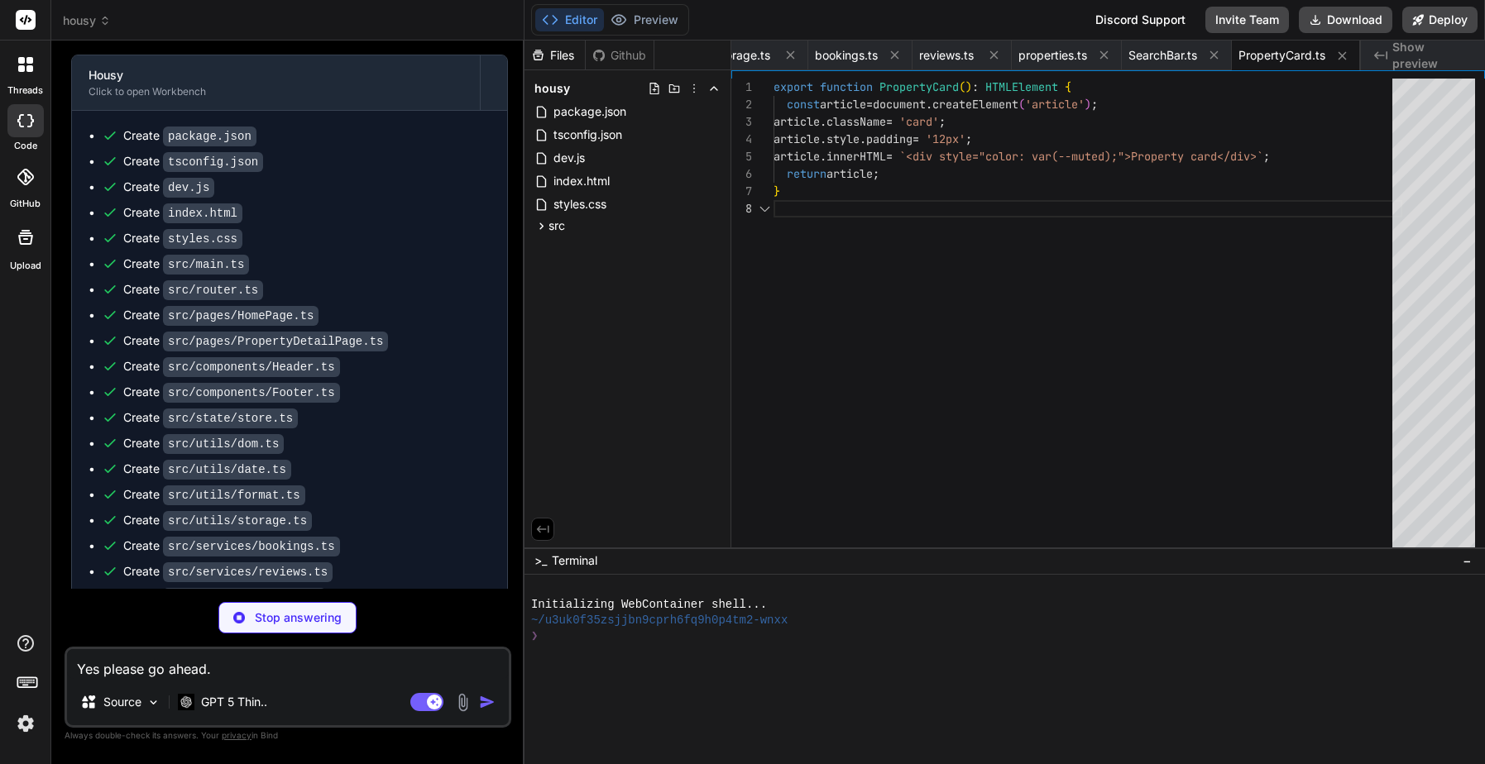
scroll to position [122, 0]
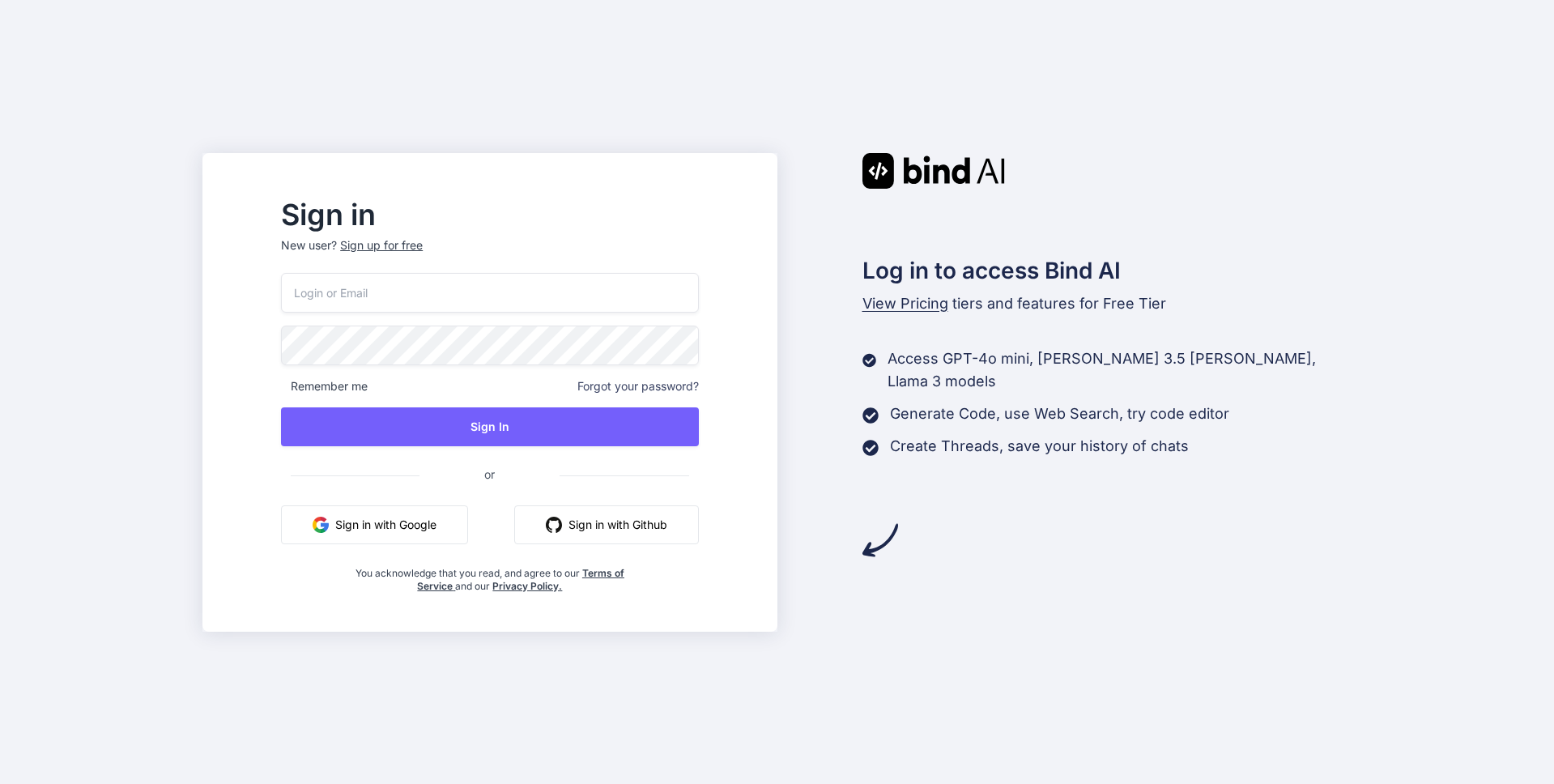
click at [392, 294] on input "email" at bounding box center [490, 293] width 417 height 40
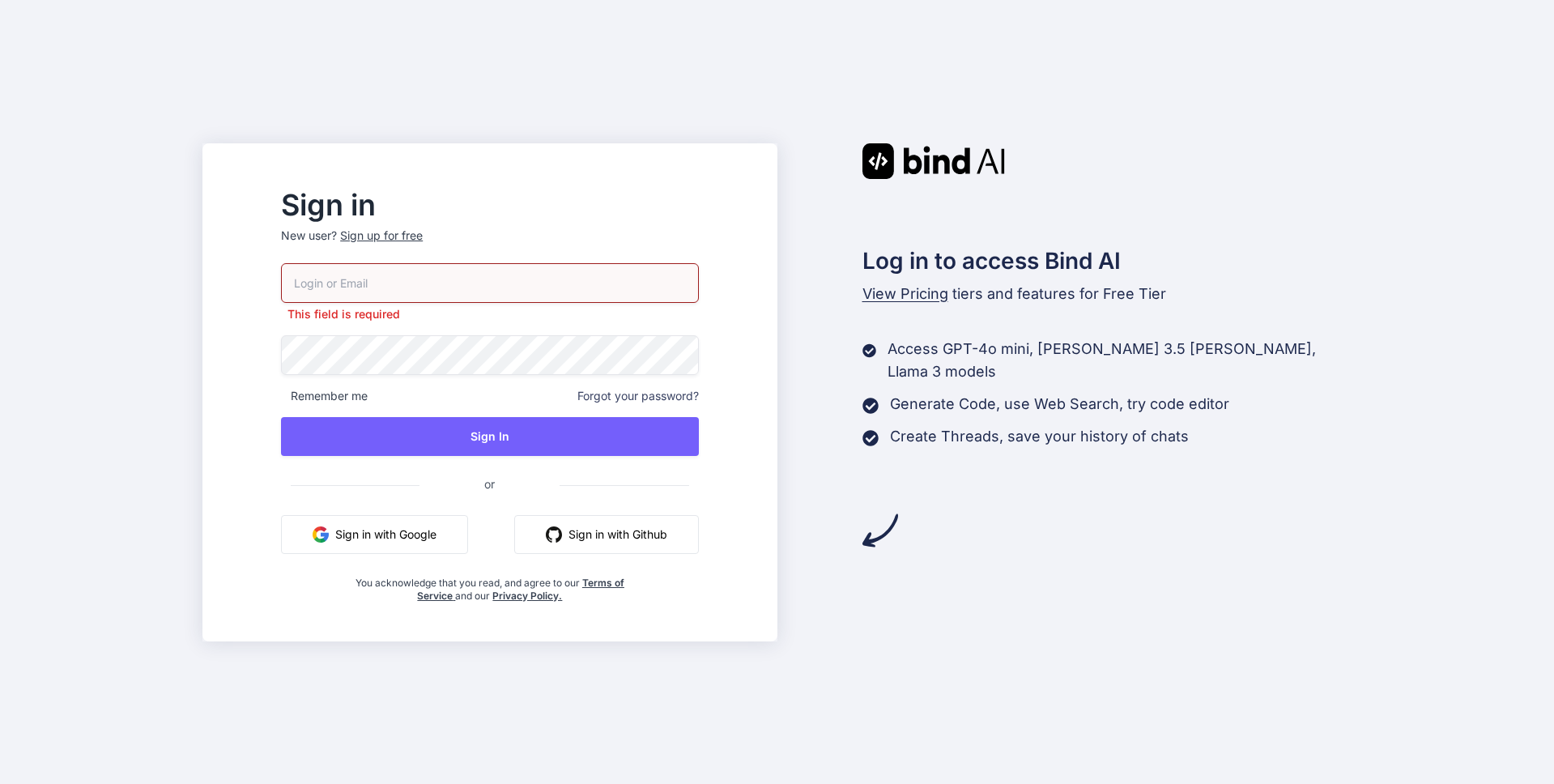
paste input "[DOMAIN_NAME][EMAIL_ADDRESS][DOMAIN_NAME]"
type input "[DOMAIN_NAME][EMAIL_ADDRESS][DOMAIN_NAME]"
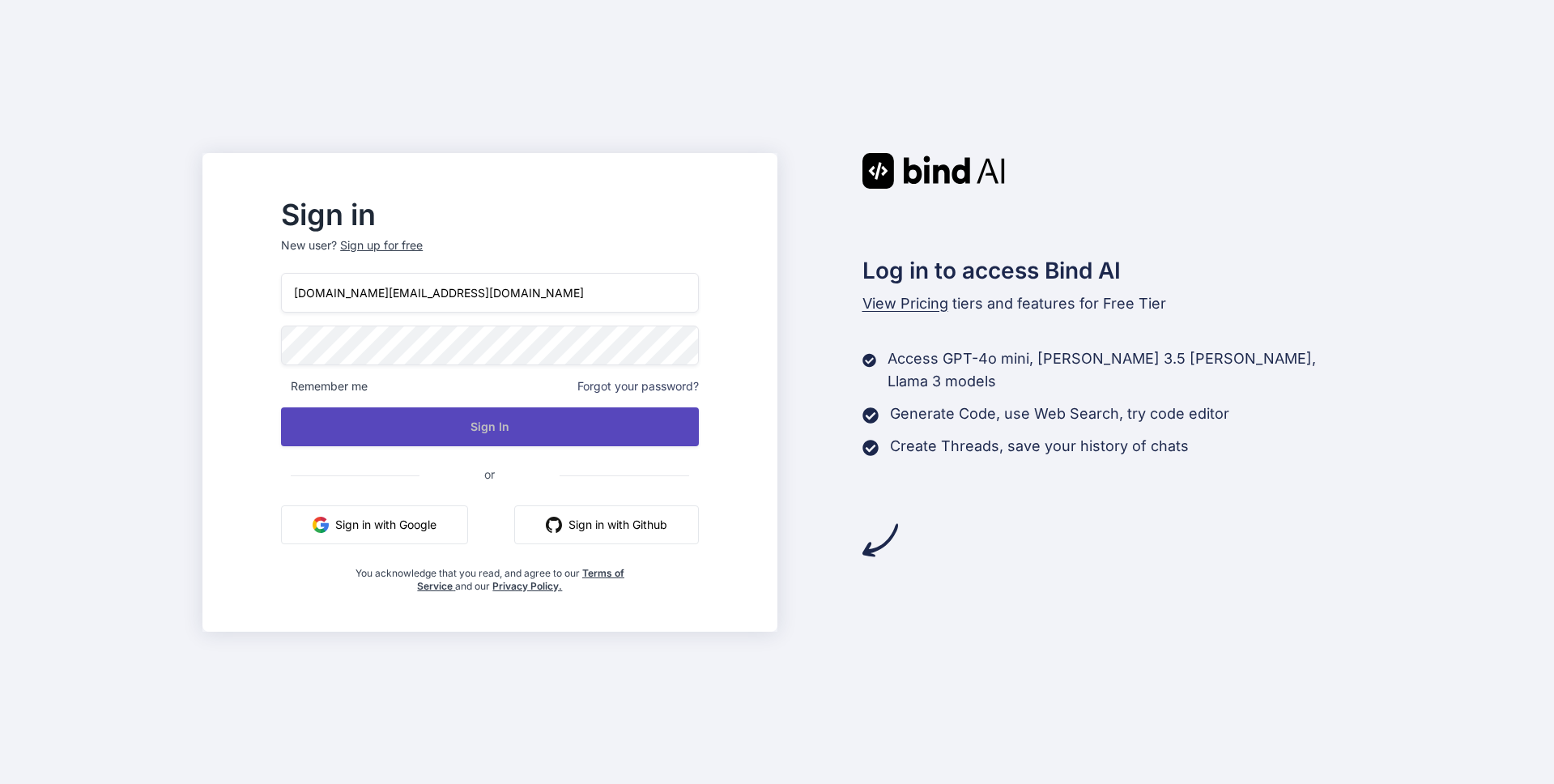
click at [436, 432] on button "Sign In" at bounding box center [490, 427] width 417 height 39
